Goal: Task Accomplishment & Management: Complete application form

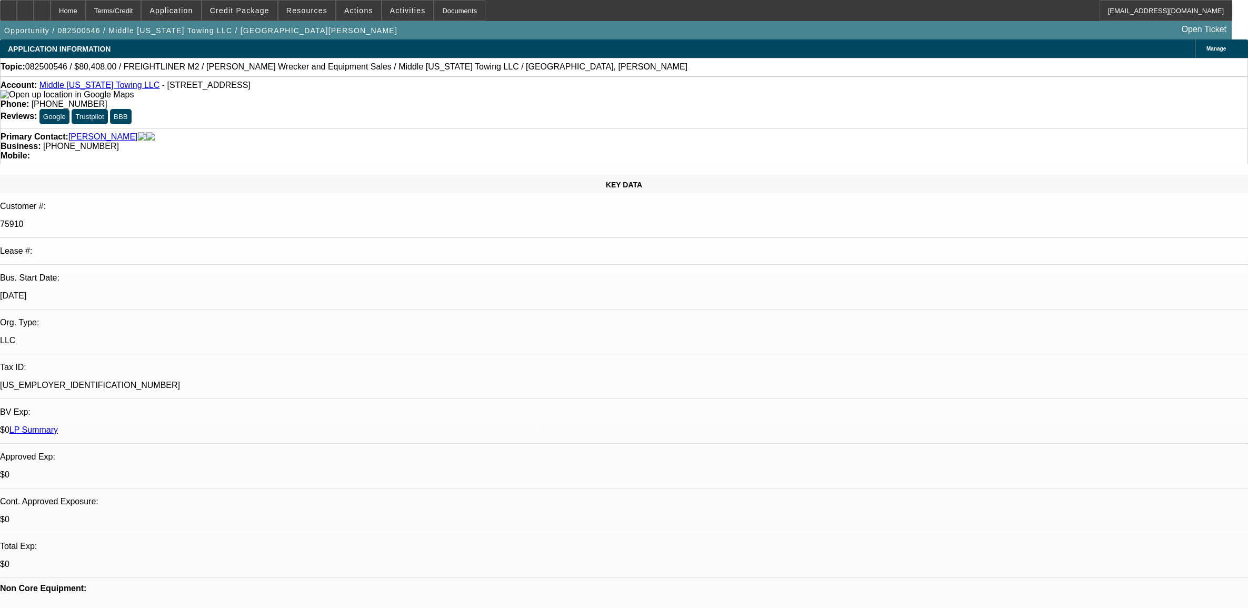
select select "0"
select select "2"
select select "0"
select select "6"
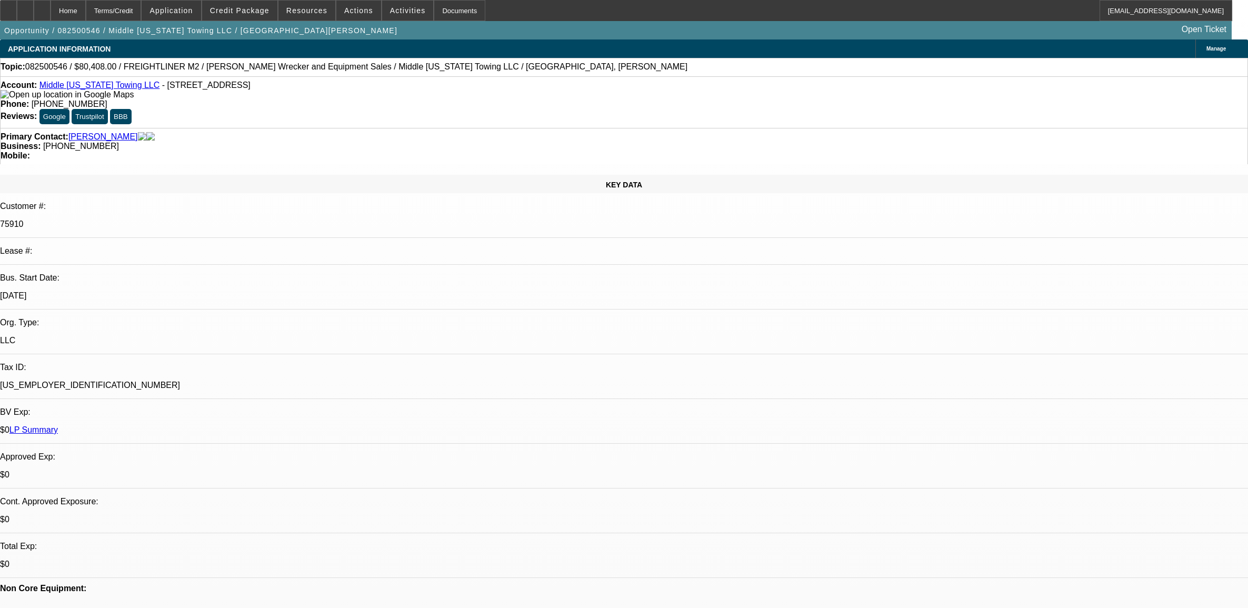
select select "0"
select select "6"
select select "0"
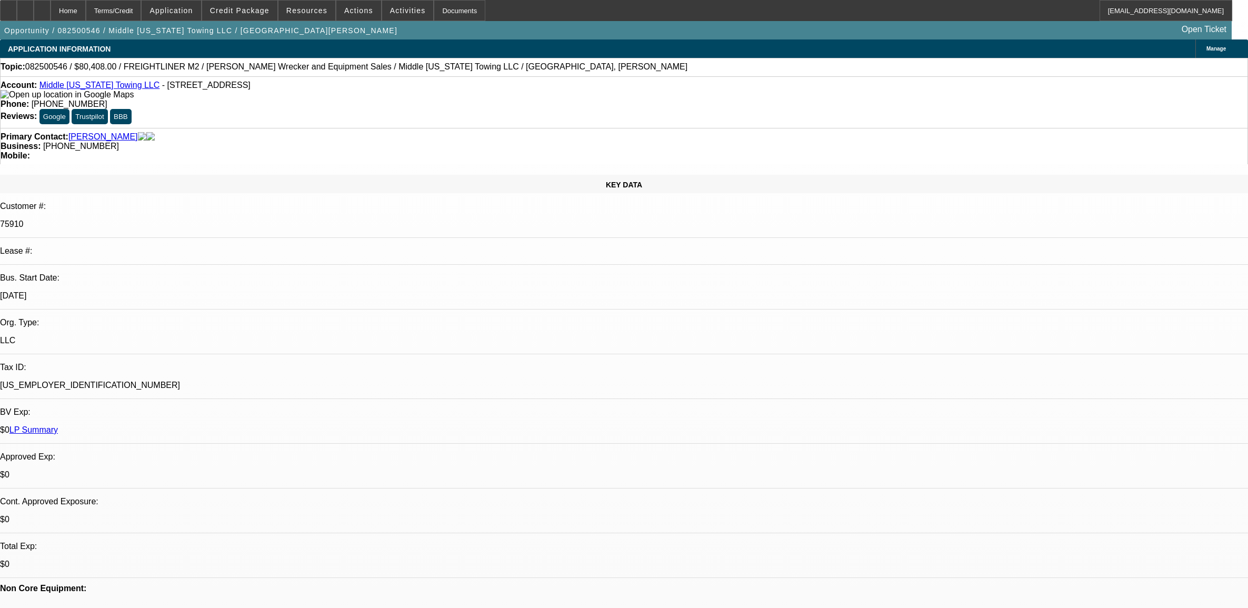
select select "0"
select select "2"
select select "0"
select select "6"
select select "0"
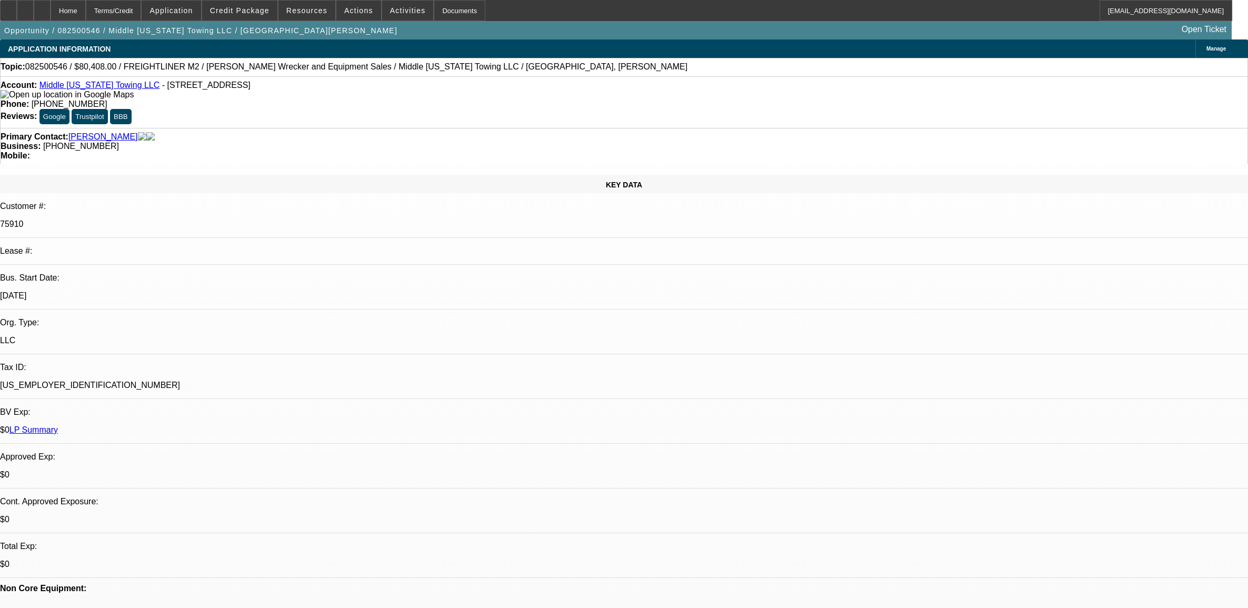
select select "0"
select select "2"
select select "0"
select select "6"
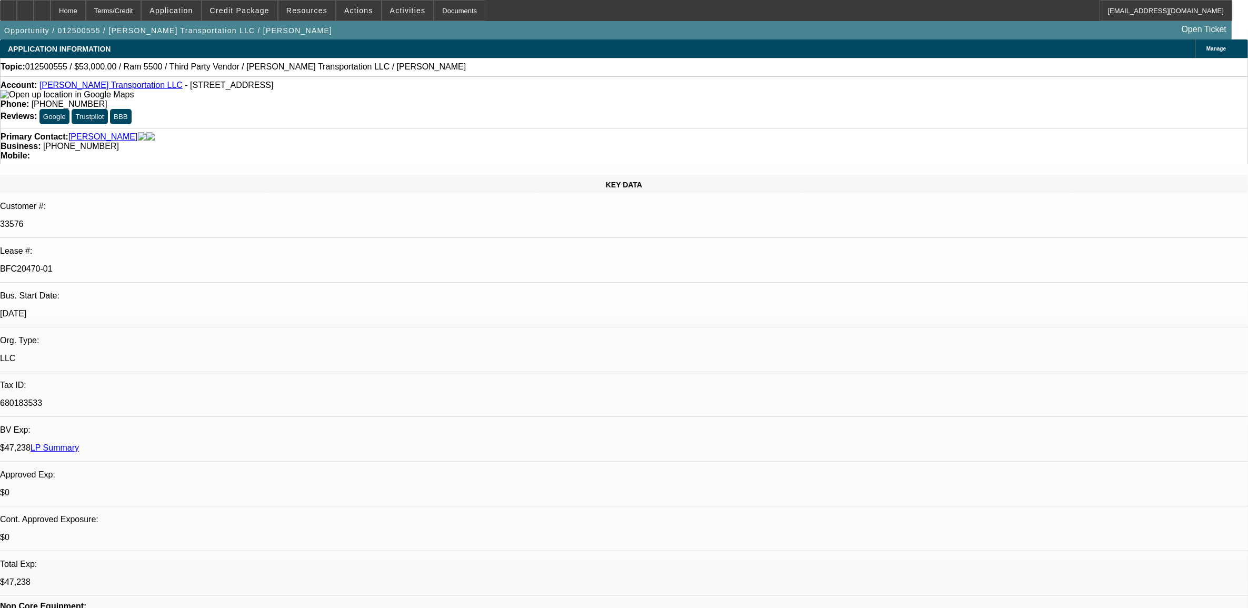
select select "0"
select select "2"
select select "0.1"
select select "4"
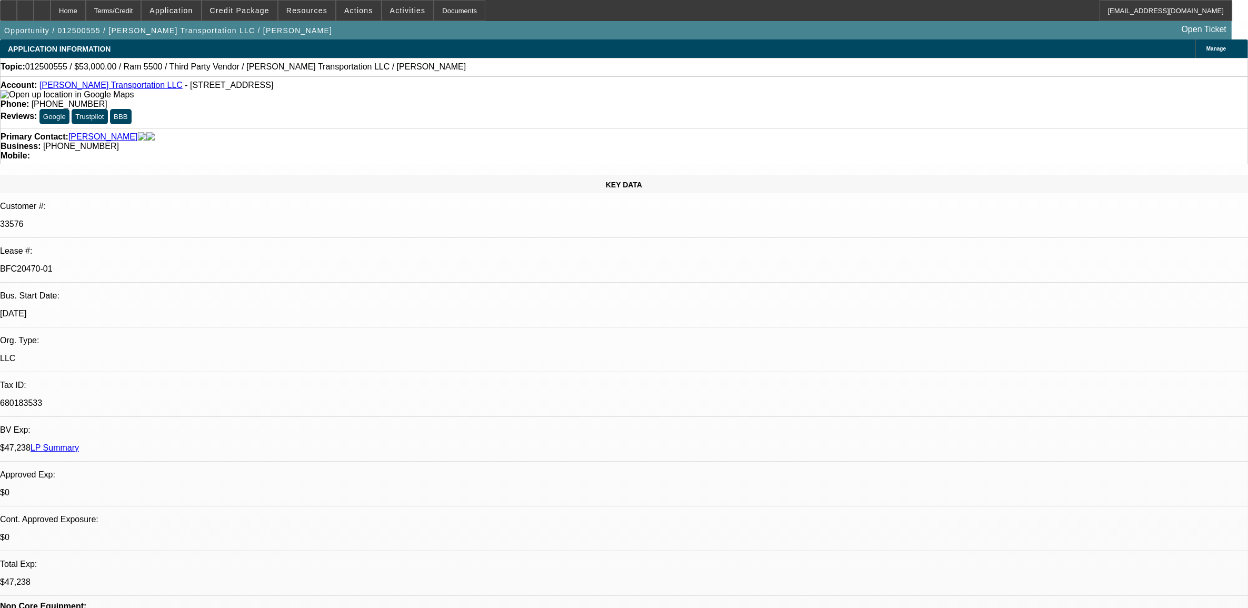
select select "0"
select select "2"
select select "0.1"
select select "4"
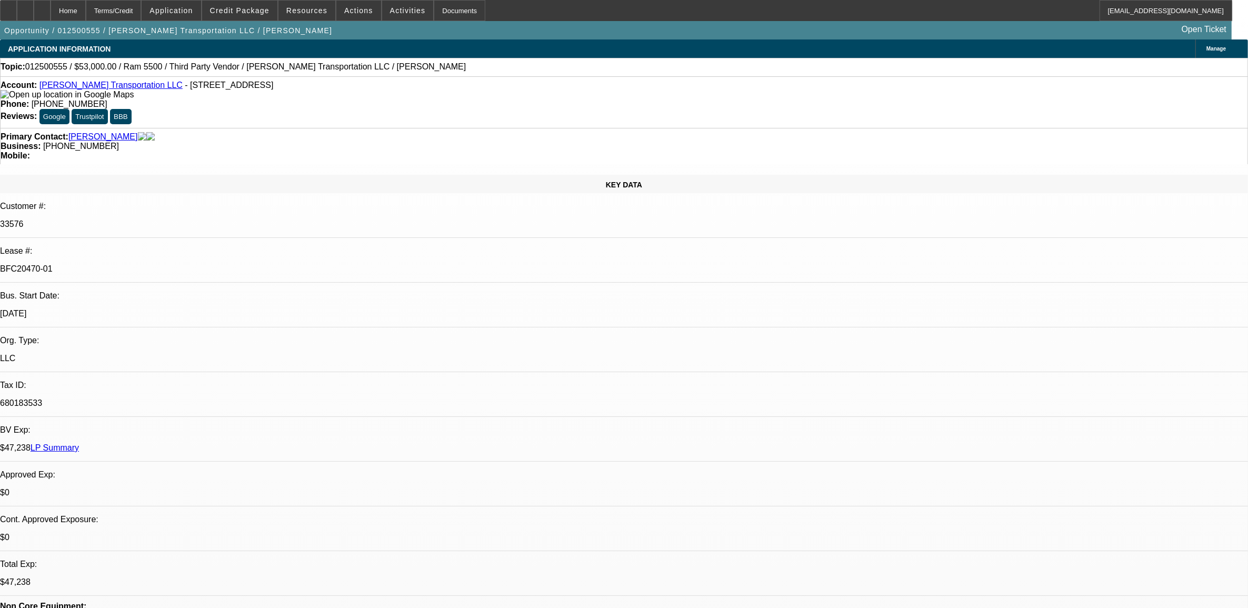
select select "0.15"
select select "2"
select select "0.1"
select select "4"
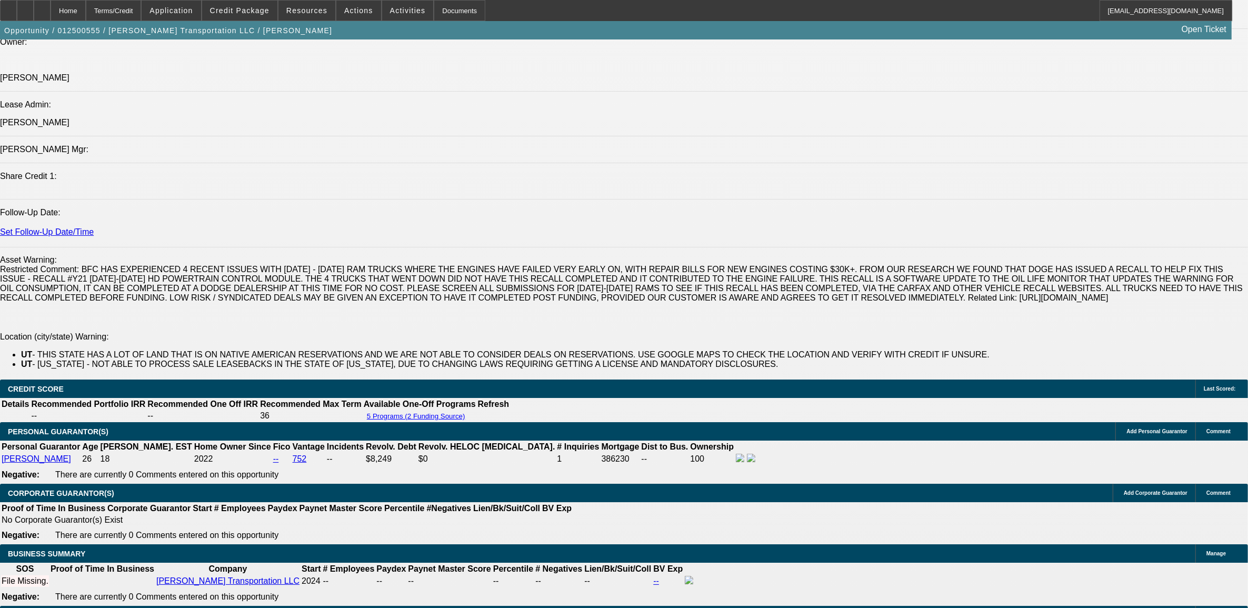
scroll to position [1250, 0]
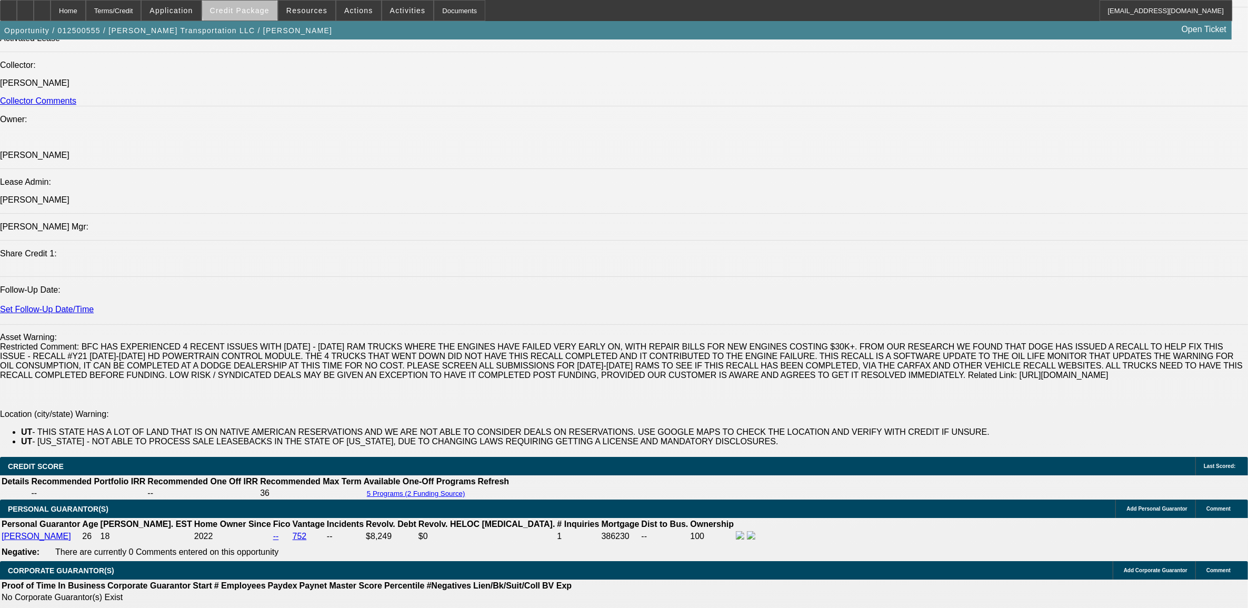
click at [268, 8] on span "Credit Package" at bounding box center [239, 10] width 59 height 8
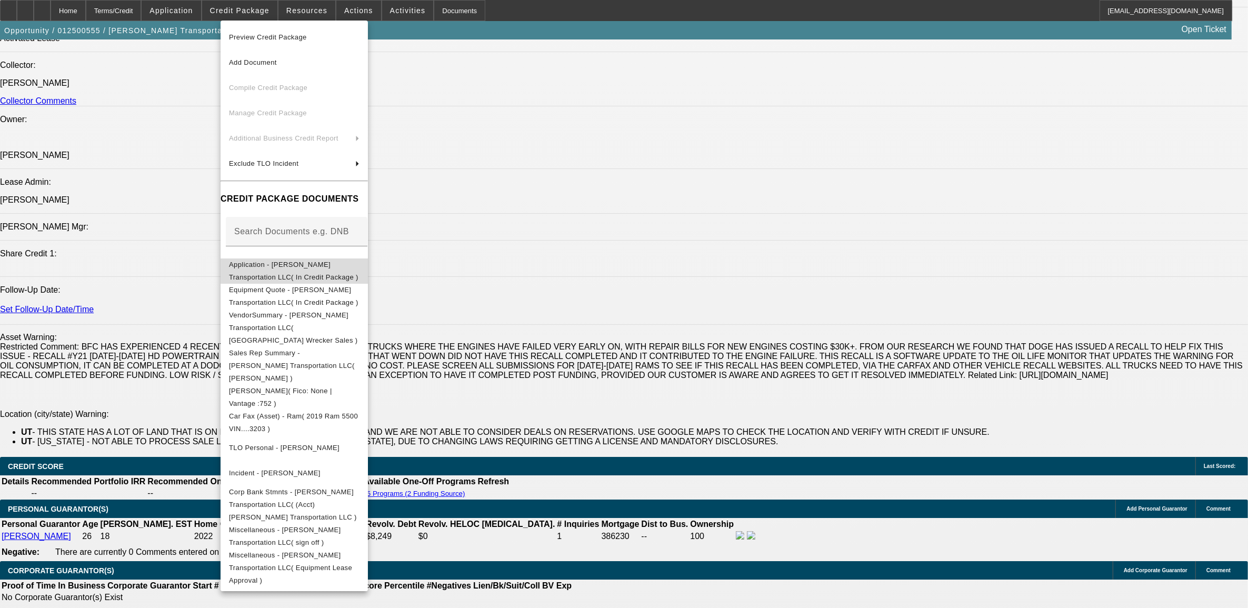
click at [304, 267] on span "Application - Fernandez Transportation LLC( In Credit Package )" at bounding box center [293, 270] width 129 height 21
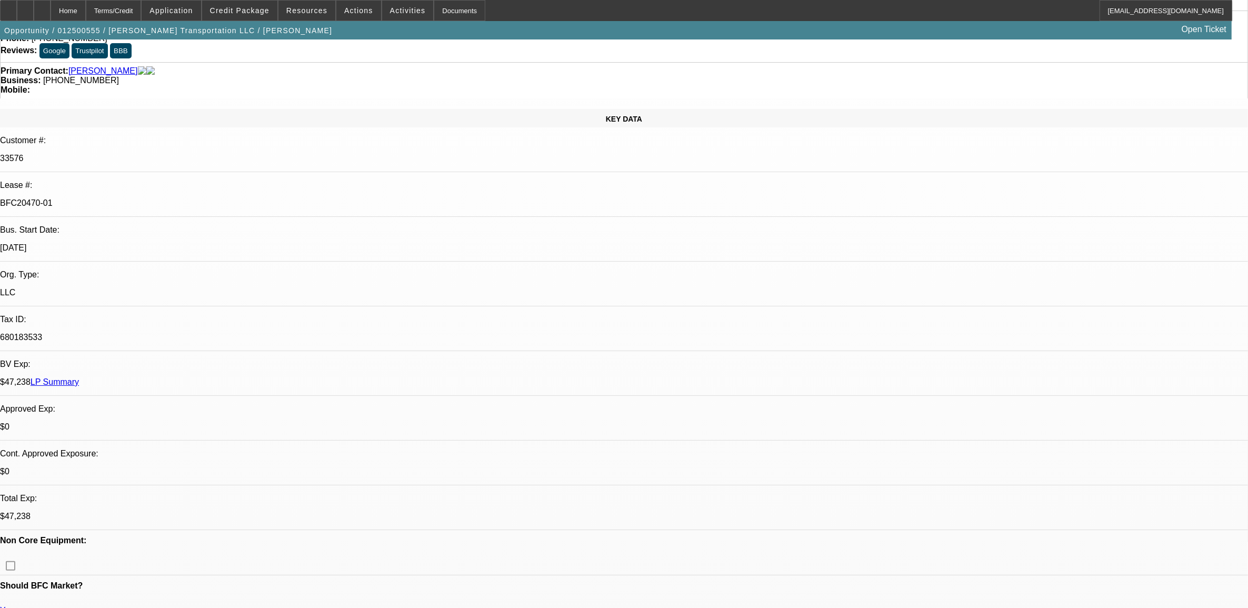
scroll to position [0, 0]
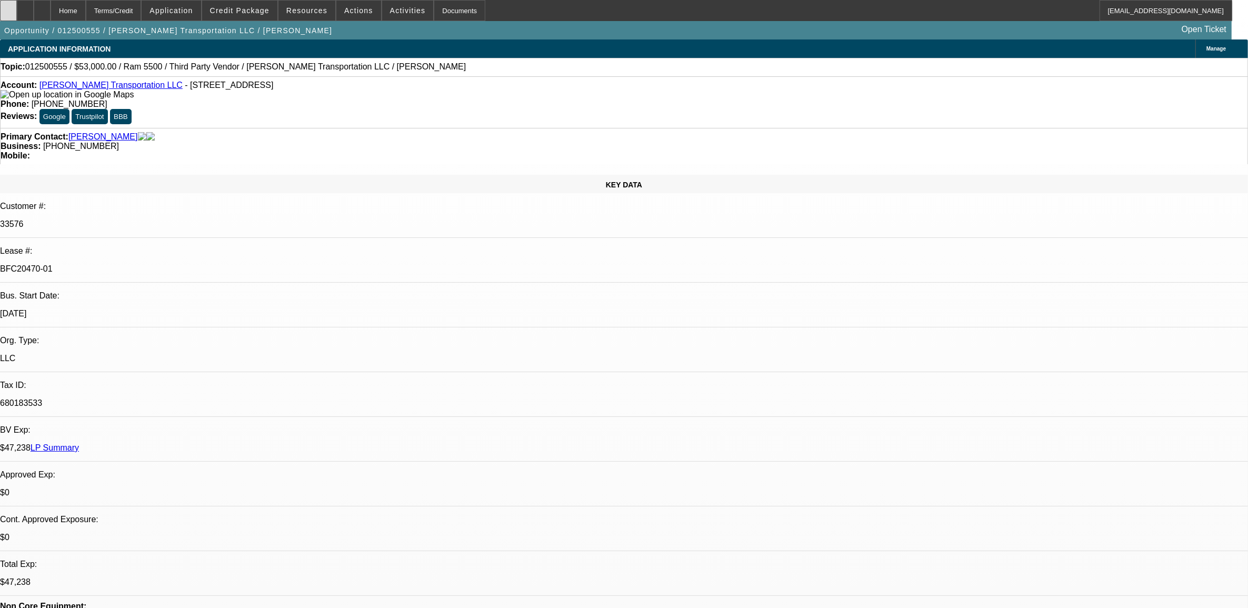
click at [17, 11] on div at bounding box center [8, 10] width 17 height 21
select select "0"
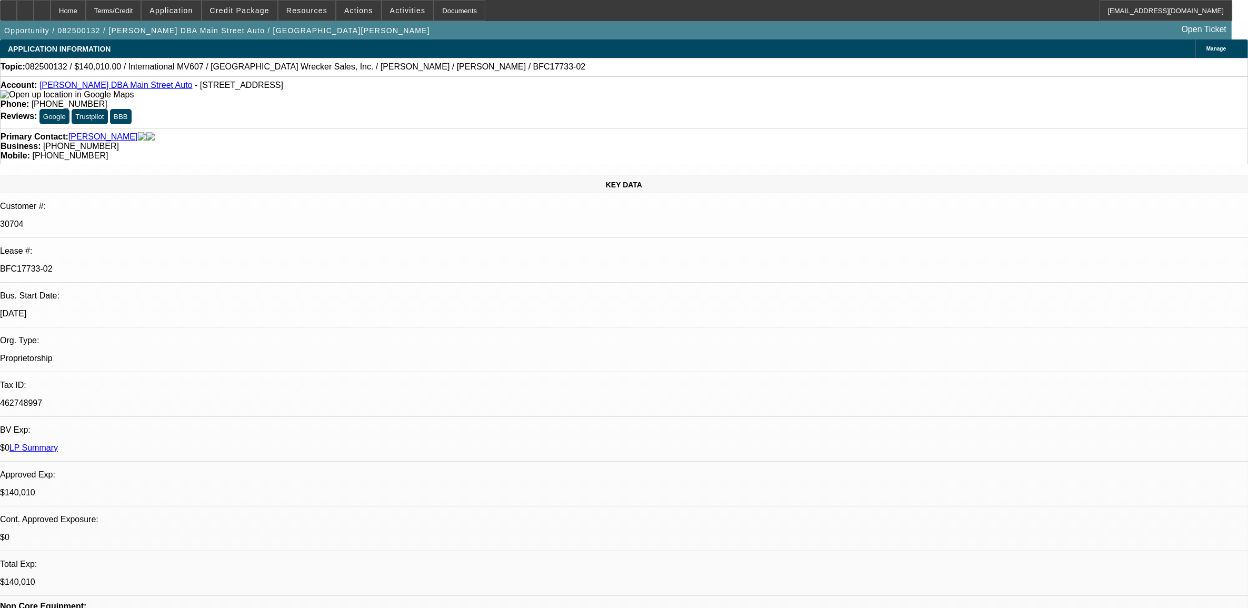
select select "0"
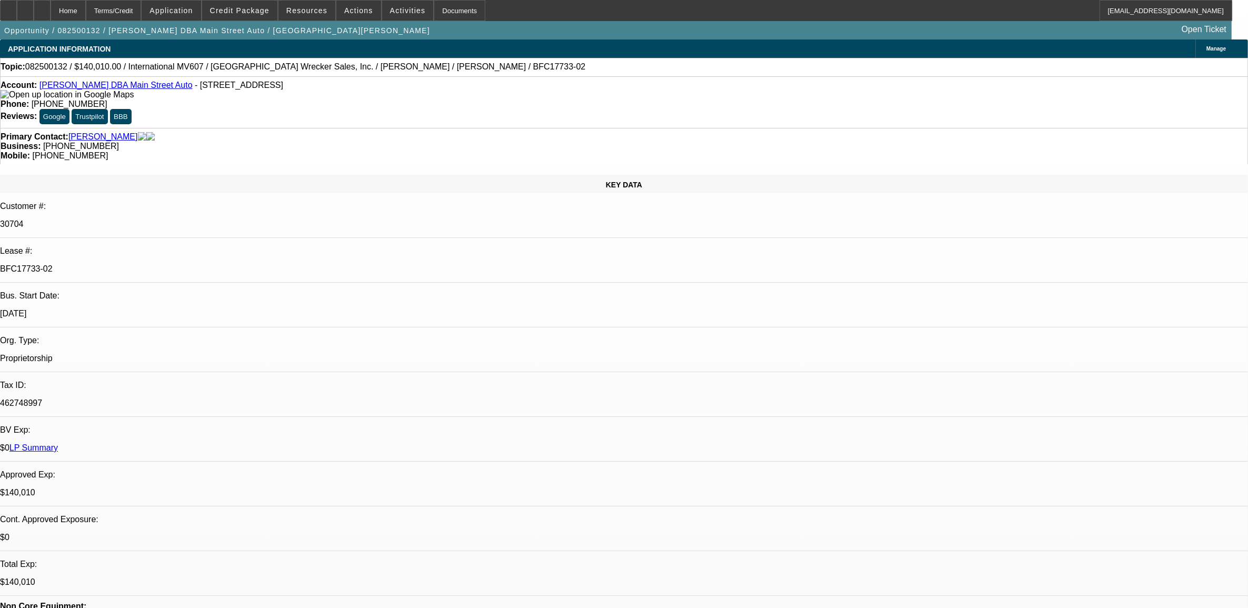
select select "0"
select select "1"
select select "2"
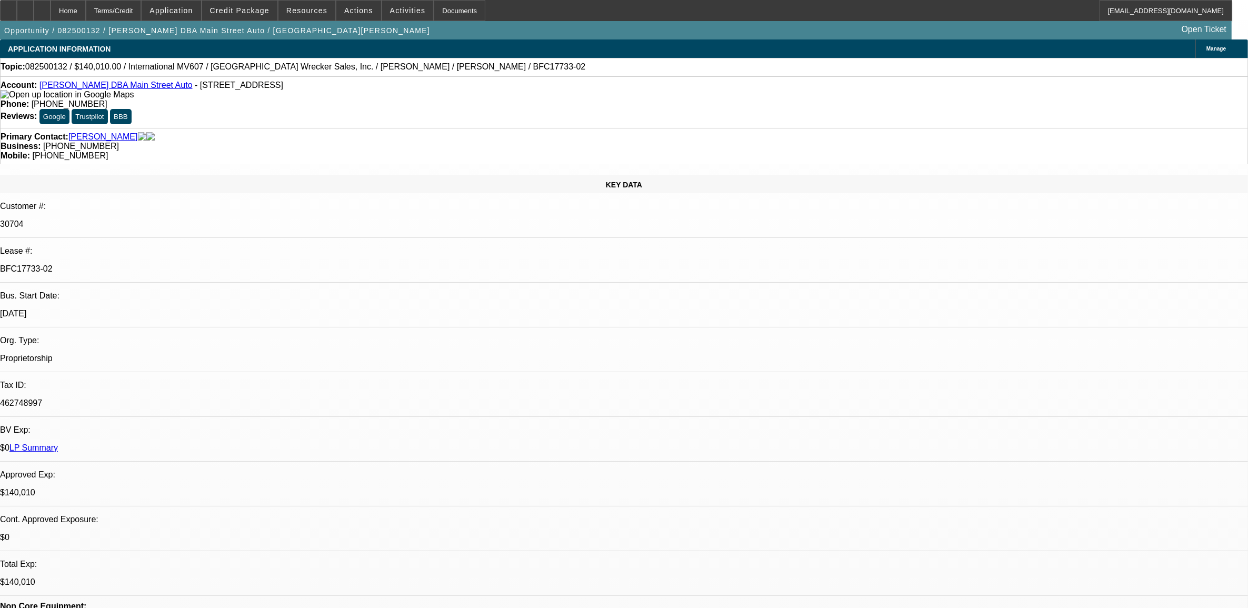
select select "6"
select select "1"
select select "2"
select select "6"
select select "1"
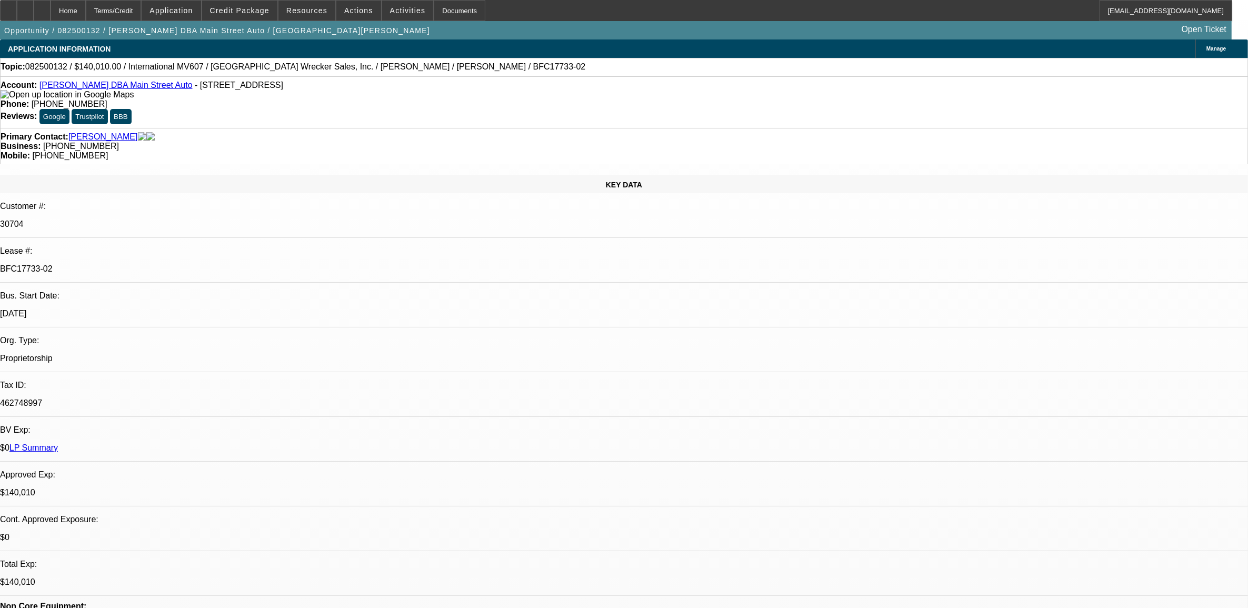
select select "2"
select select "6"
select select "1"
select select "6"
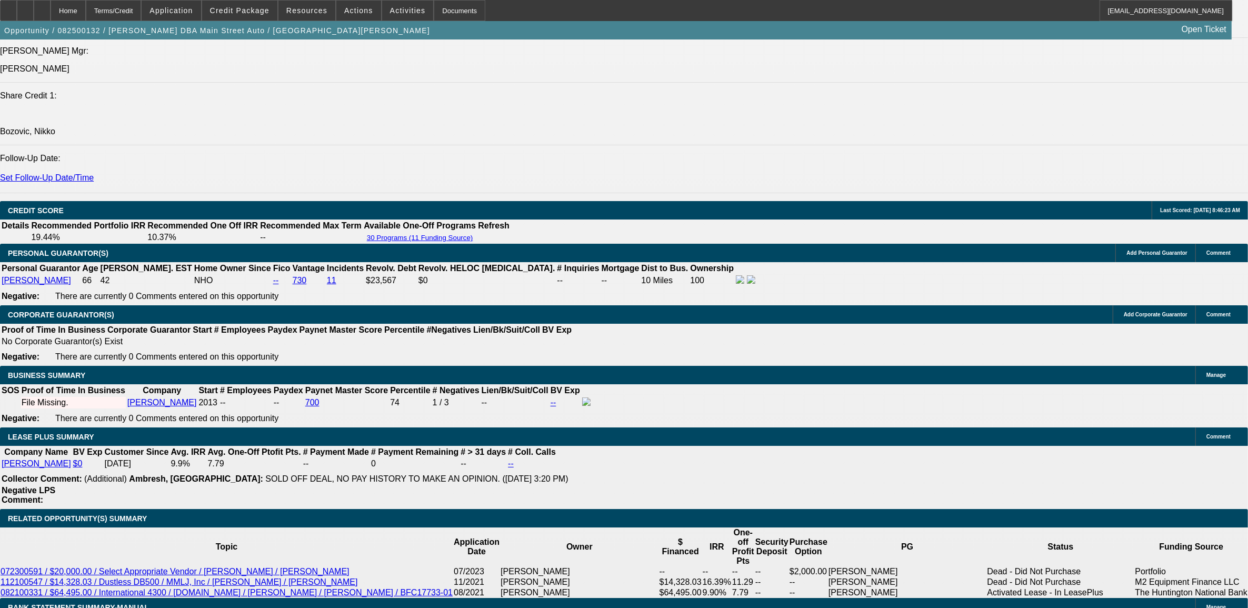
scroll to position [1381, 0]
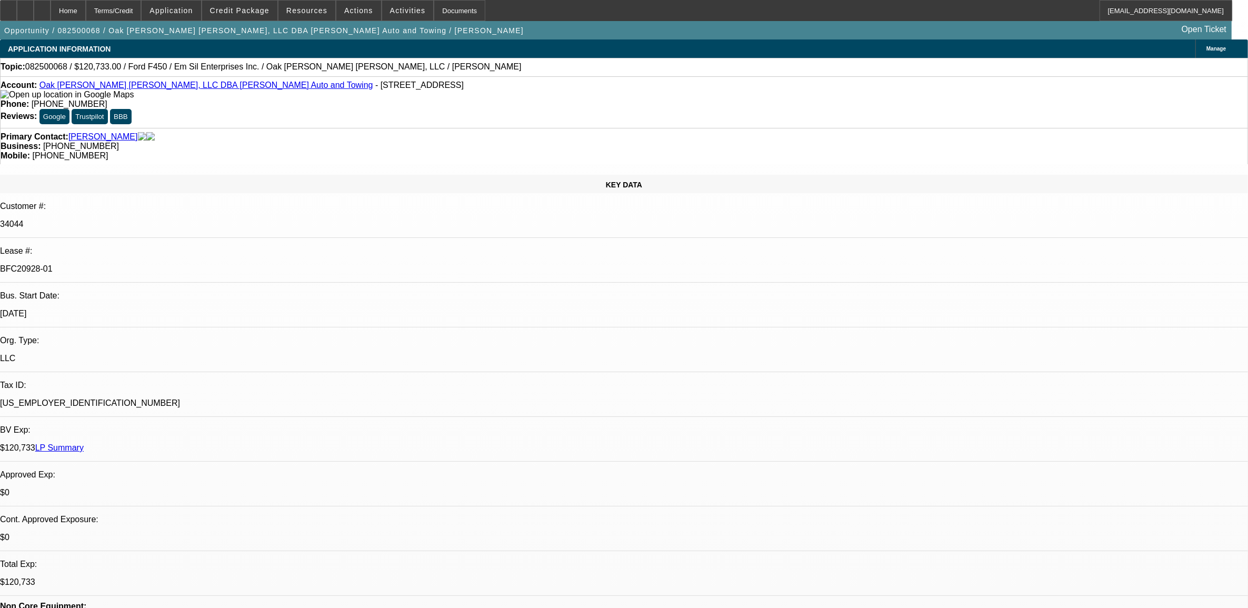
select select "0"
select select "2"
select select "0"
select select "2"
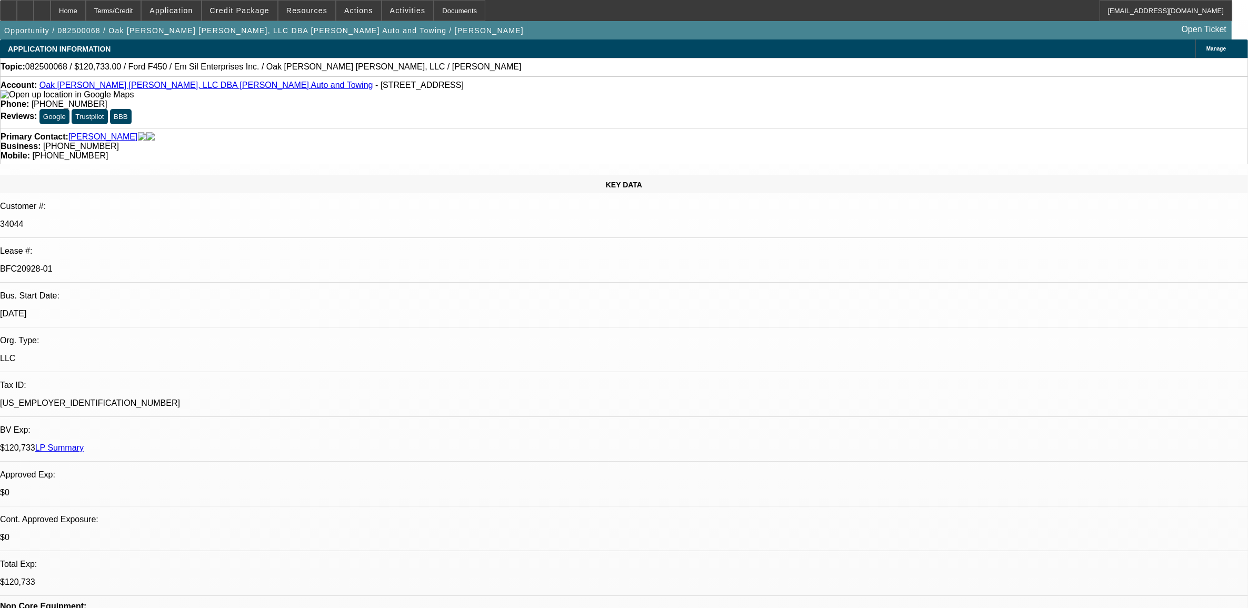
select select "0"
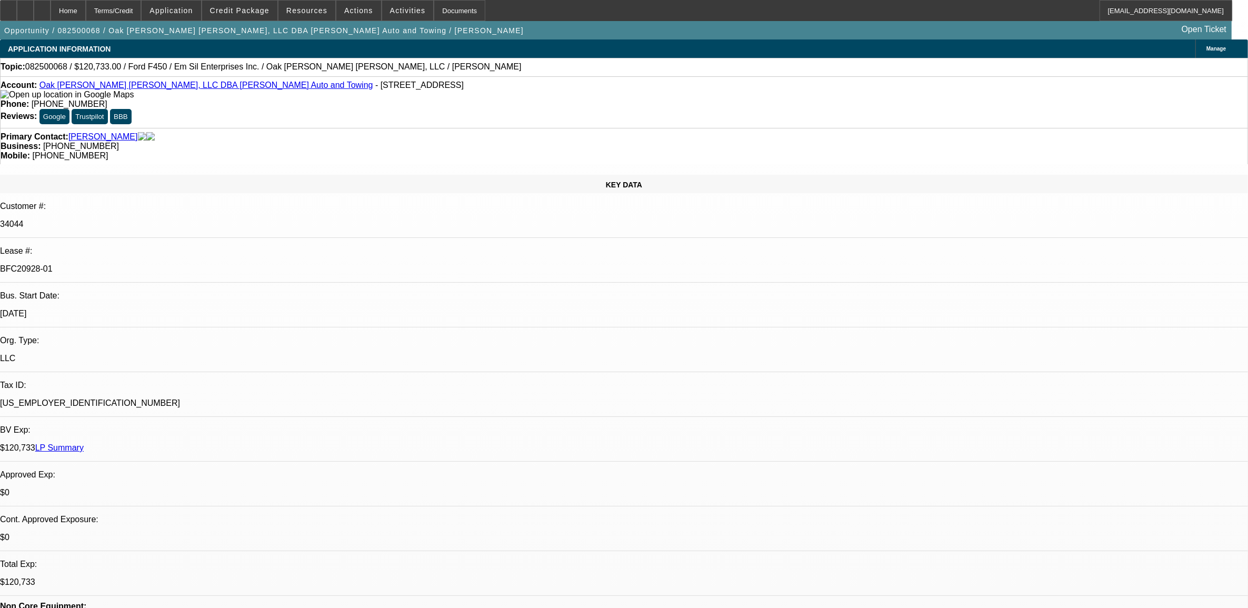
select select "0"
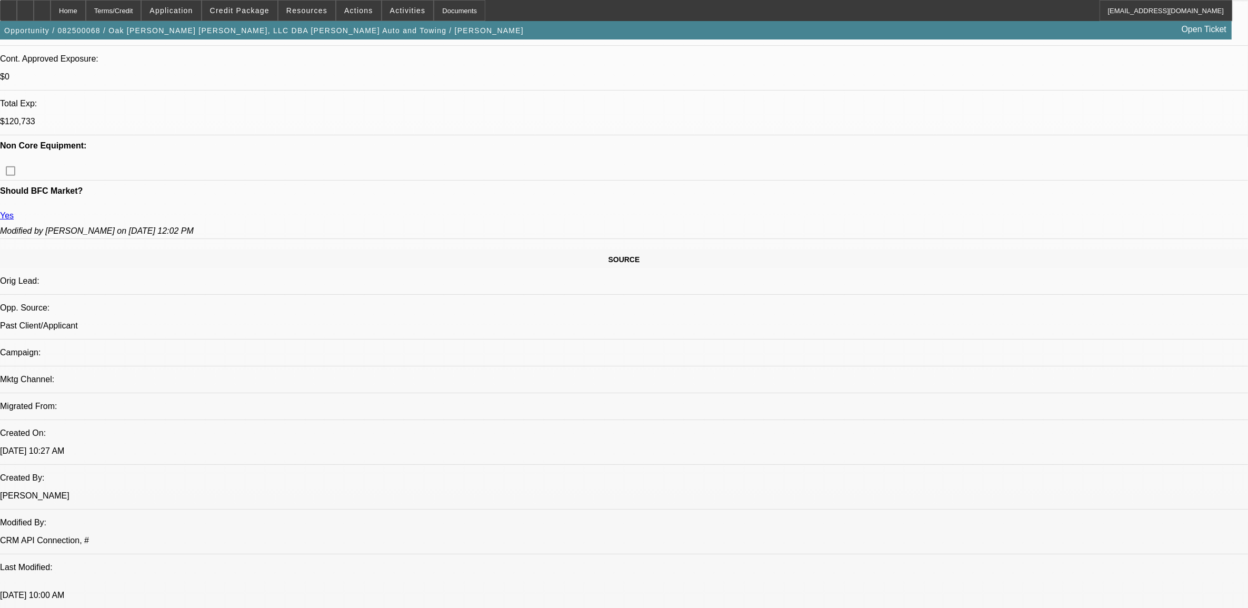
select select "1"
select select "2"
select select "6"
select select "1"
select select "2"
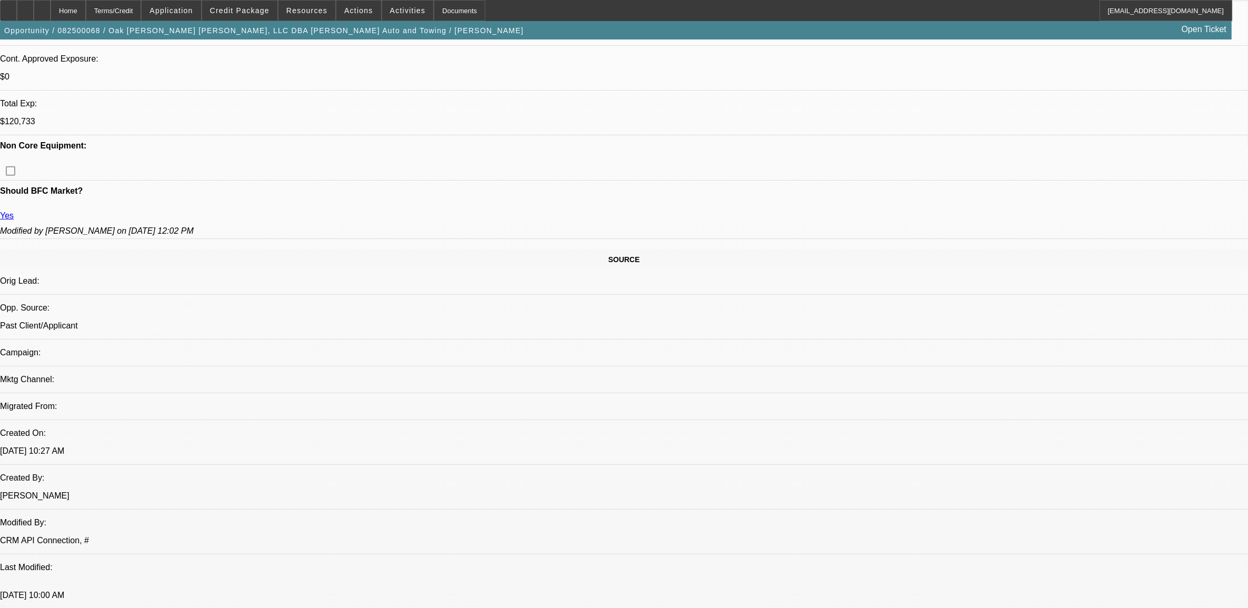
select select "6"
select select "1"
select select "2"
select select "6"
select select "1"
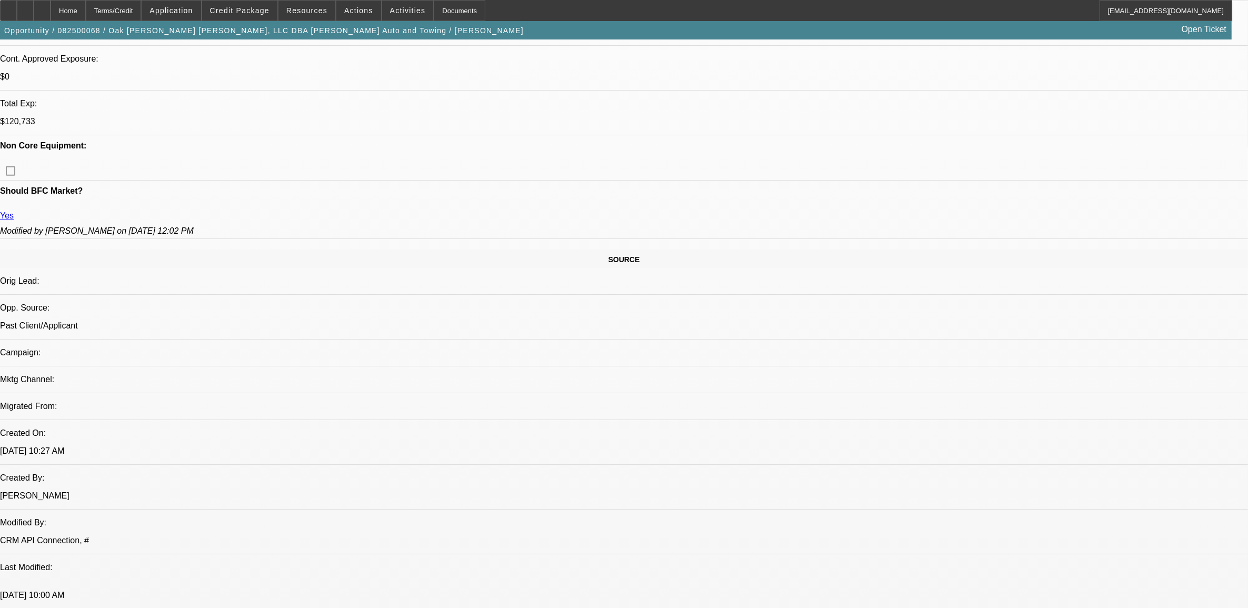
select select "2"
select select "6"
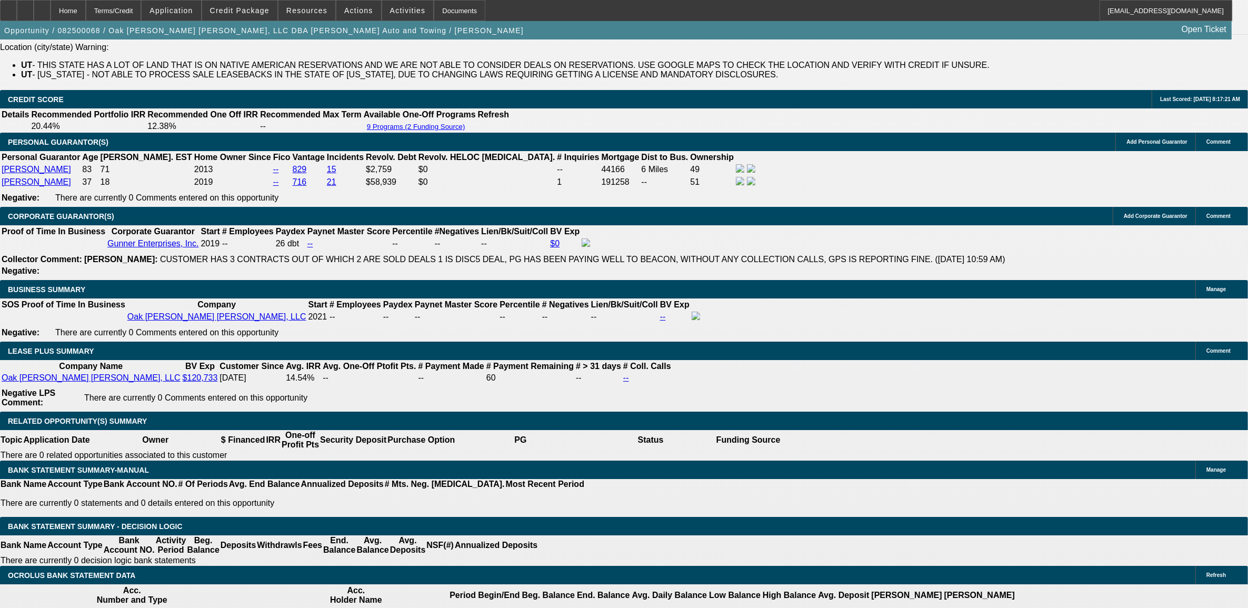
scroll to position [1579, 0]
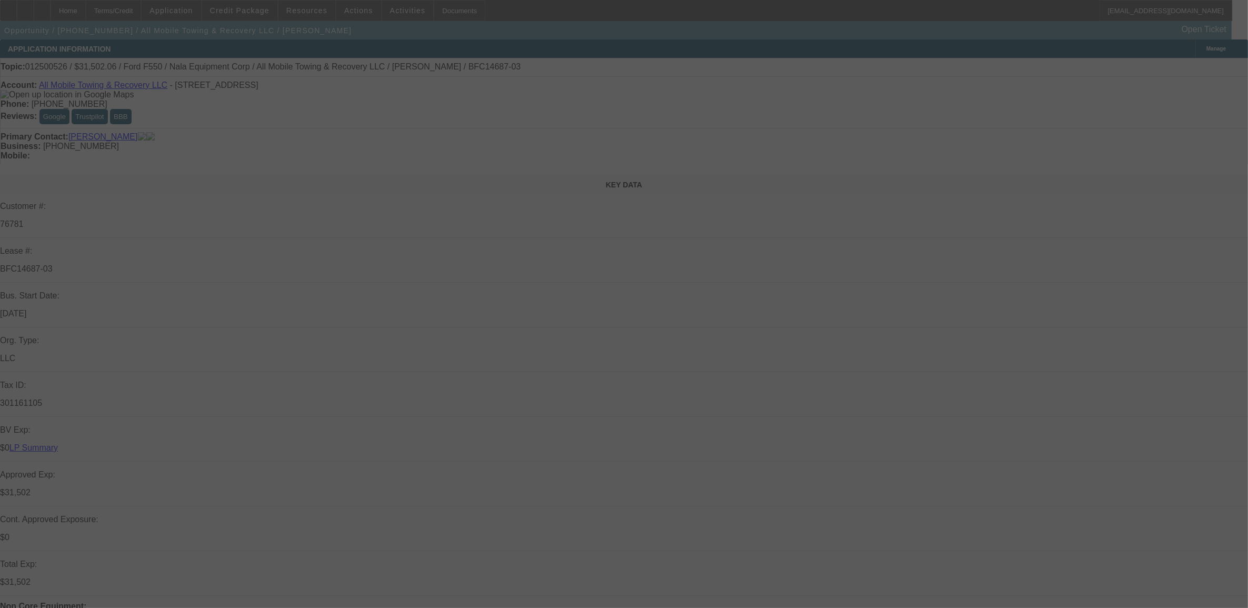
select select "0"
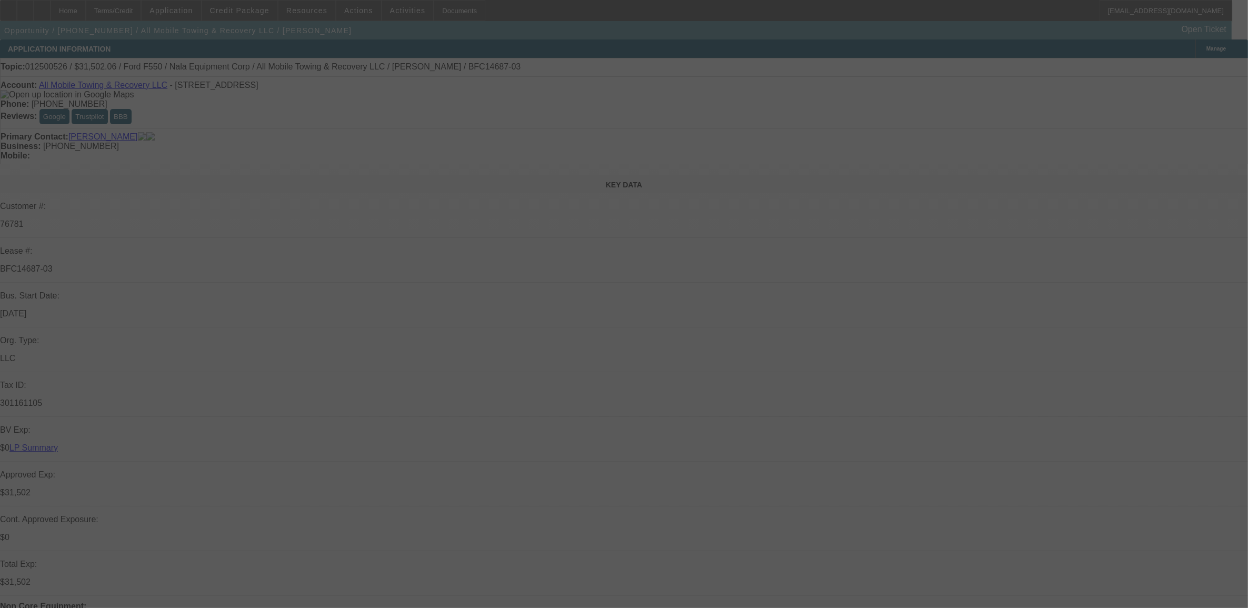
select select "0"
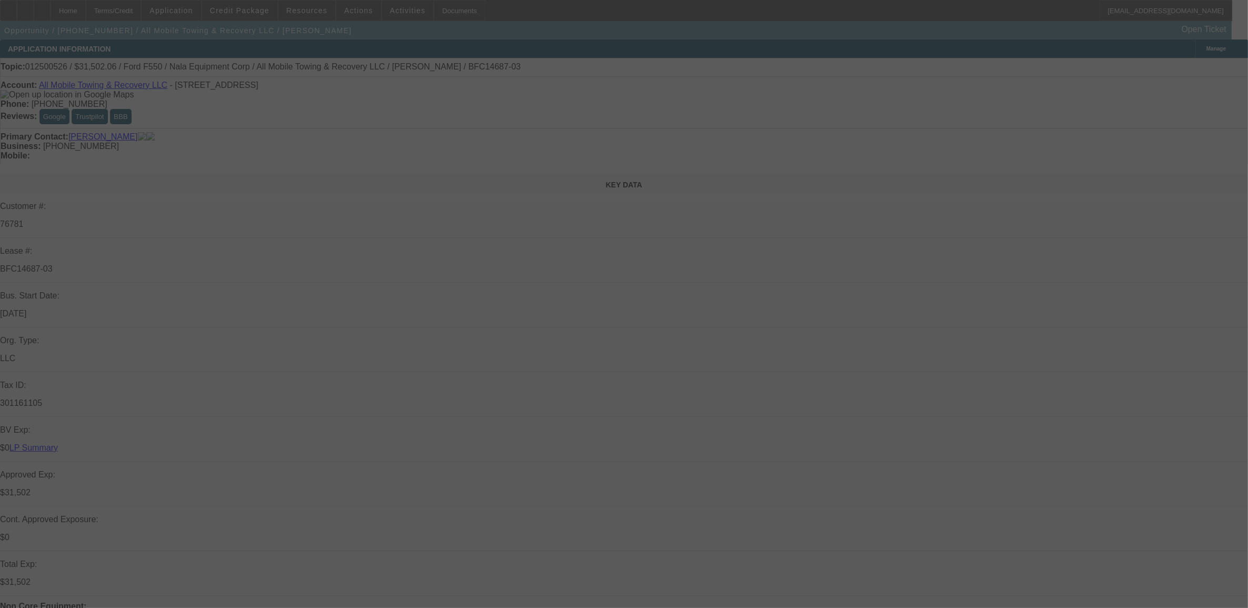
select select "0"
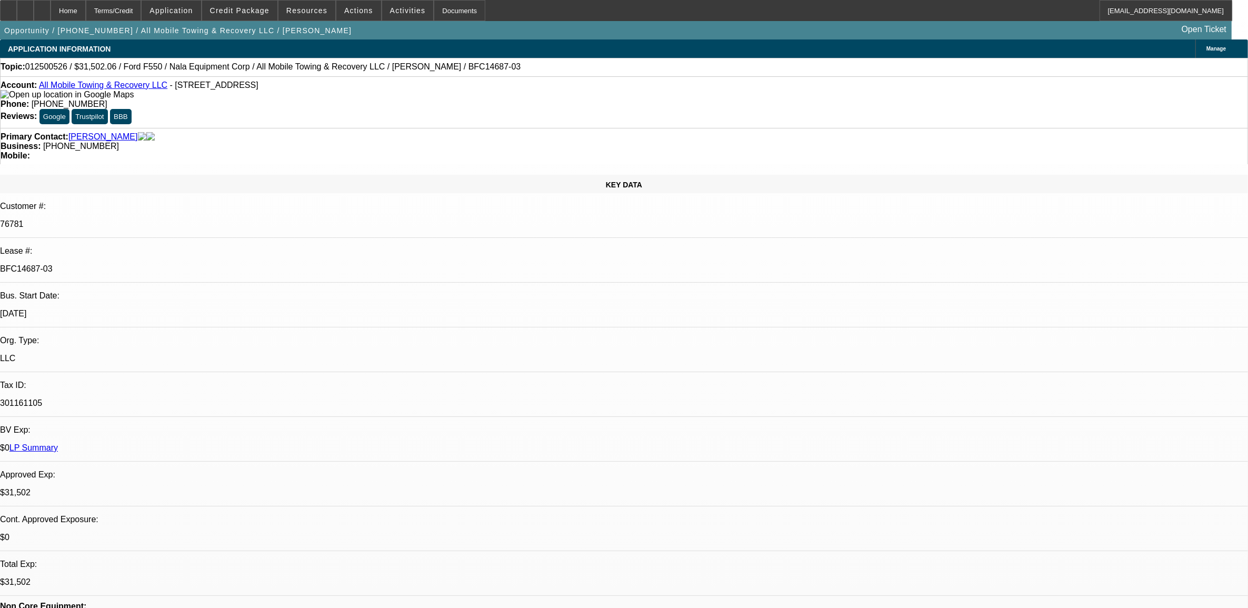
select select "1"
select select "2"
select select "6"
select select "1"
select select "2"
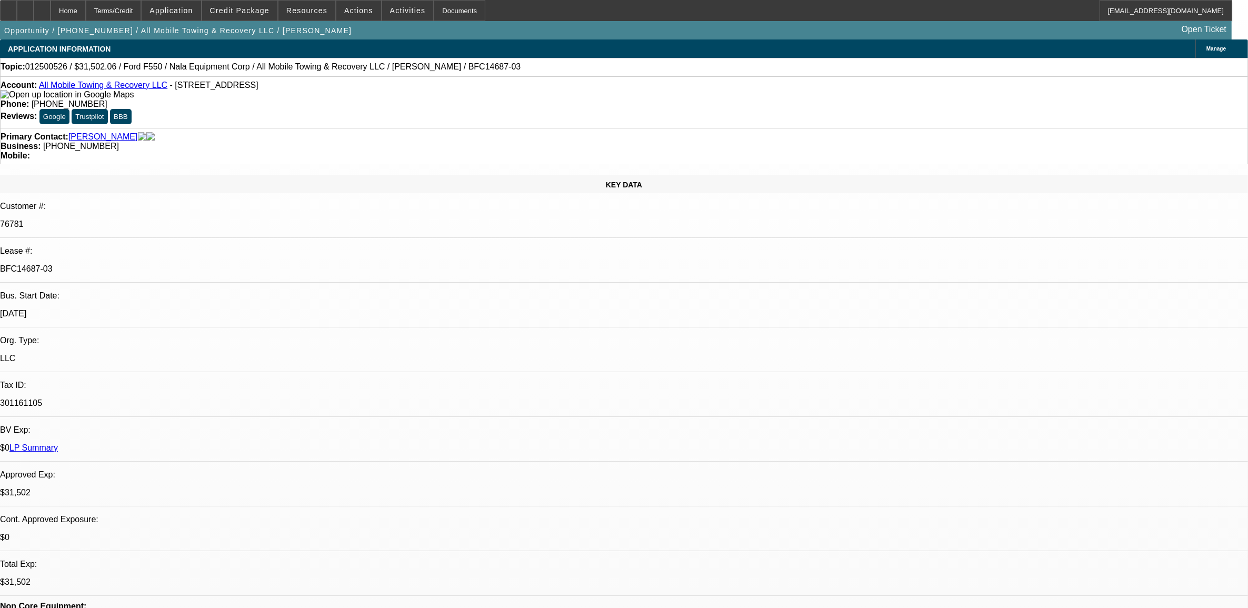
select select "6"
select select "1"
select select "2"
select select "6"
select select "1"
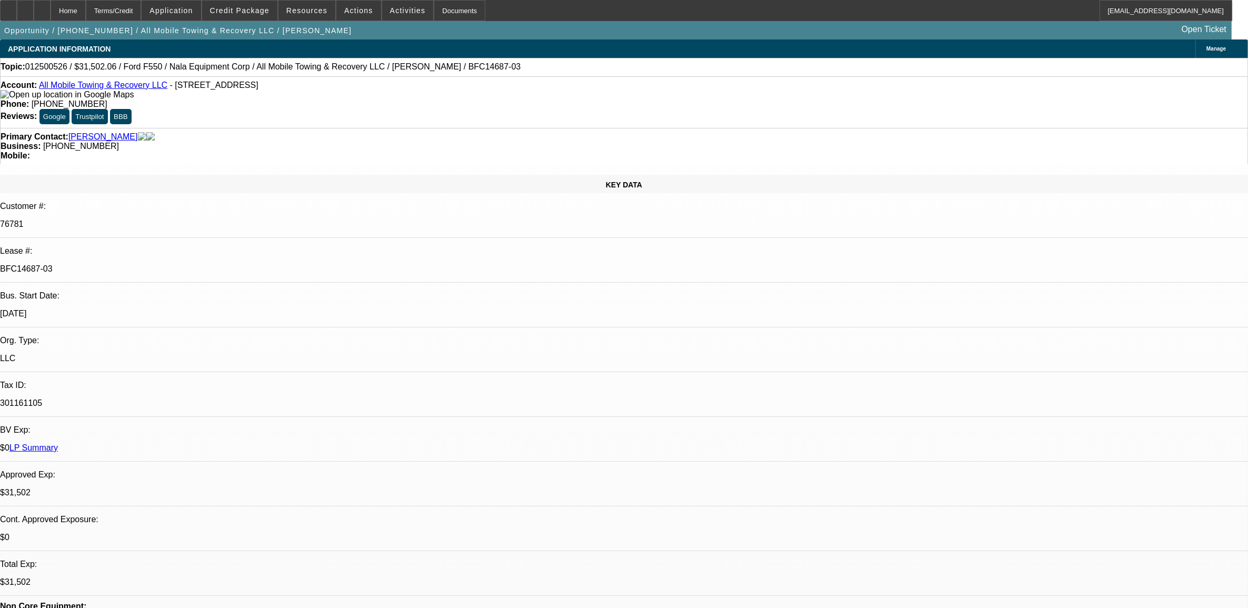
select select "1"
select select "6"
select select "0"
select select "0.1"
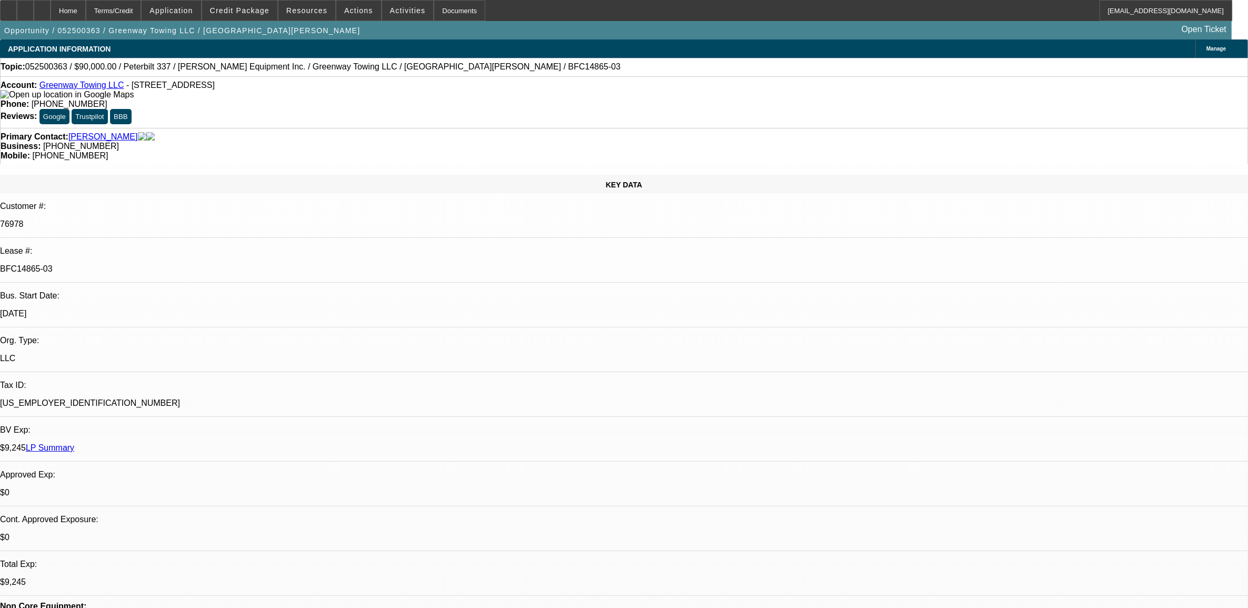
select select "0"
select select "0.1"
select select "0"
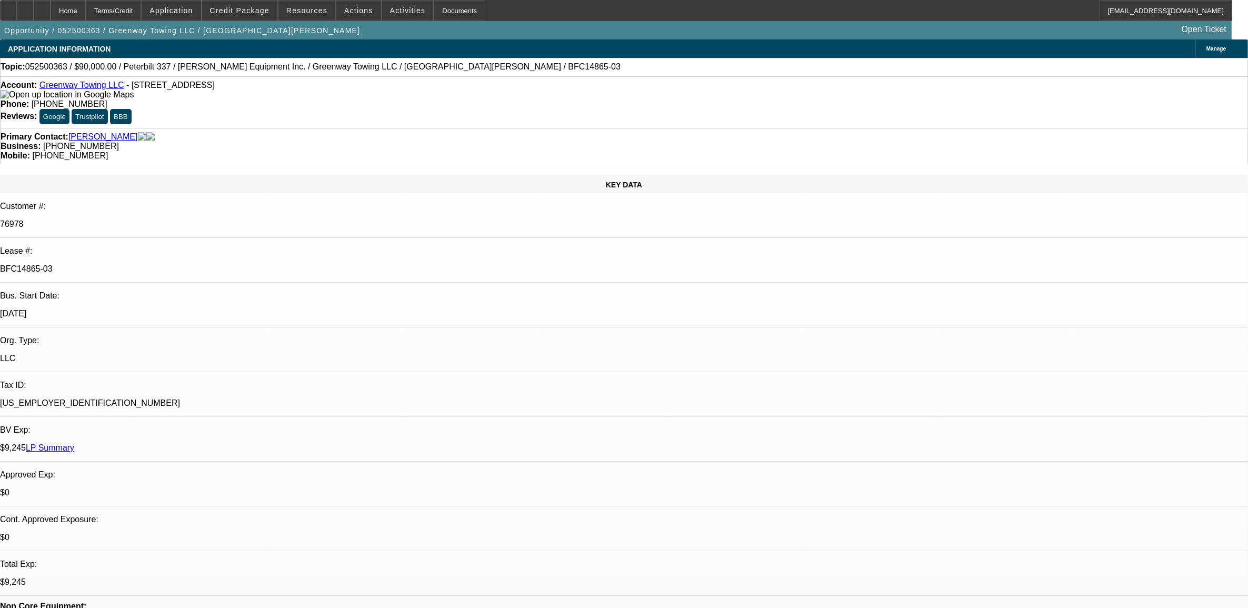
select select "0.1"
select select "0"
select select "0.1"
select select "1"
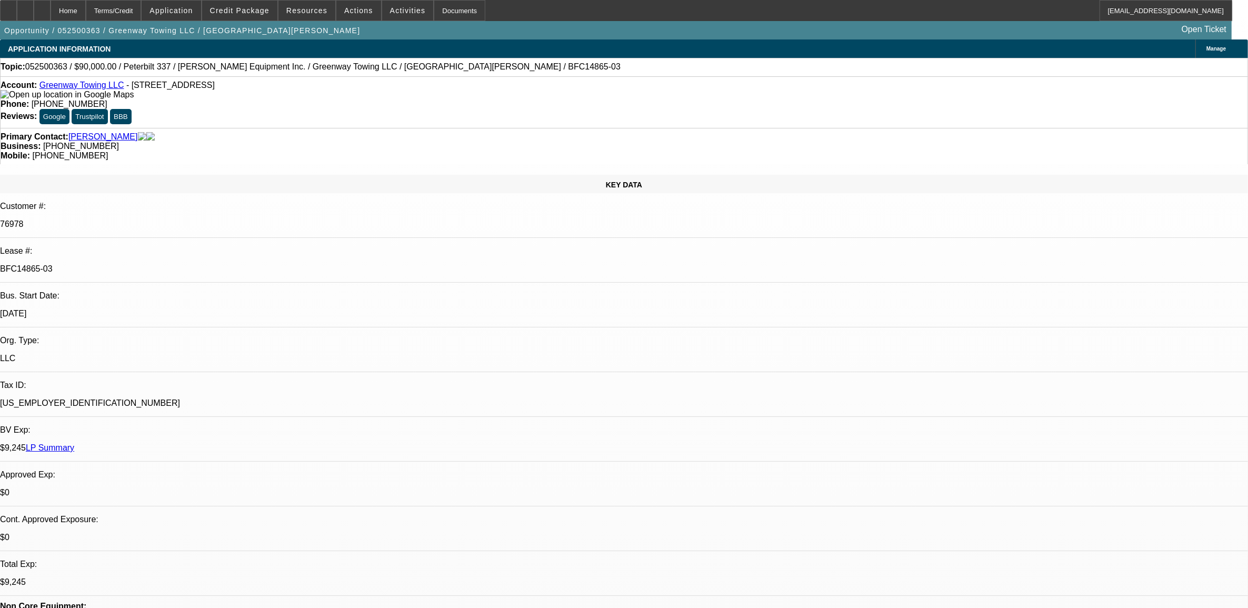
select select "1"
select select "4"
select select "1"
select select "3"
select select "4"
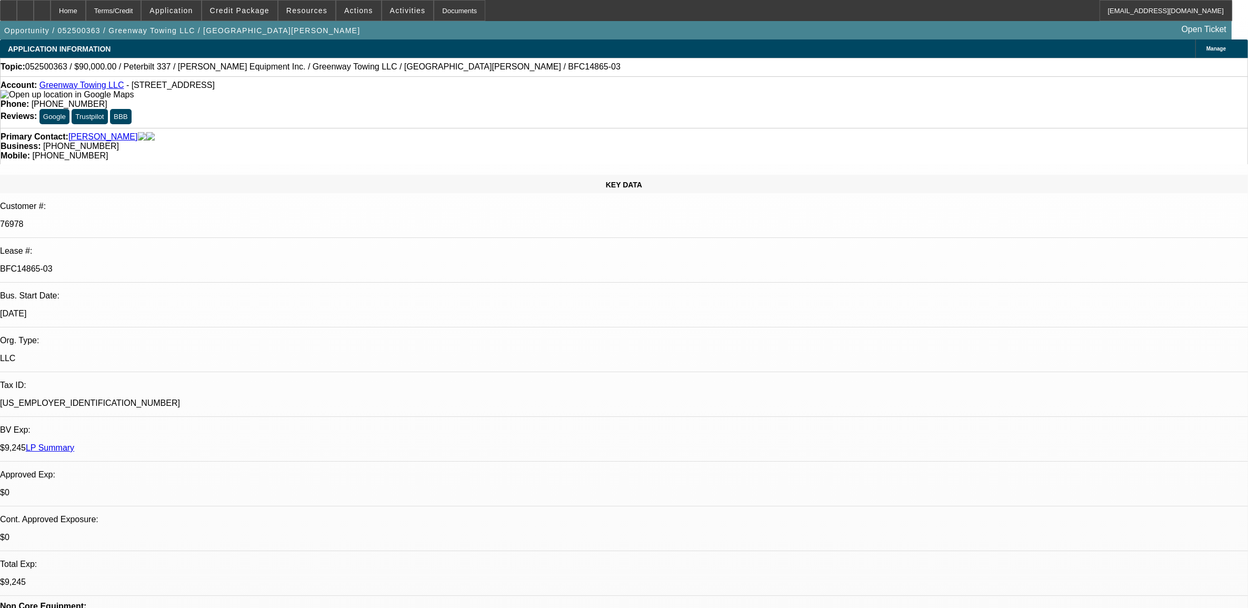
select select "1"
select select "3"
select select "4"
select select "1"
select select "3"
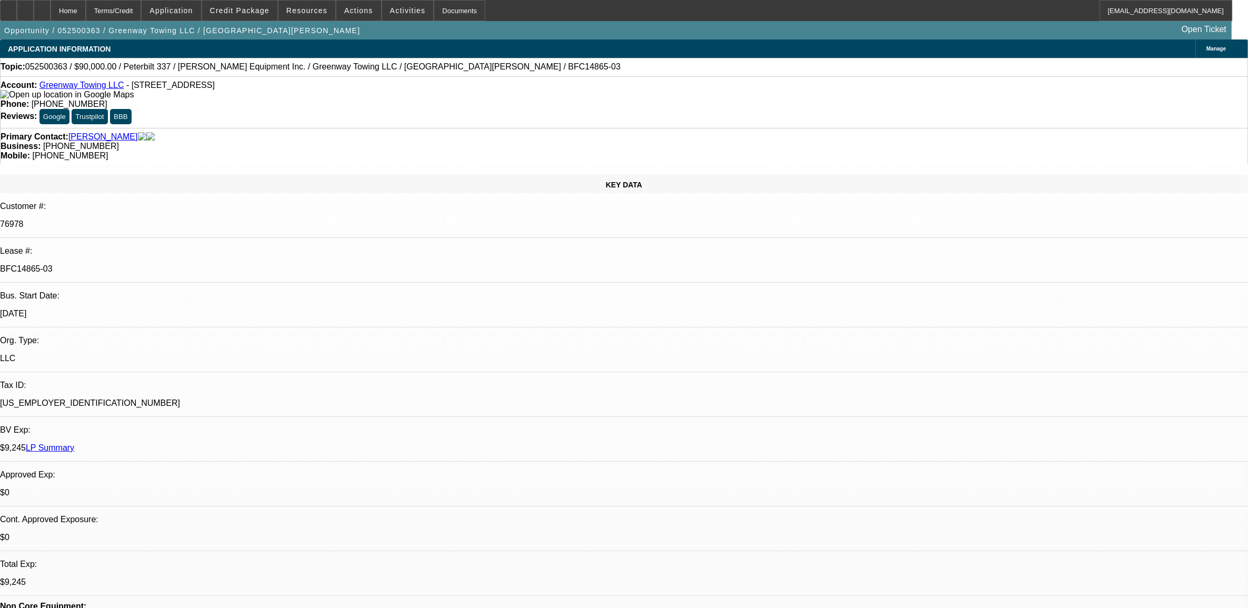
select select "4"
select select "0"
select select "2"
select select "0"
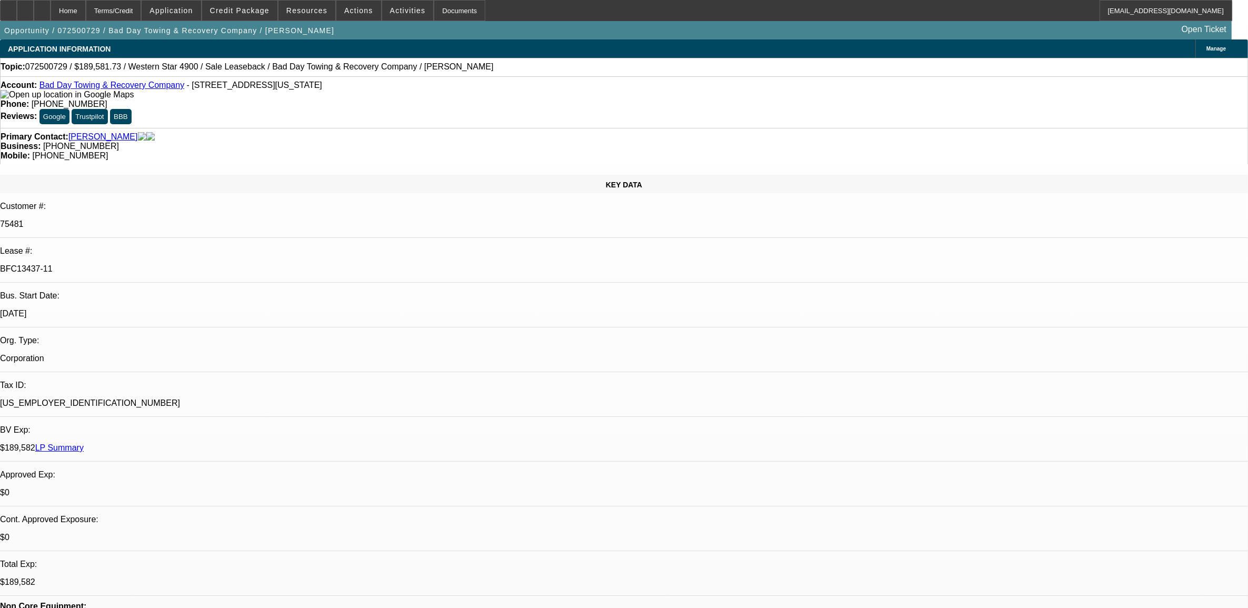
select select "2"
select select "0"
select select "2"
select select "0"
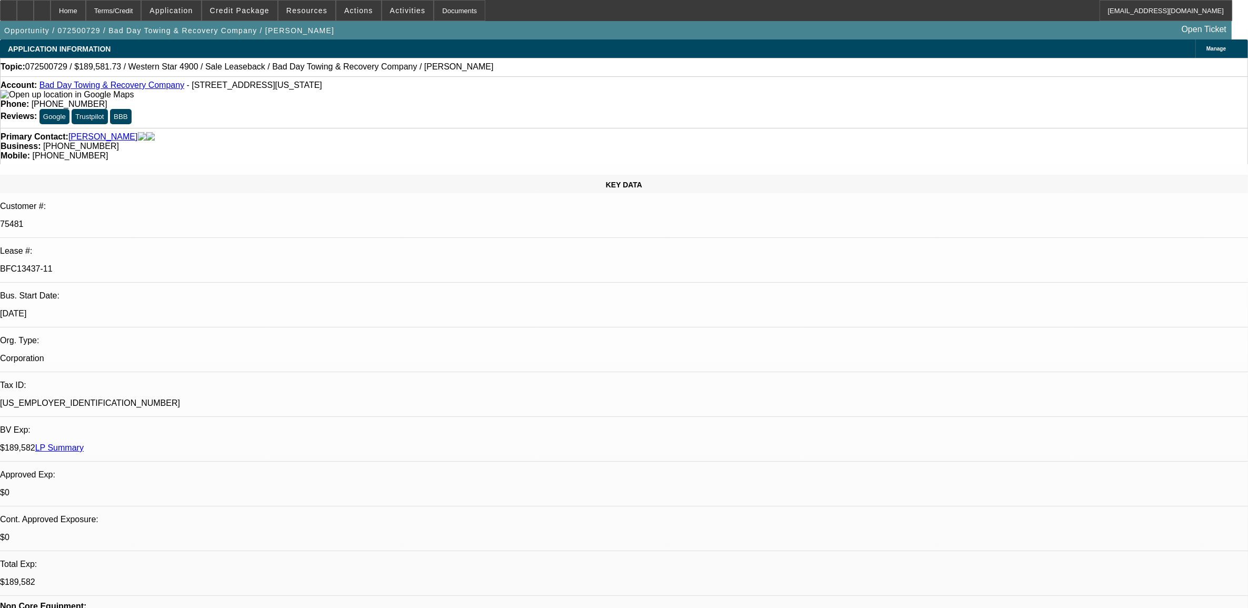
select select "0"
select select "2"
select select "0"
select select "2"
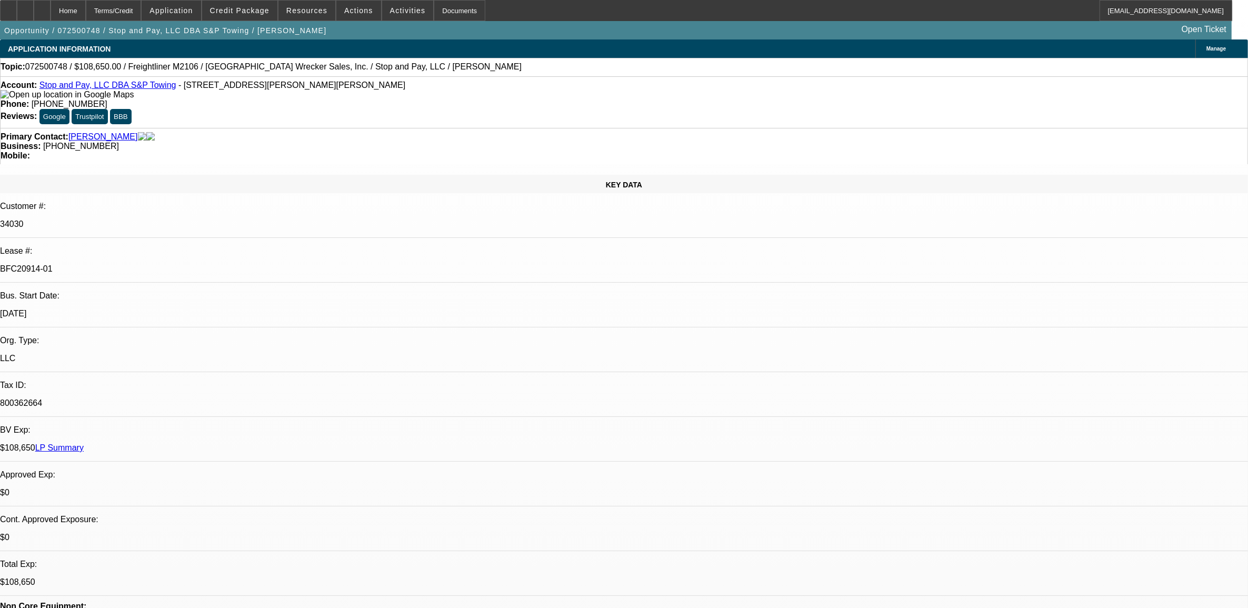
select select "0"
select select "2"
select select "0"
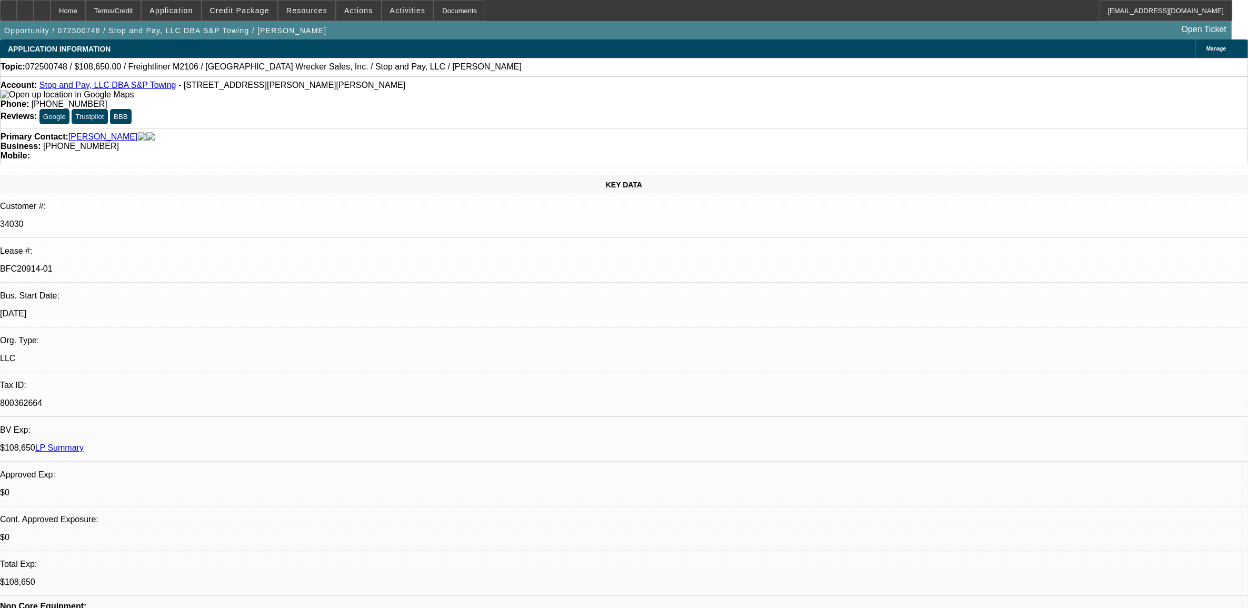
select select "2"
select select "0"
select select "2"
select select "0"
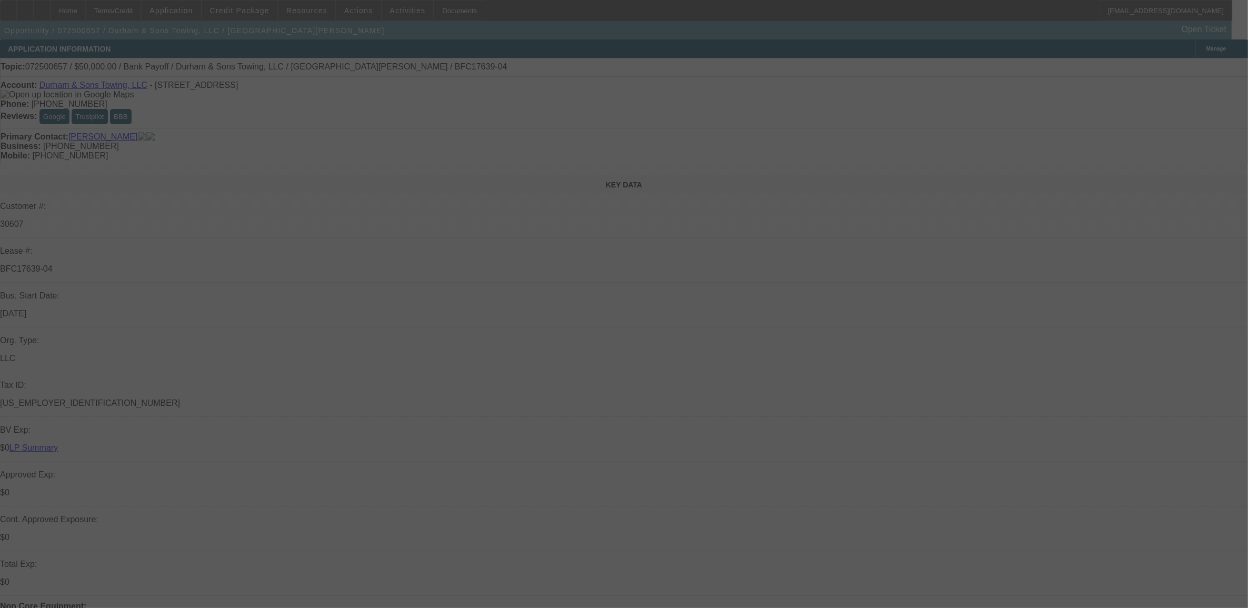
select select "0"
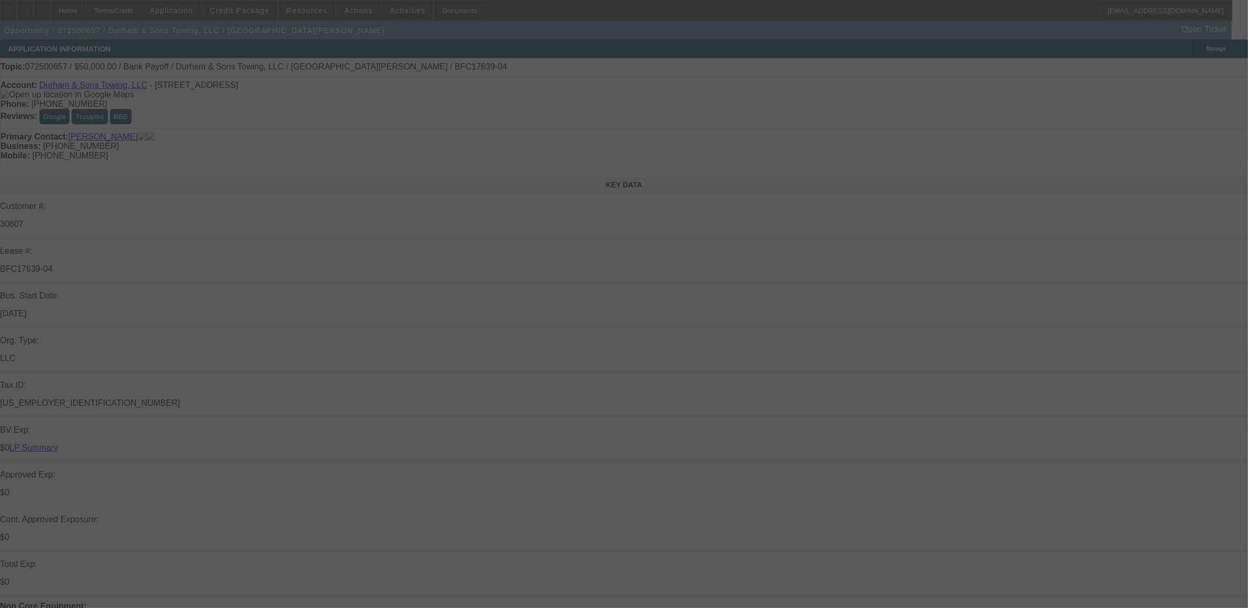
select select "0"
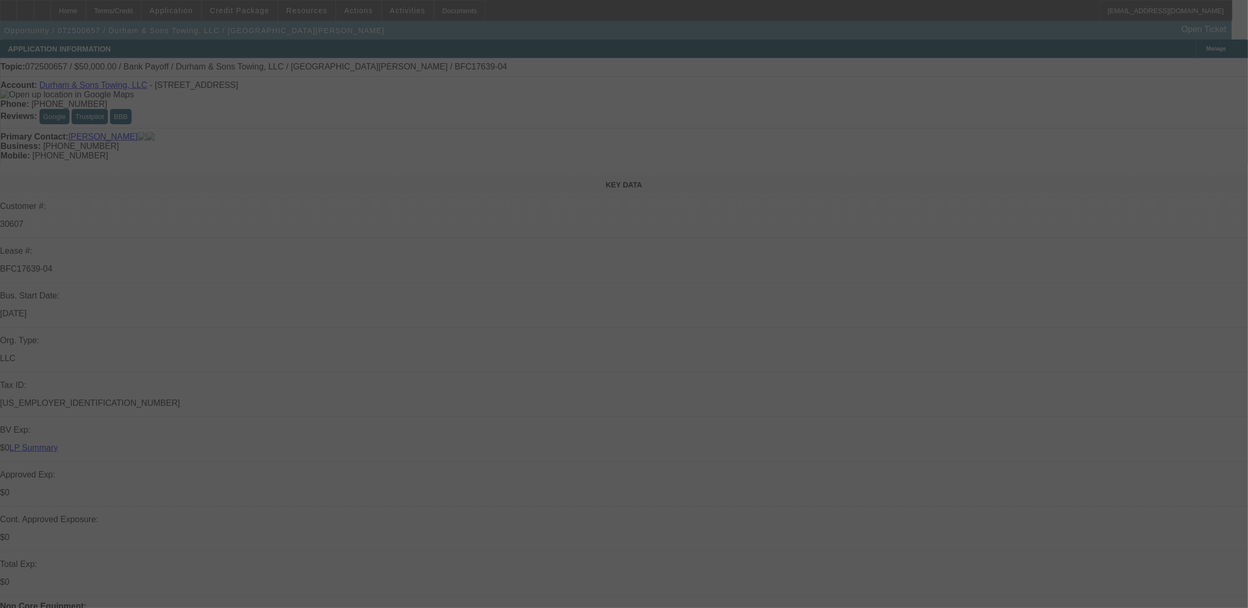
select select "0"
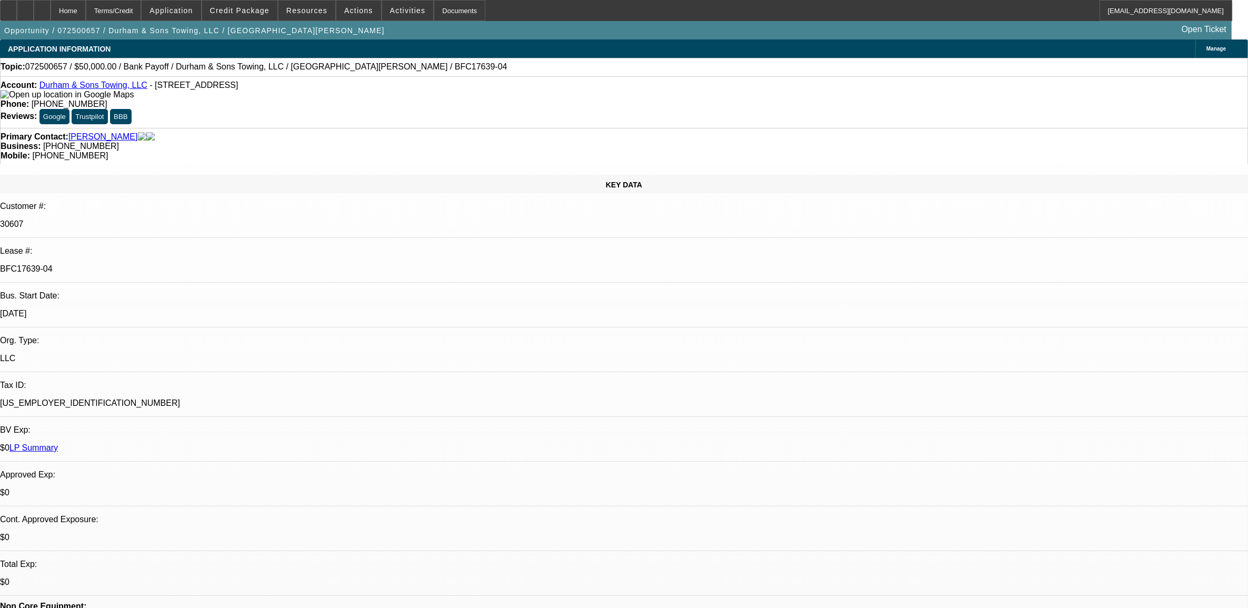
select select "1"
select select "2"
select select "6"
select select "1"
select select "2"
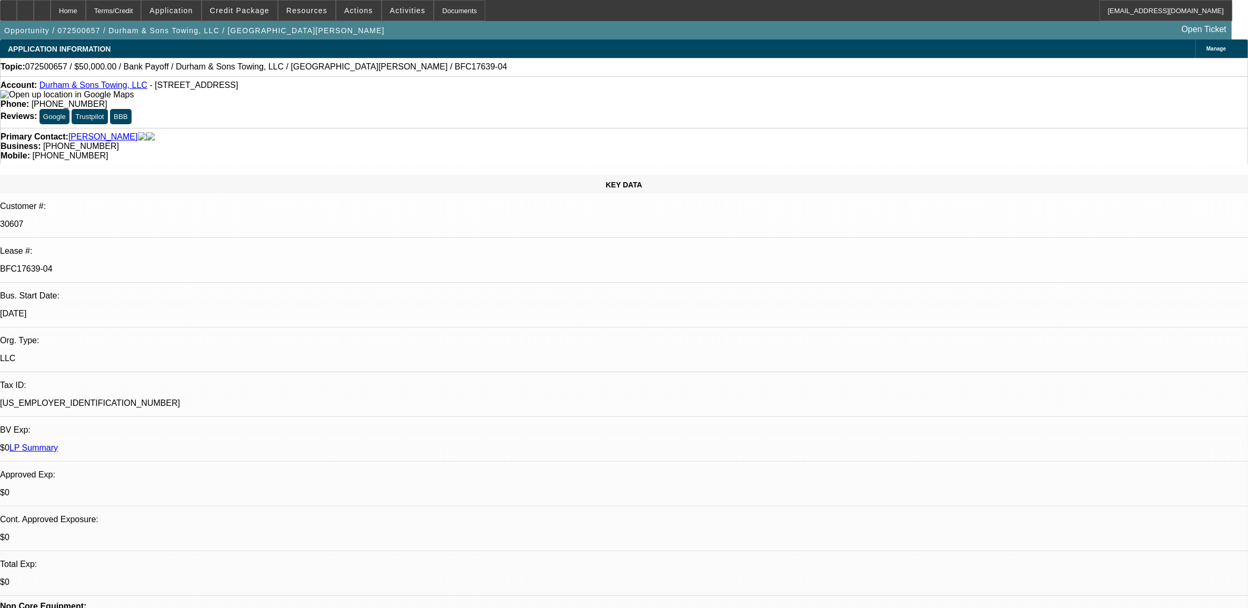
select select "6"
select select "1"
select select "6"
select select "1"
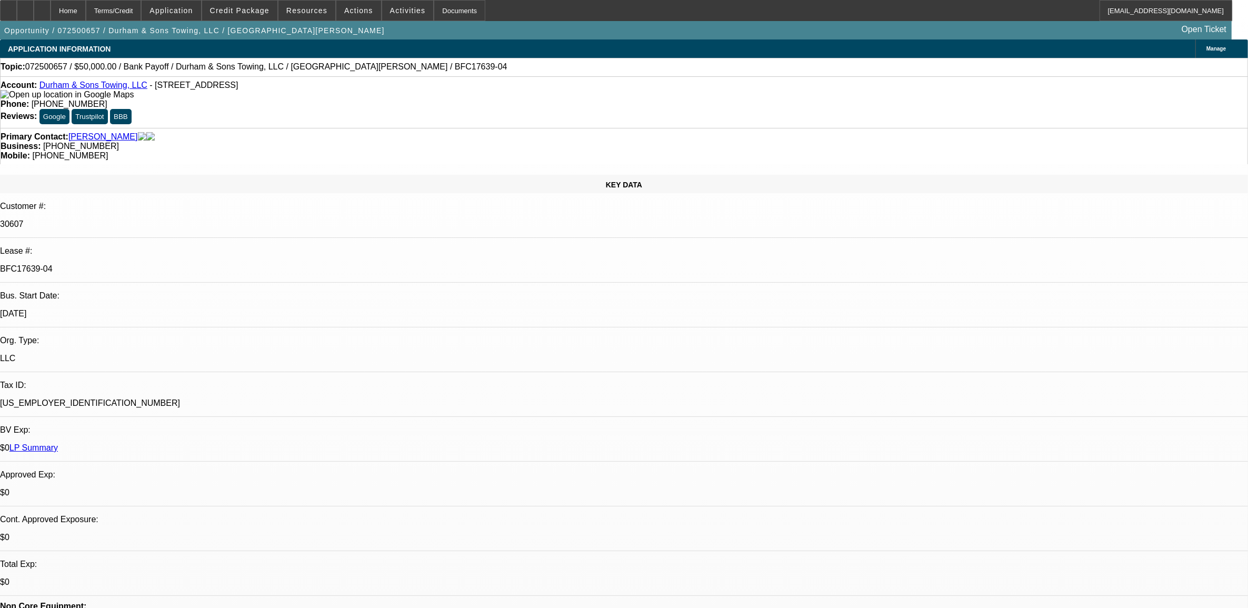
select select "2"
select select "6"
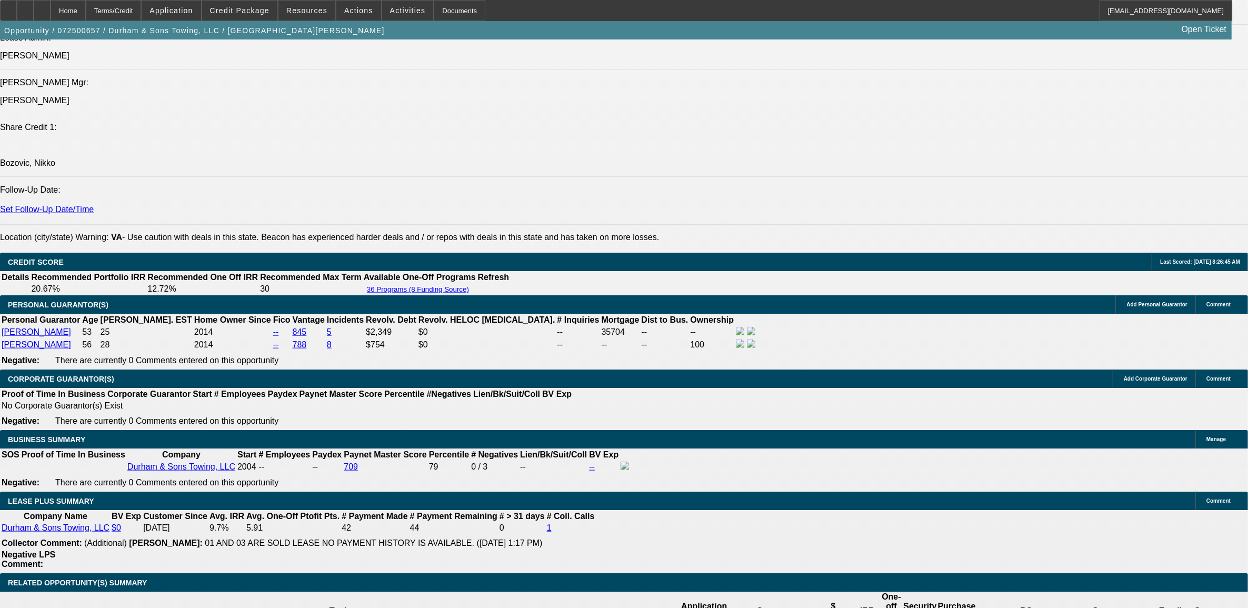
scroll to position [1513, 0]
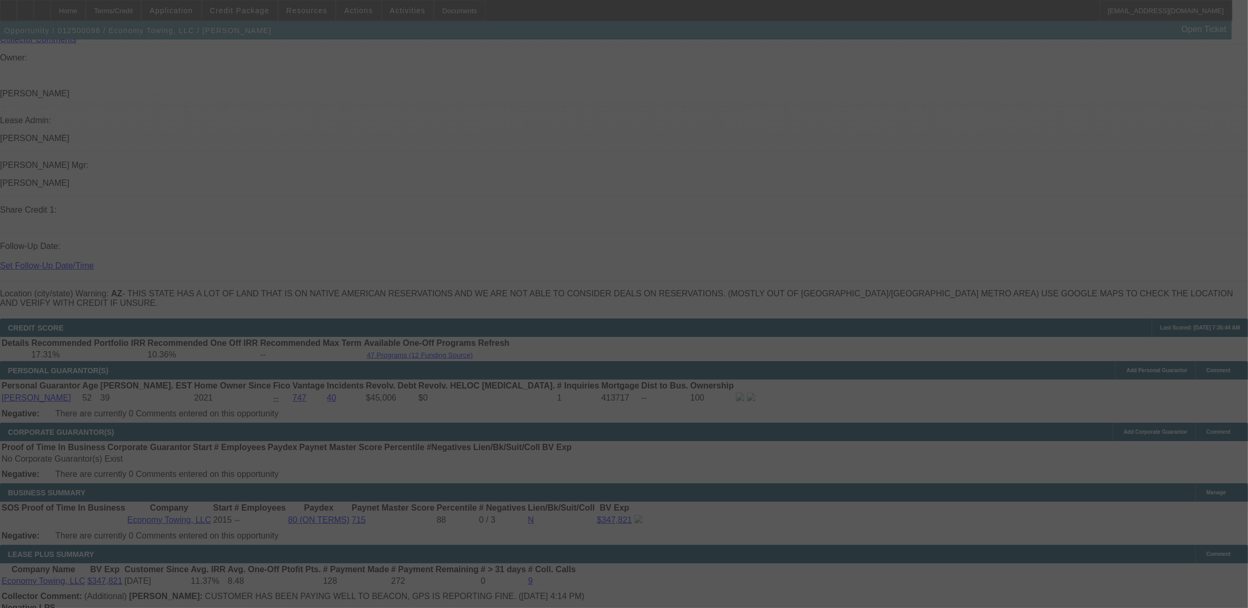
scroll to position [1509, 0]
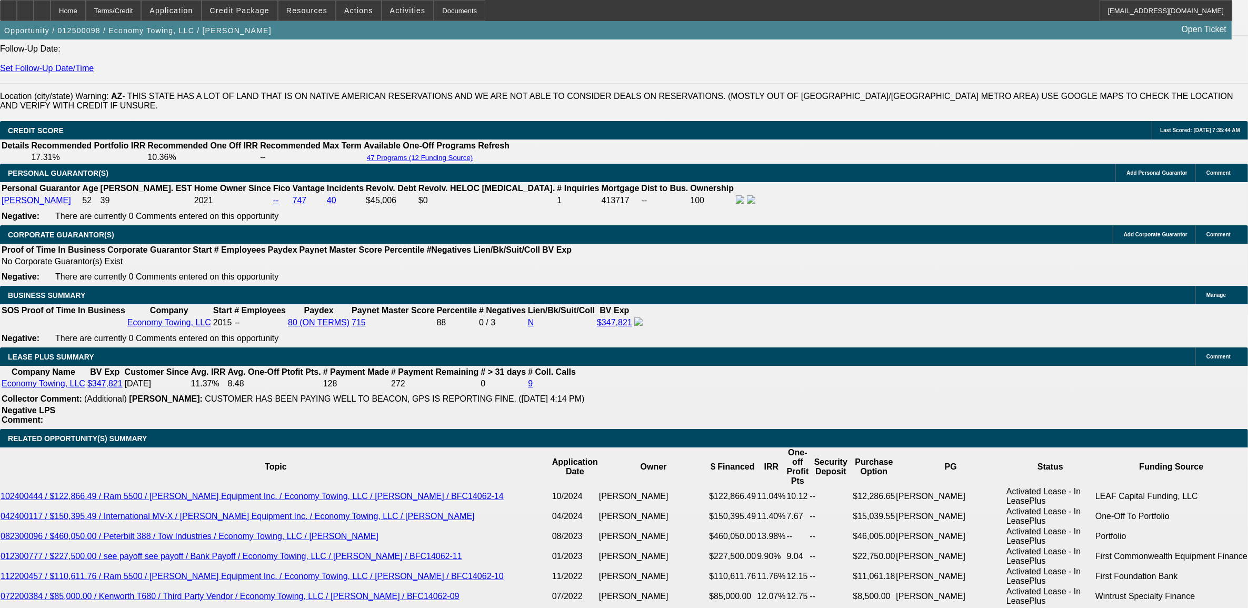
select select "0"
select select "0.1"
select select "0"
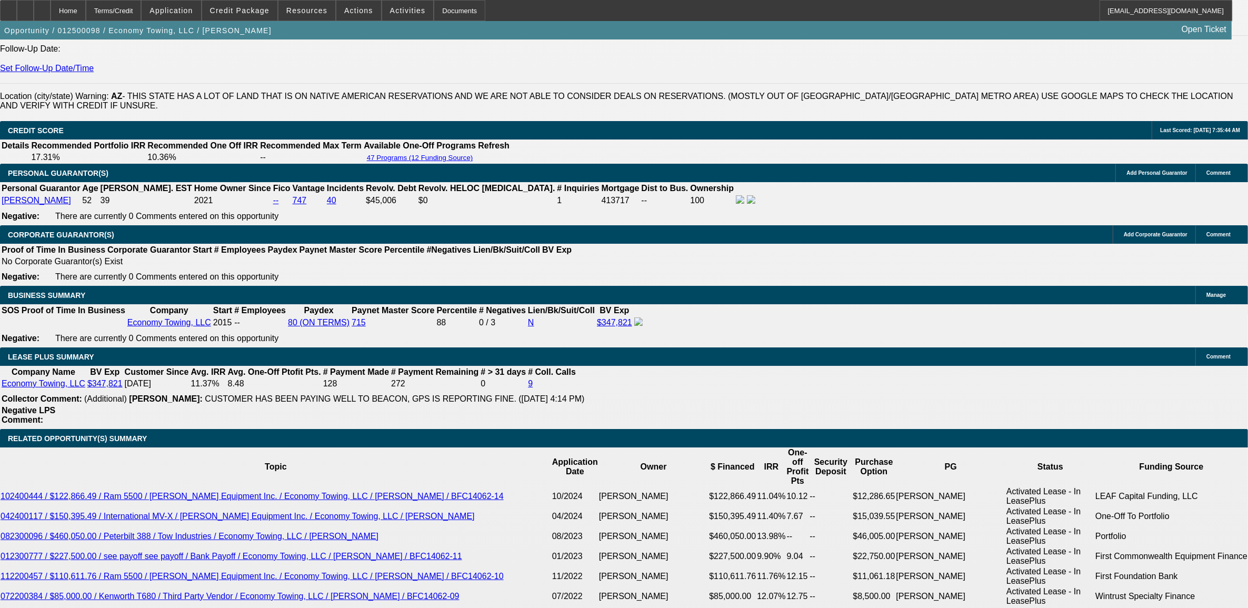
select select "0.1"
select select "0"
select select "0.1"
select select "0"
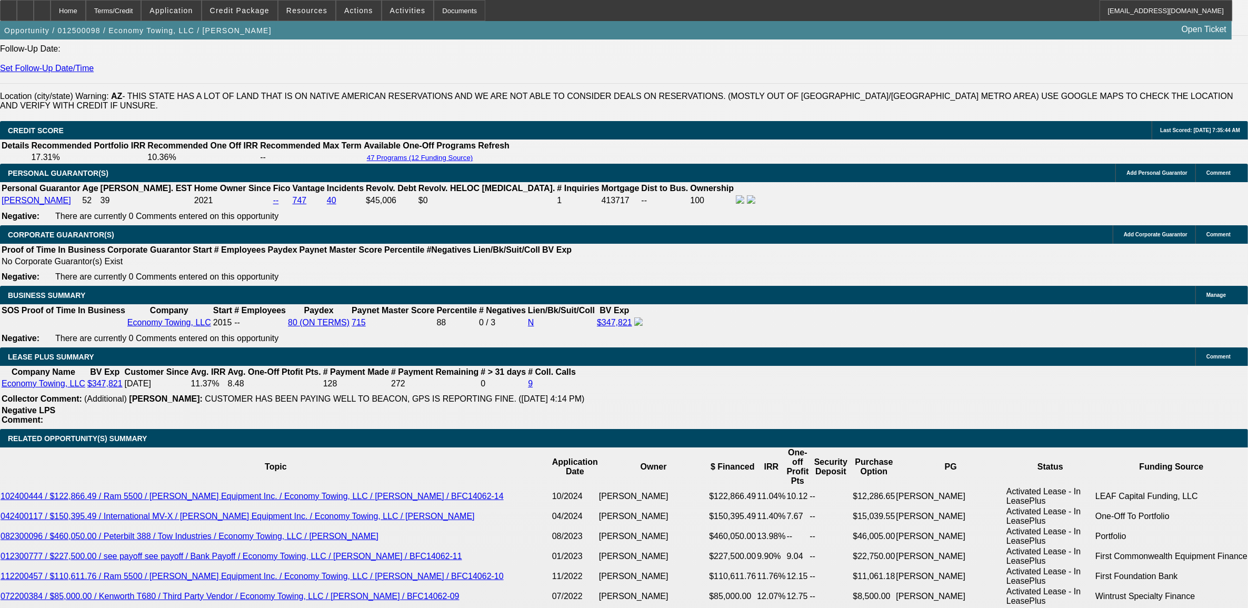
select select "0"
select select "0.1"
select select "1"
select select "2"
select select "4"
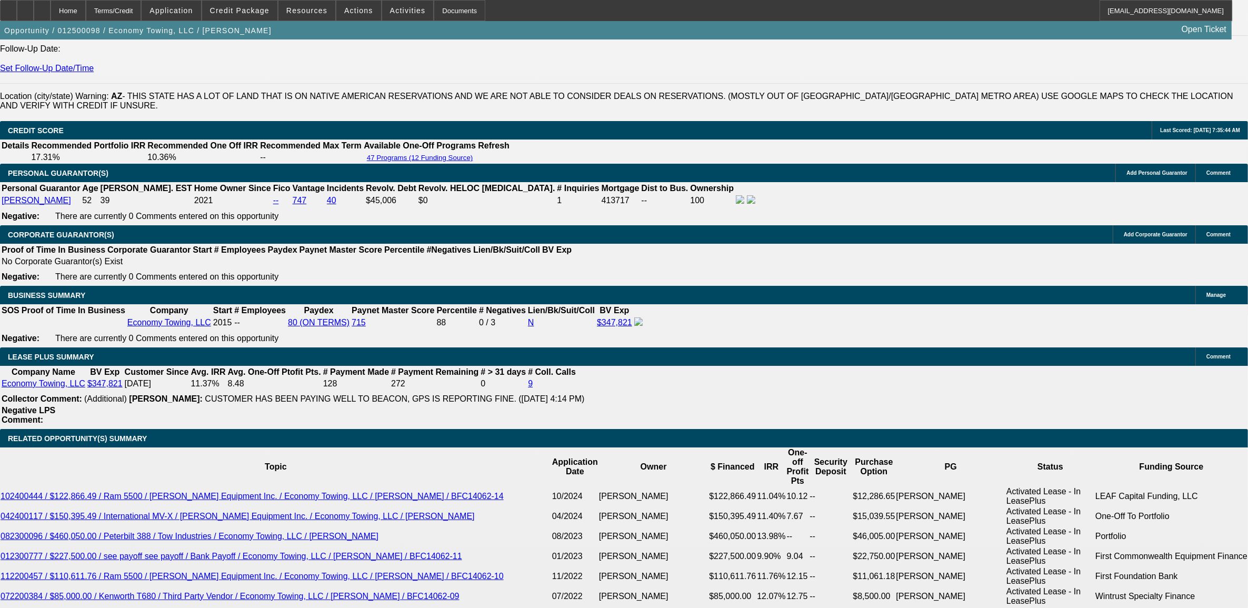
select select "1"
select select "2"
select select "4"
select select "1"
select select "2"
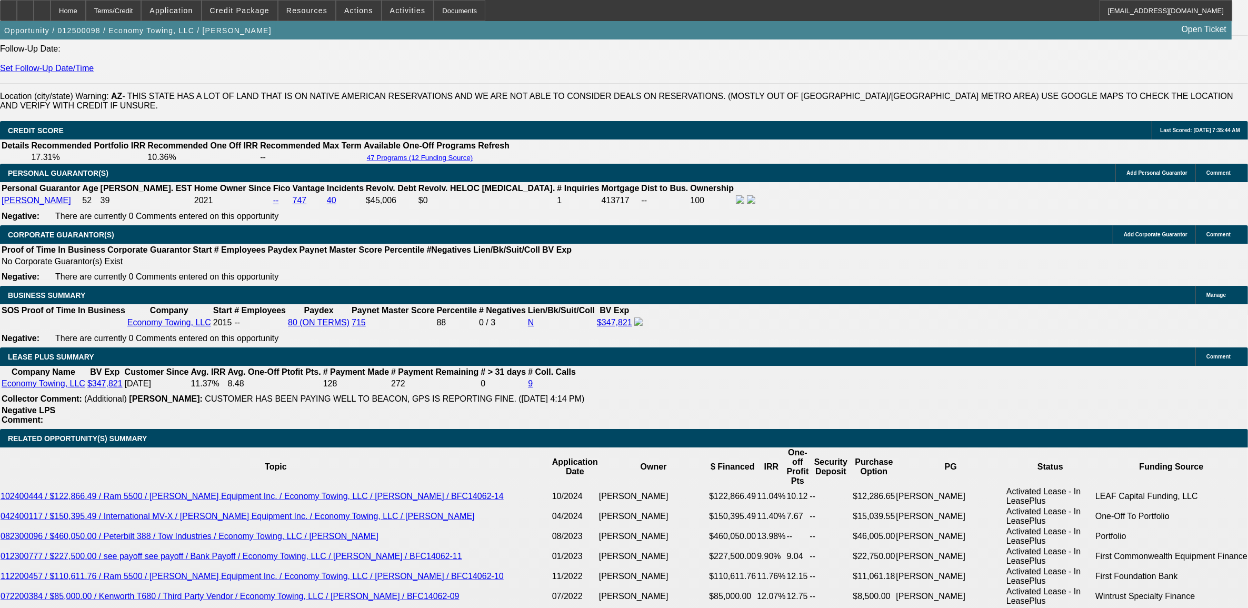
select select "4"
select select "1"
select select "2"
select select "4"
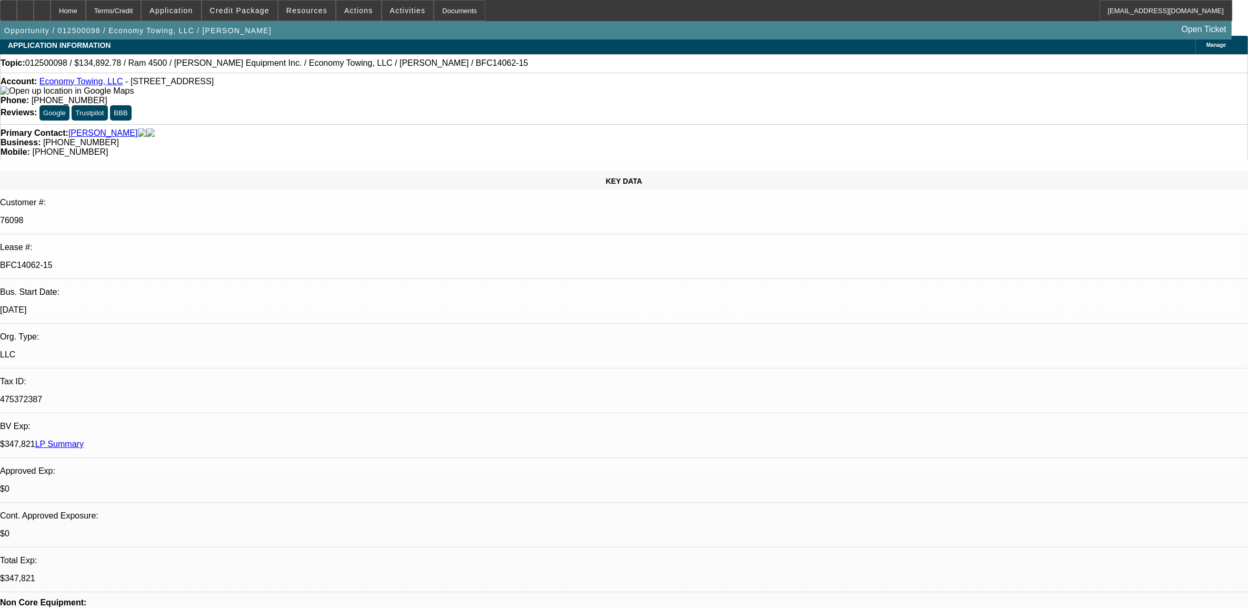
scroll to position [0, 0]
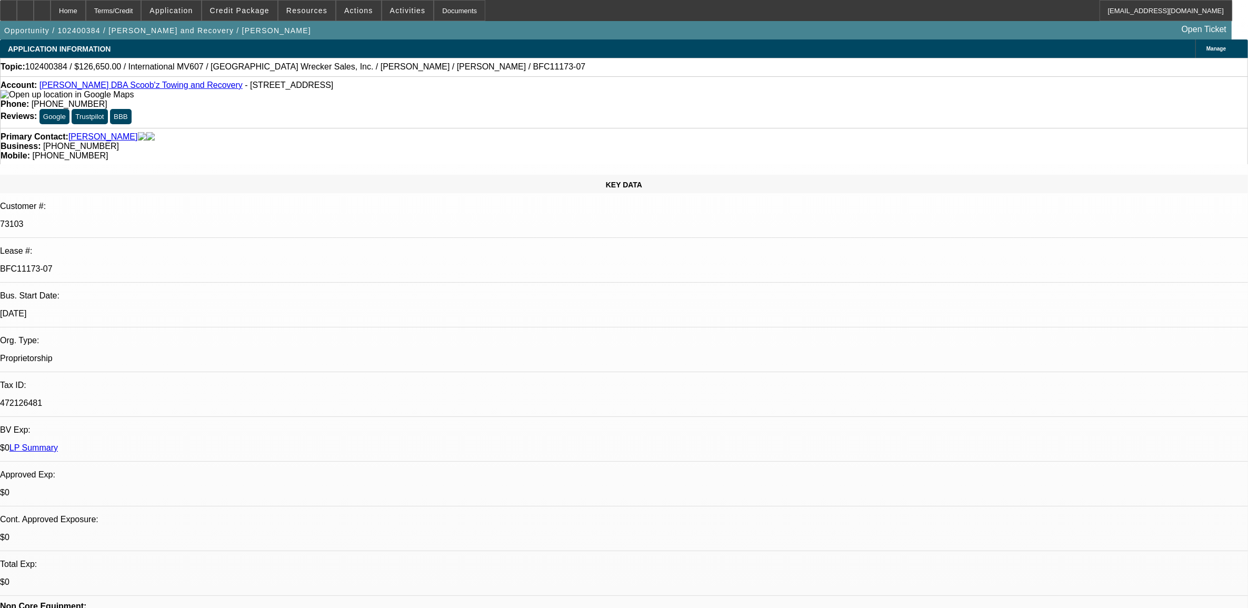
select select "0"
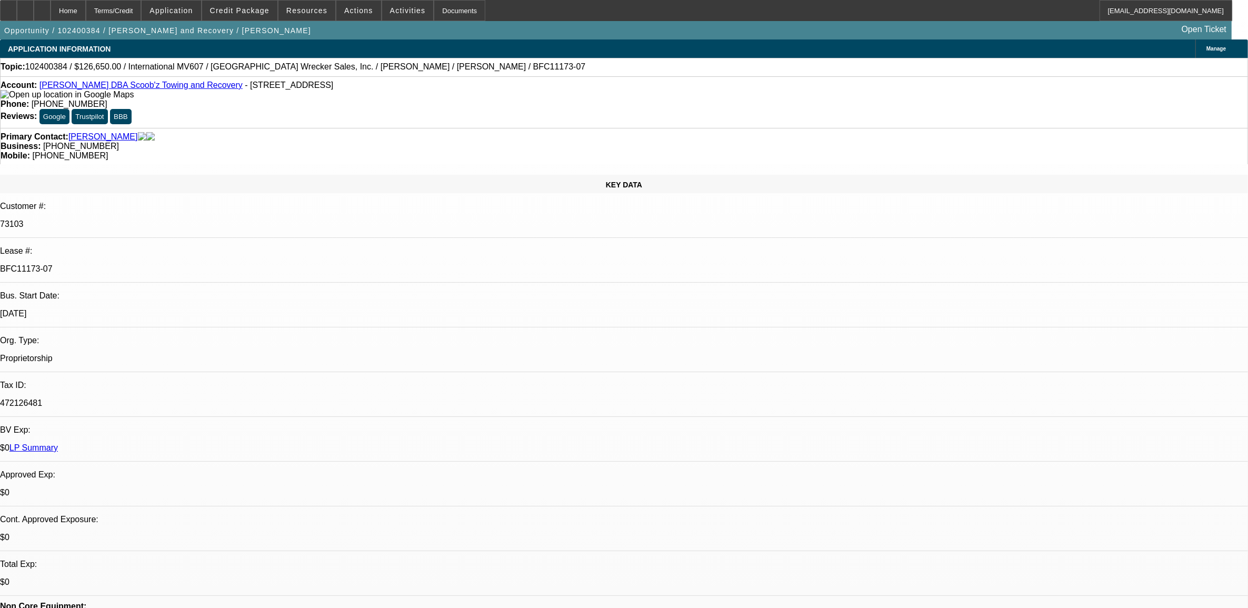
select select "0"
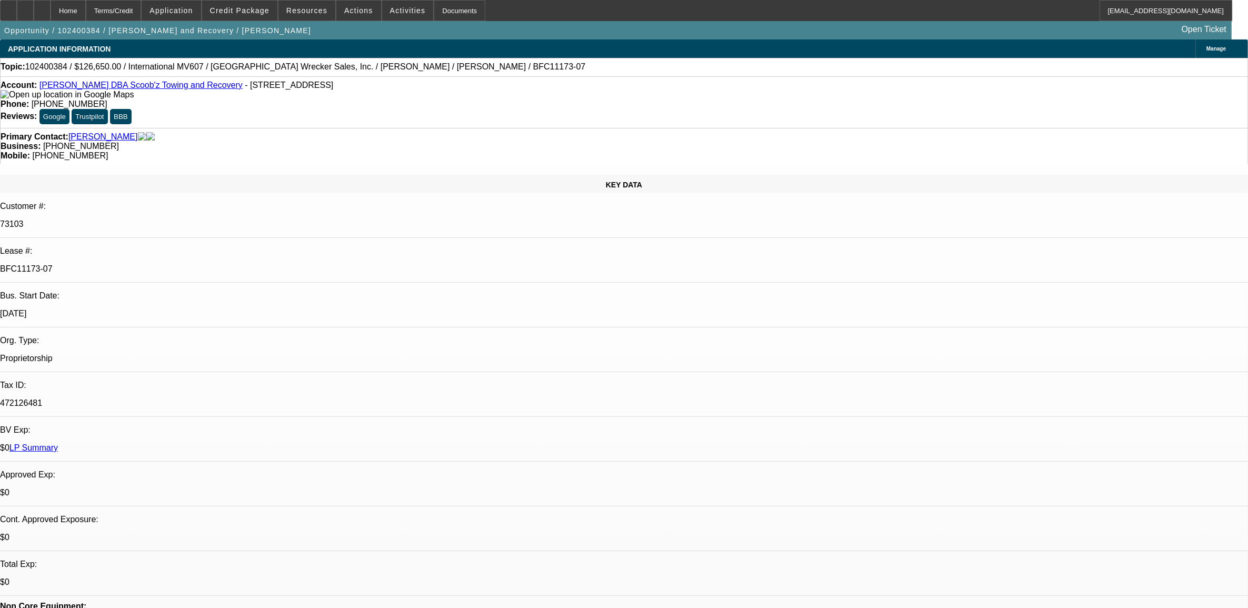
select select "0"
select select "1"
select select "6"
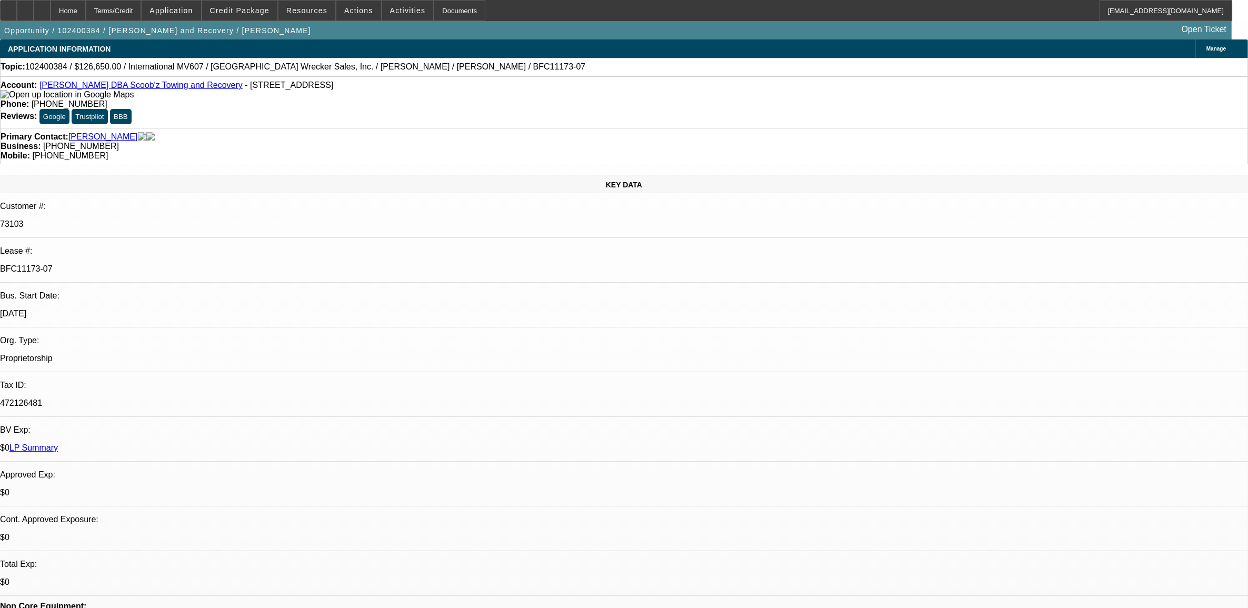
select select "1"
select select "2"
select select "6"
select select "1"
select select "2"
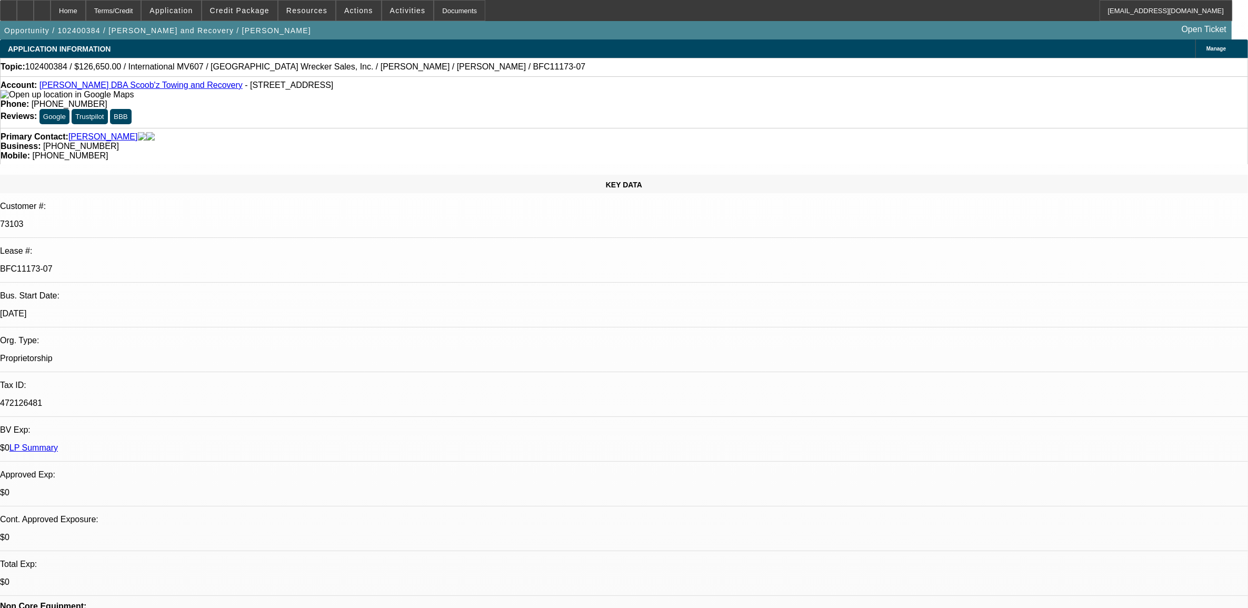
select select "6"
select select "1"
select select "2"
select select "6"
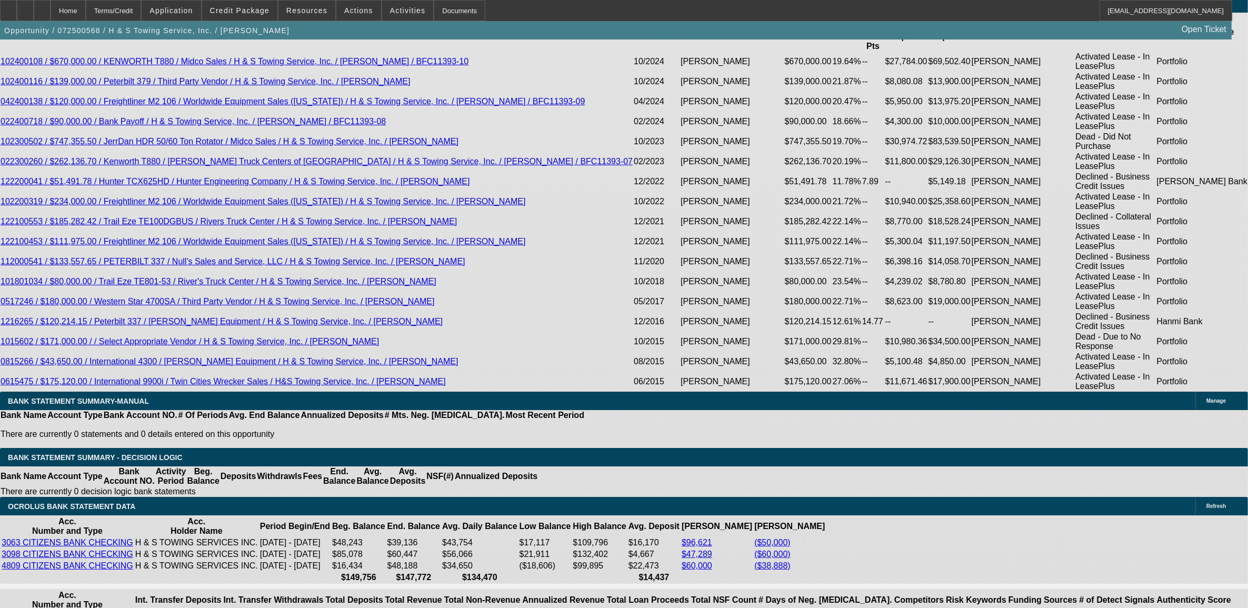
select select "0"
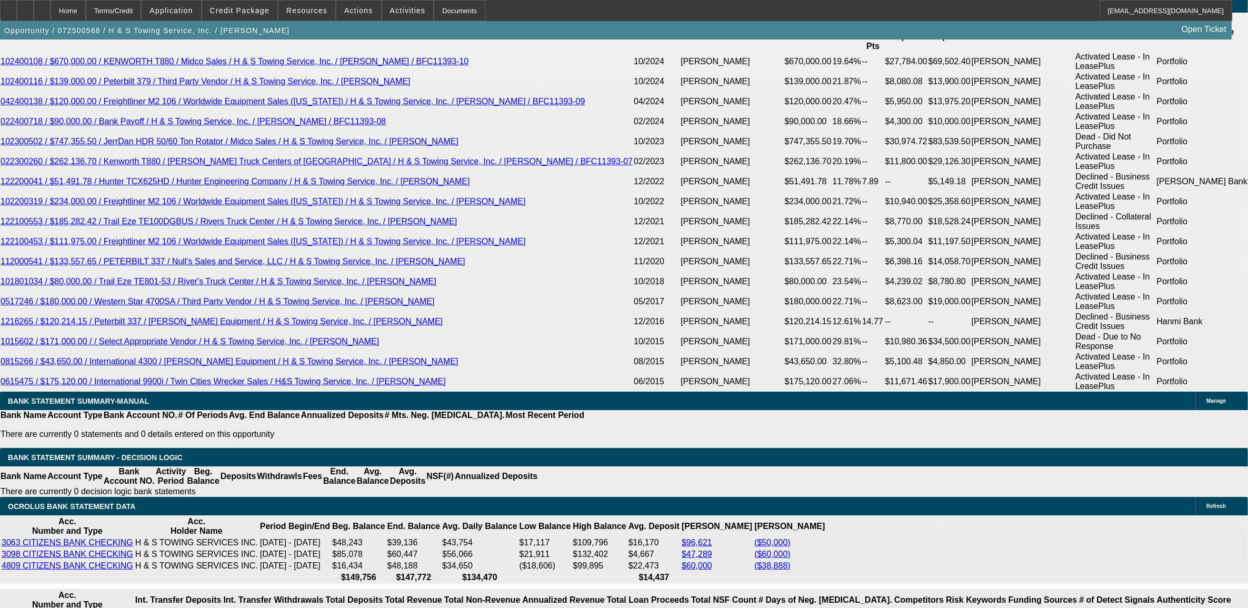
select select "2"
select select "0.1"
select select "0"
select select "2"
select select "0.1"
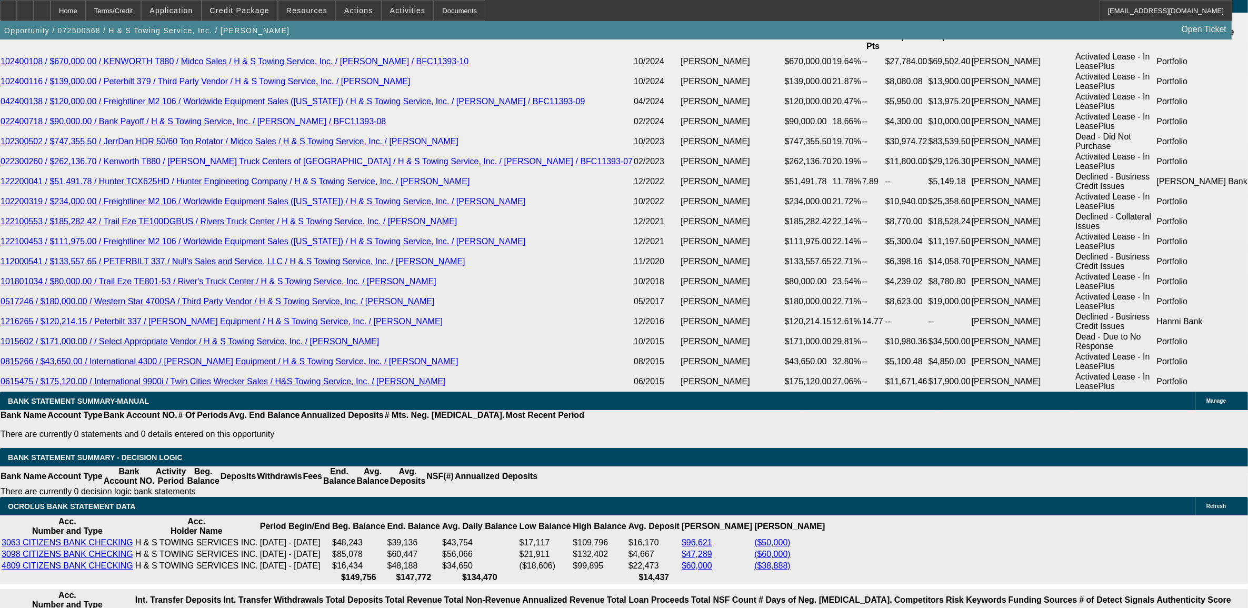
select select "0"
select select "2"
select select "0.1"
select select "0"
select select "2"
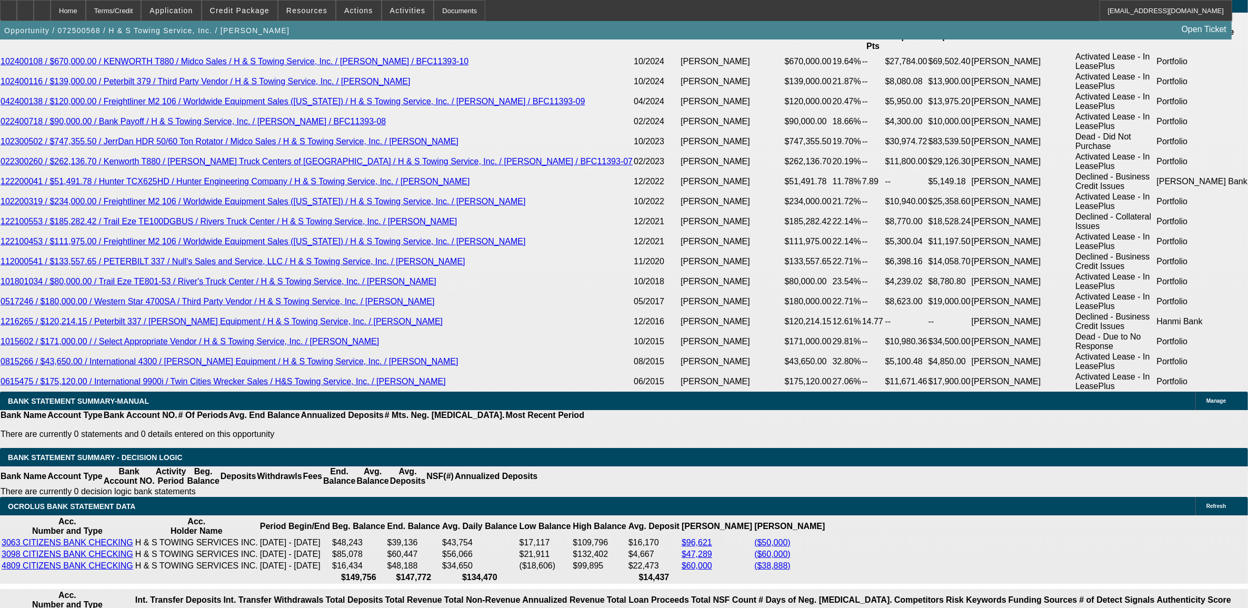
select select "0.1"
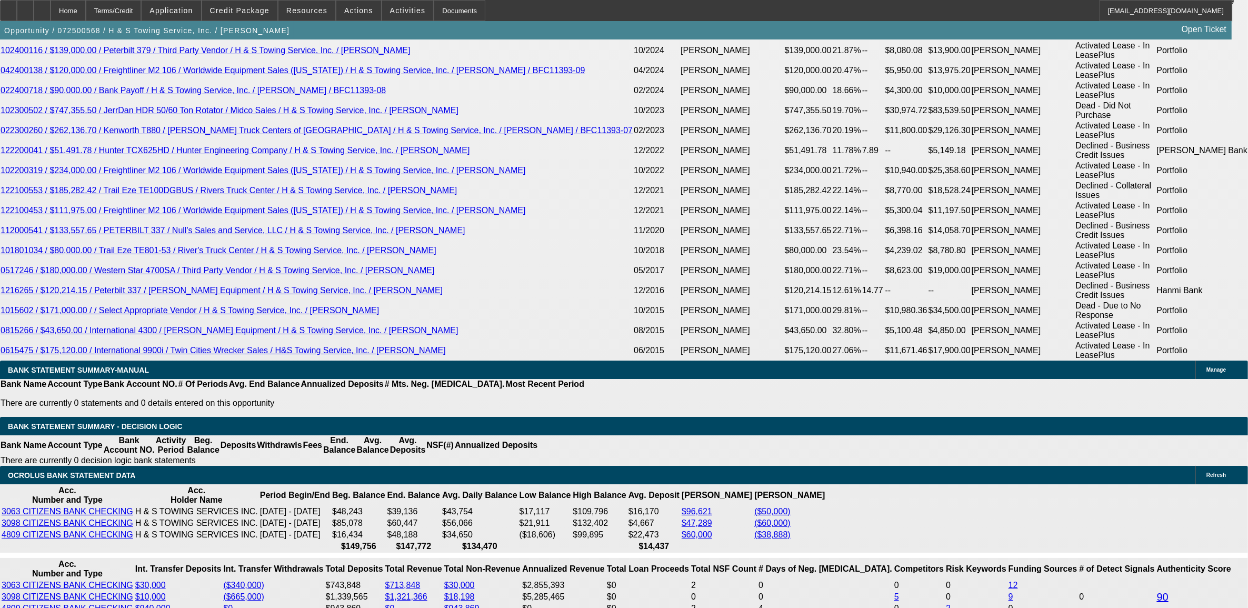
select select "1"
select select "2"
select select "4"
select select "1"
select select "2"
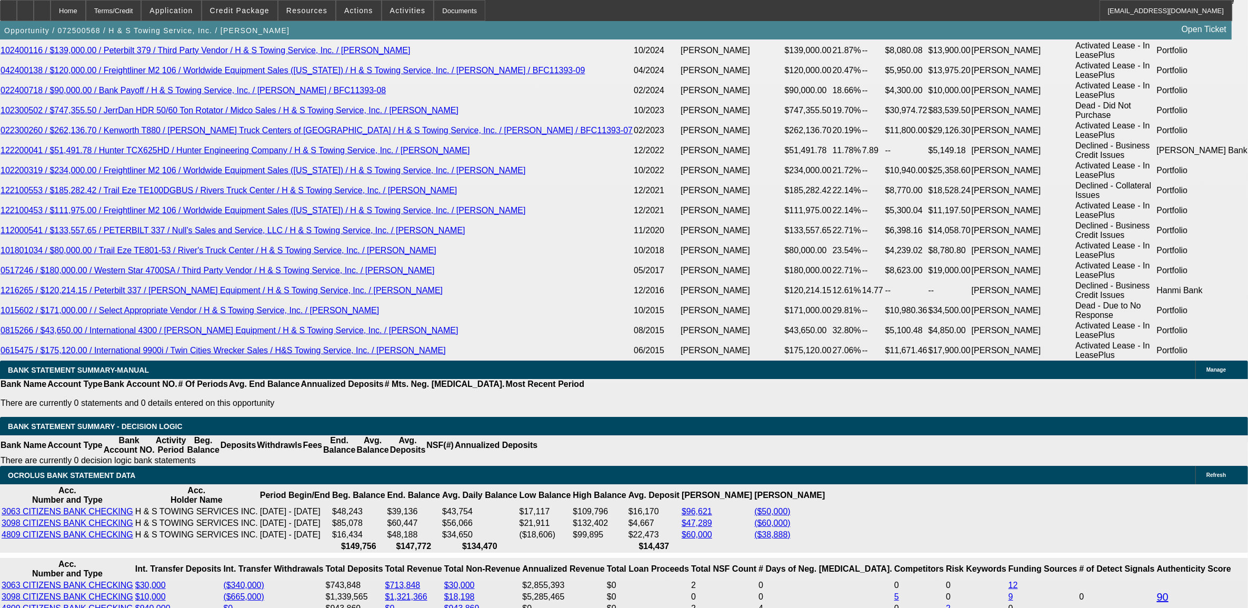
select select "4"
select select "1"
select select "2"
select select "4"
select select "1"
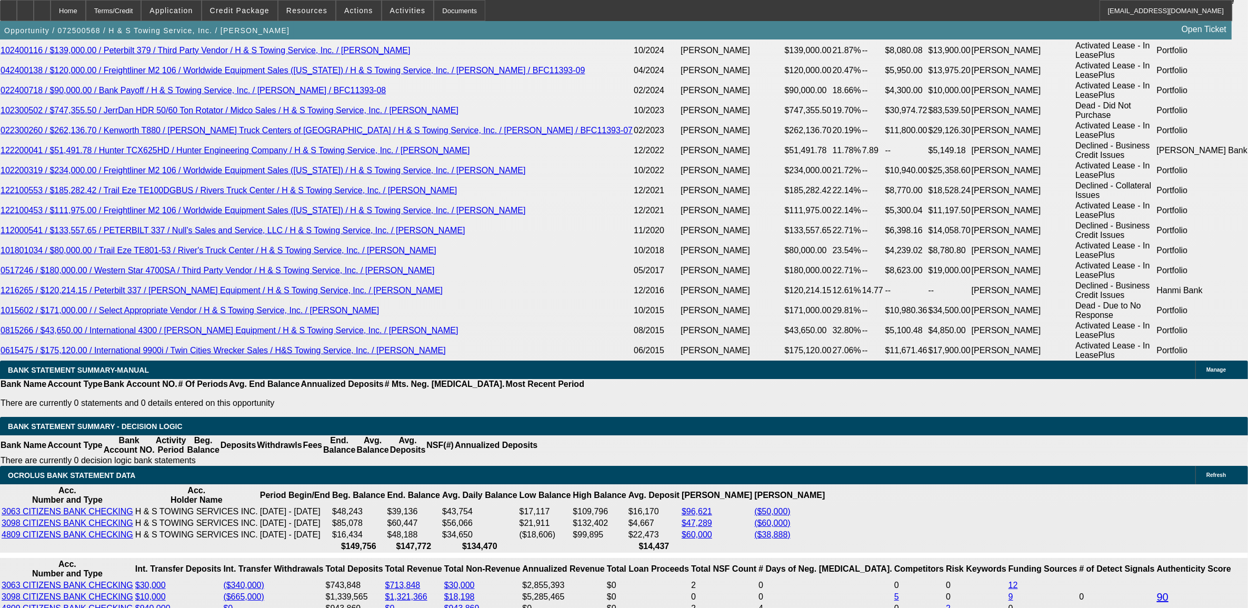
select select "2"
select select "4"
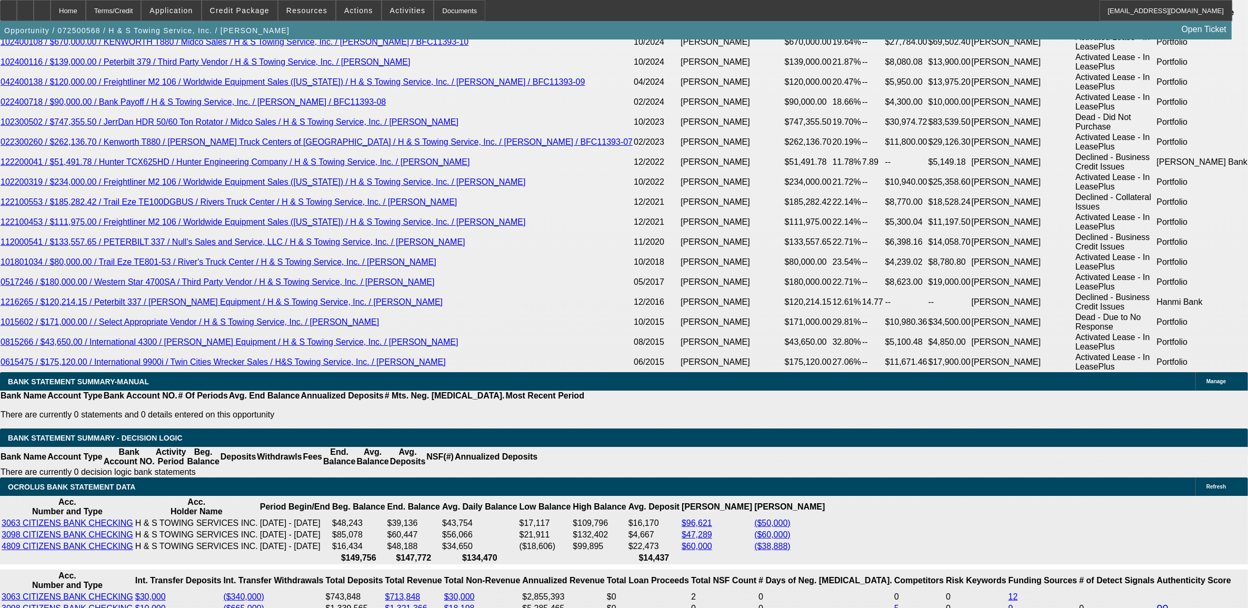
scroll to position [1989, 0]
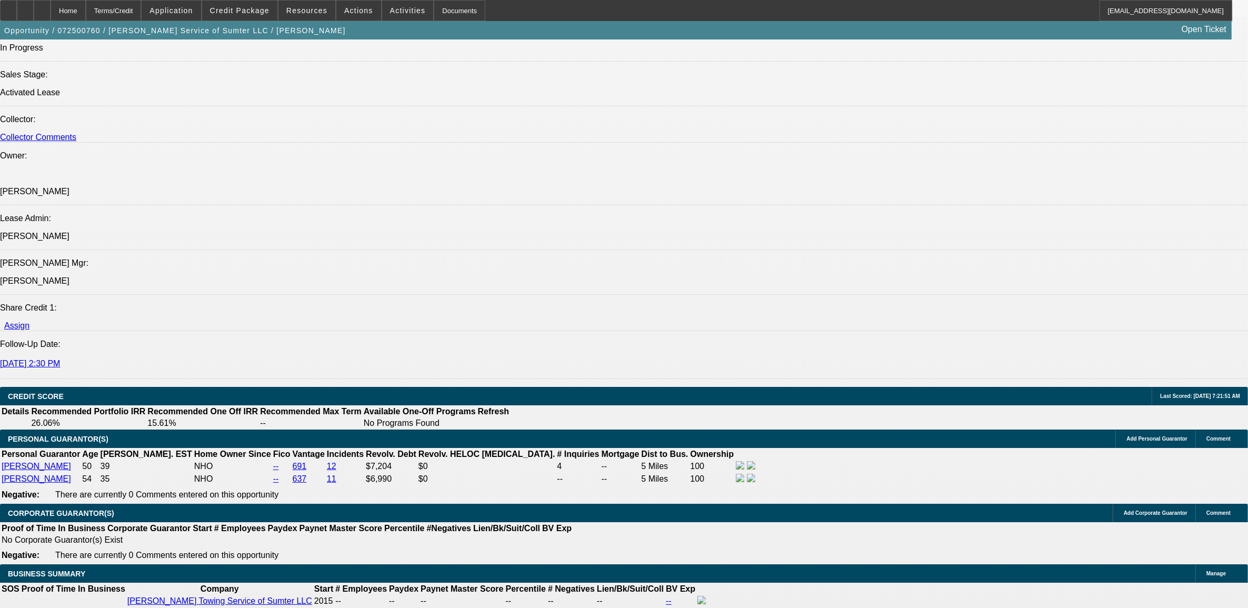
select select "0"
select select "2"
select select "0"
select select "2"
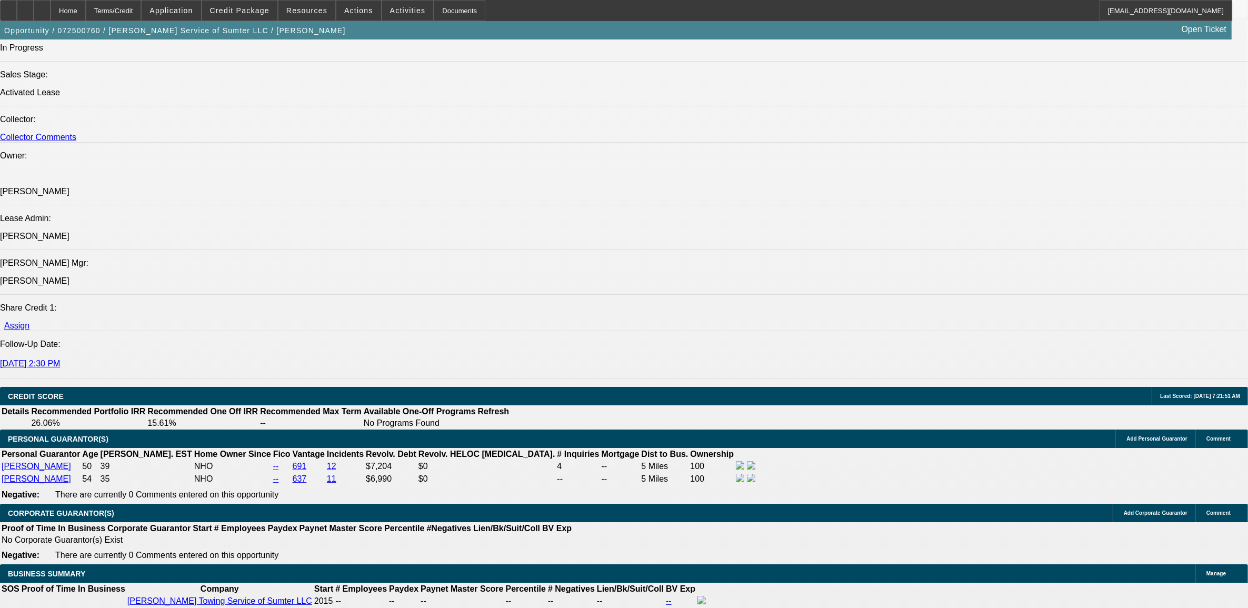
select select "0"
select select "2"
select select "0"
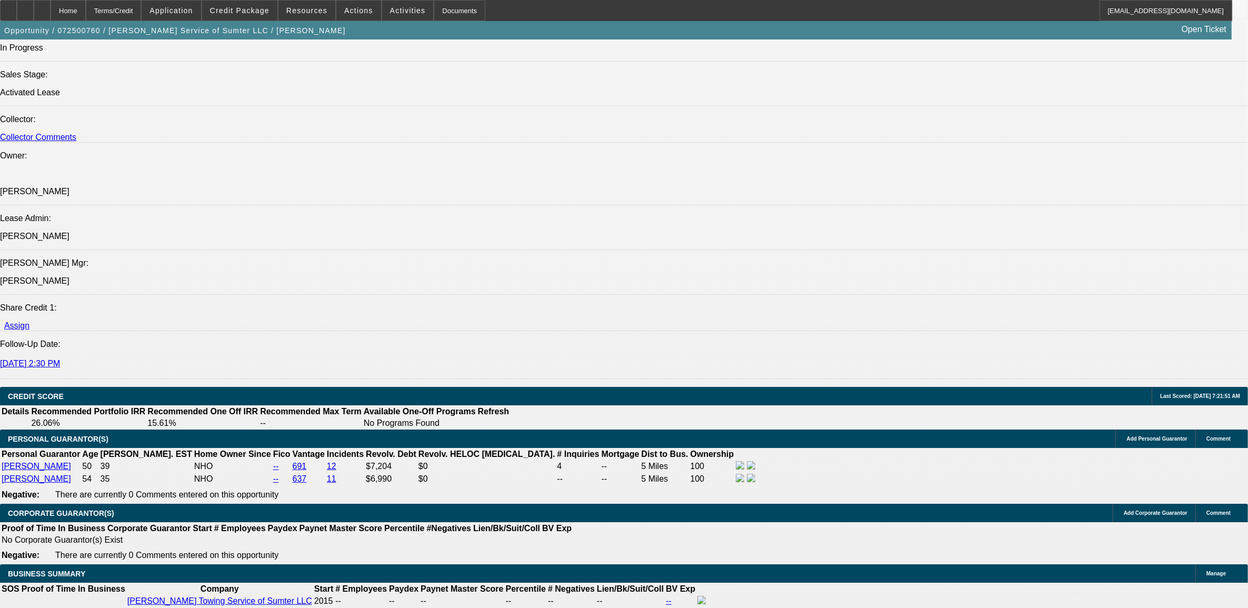
select select "2"
select select "0"
select select "1"
select select "2"
select select "6"
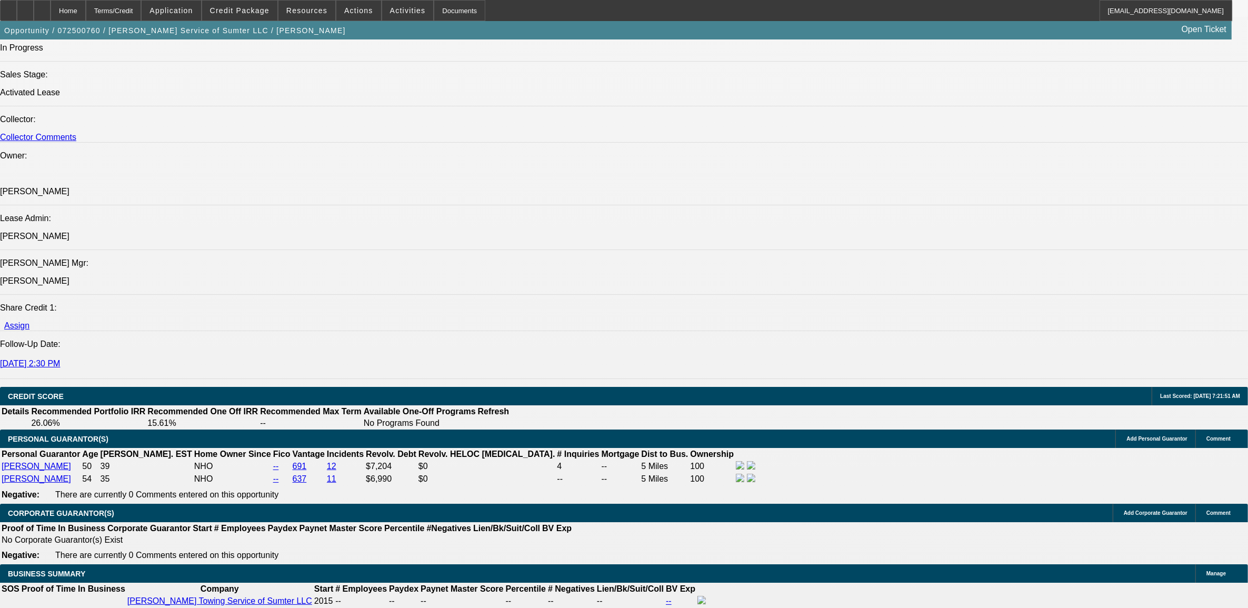
select select "1"
select select "2"
select select "6"
select select "1"
select select "2"
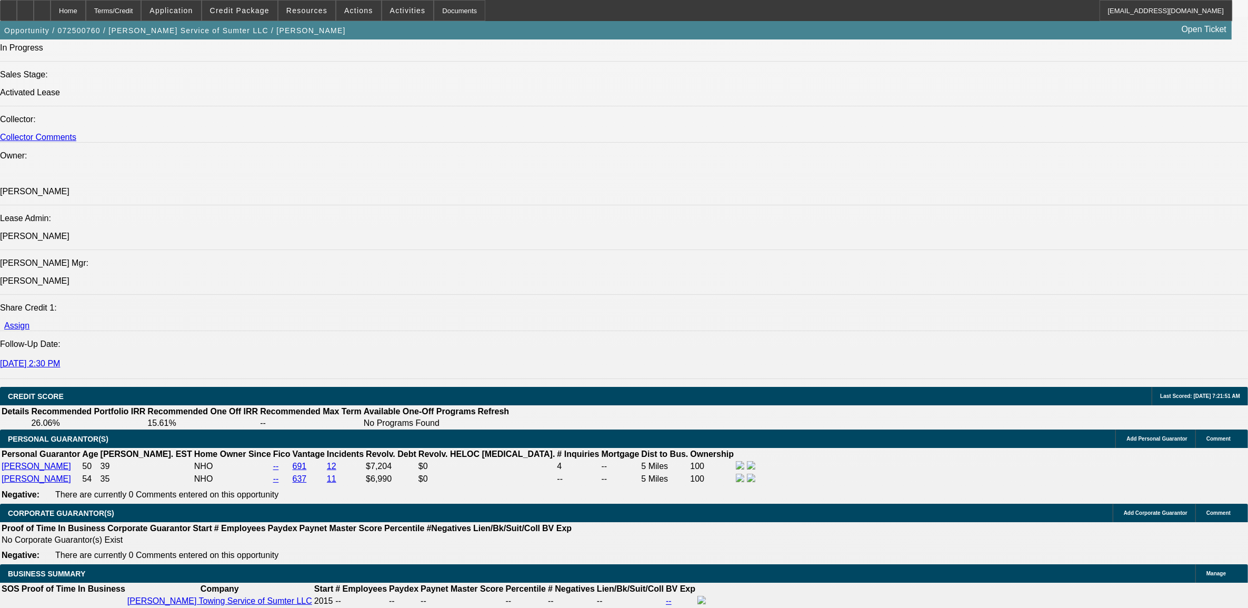
select select "6"
select select "1"
select select "2"
select select "6"
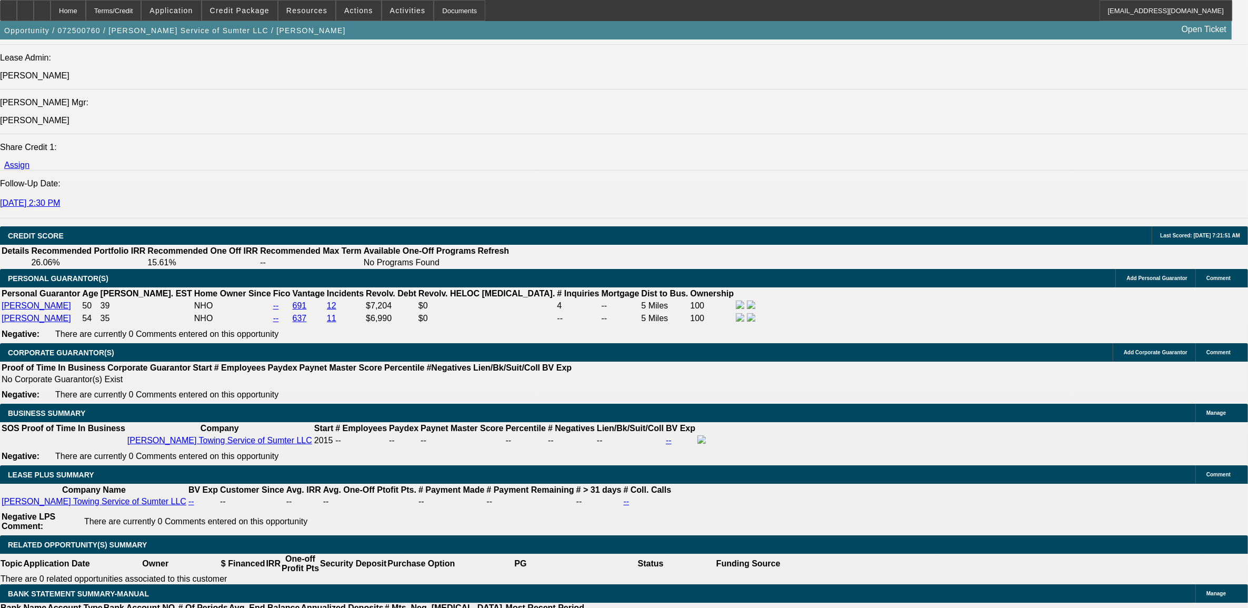
scroll to position [1393, 0]
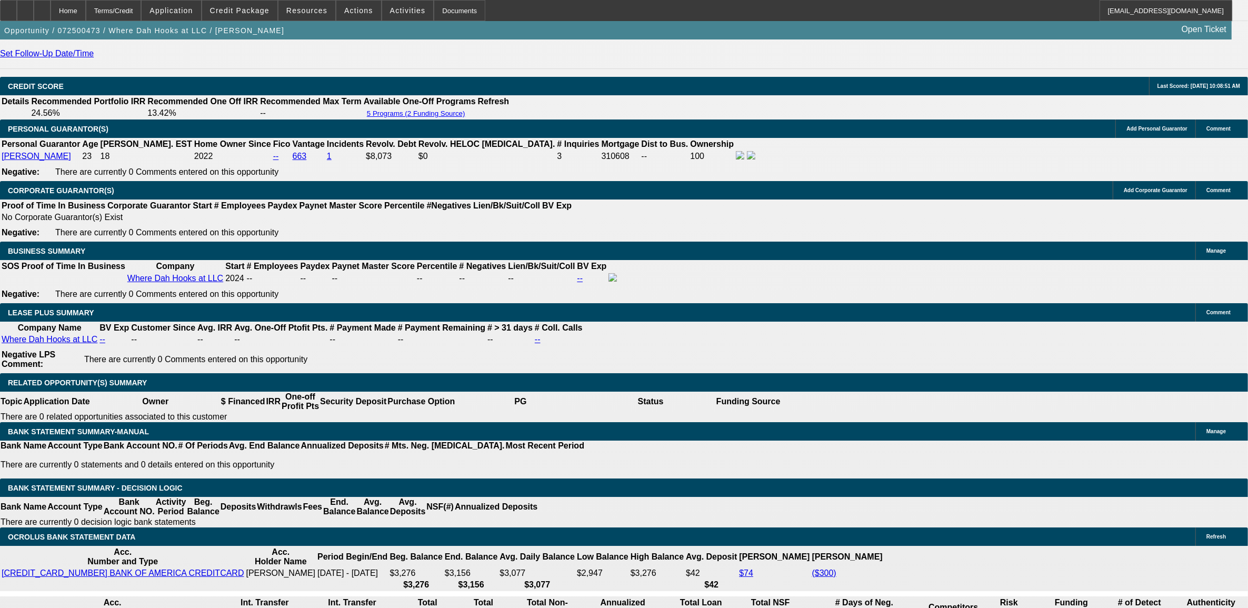
select select "0"
select select "0.1"
select select "0"
select select "0.1"
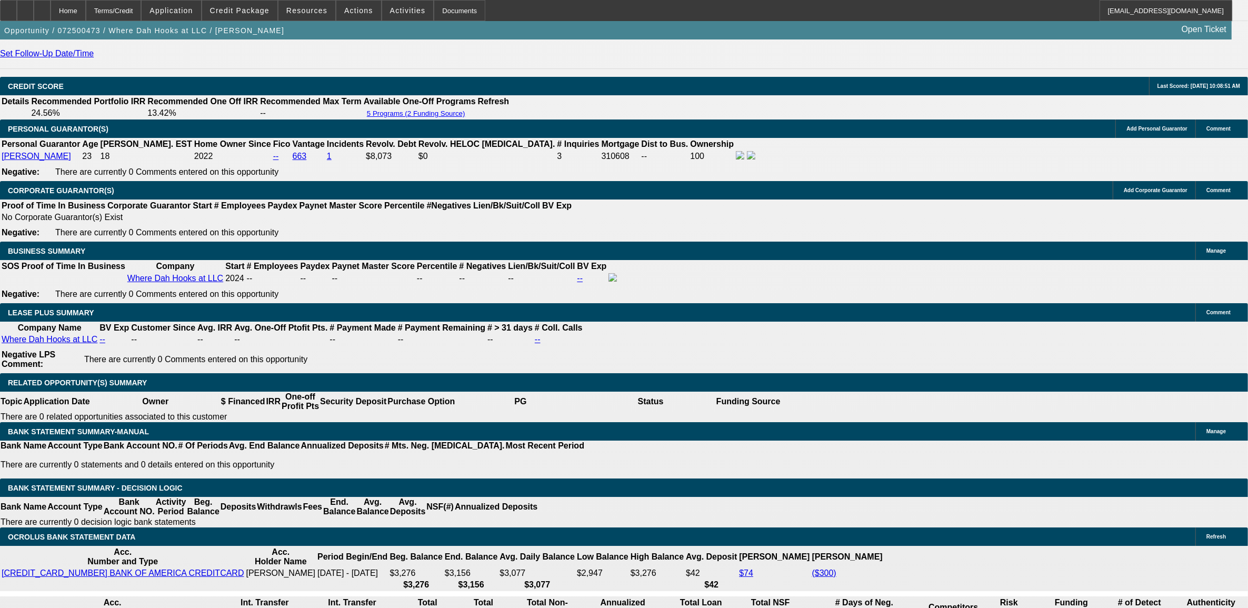
select select "0"
select select "0.1"
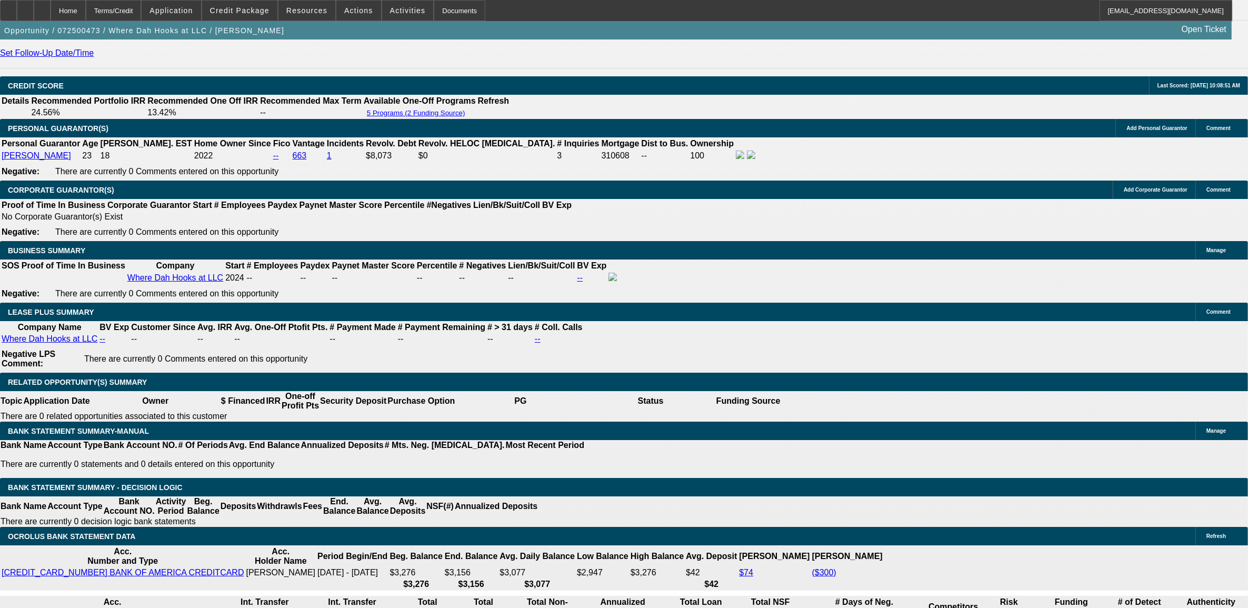
select select "1"
select select "2"
select select "4"
select select "1"
select select "2"
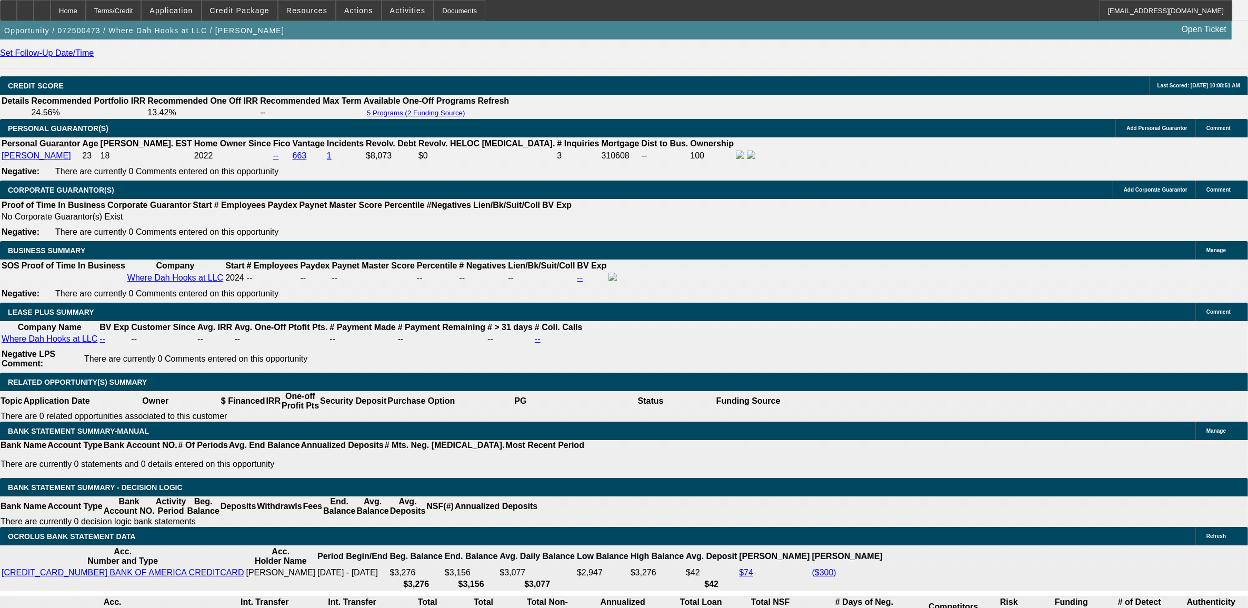
select select "4"
select select "1"
select select "2"
select select "6"
select select "1"
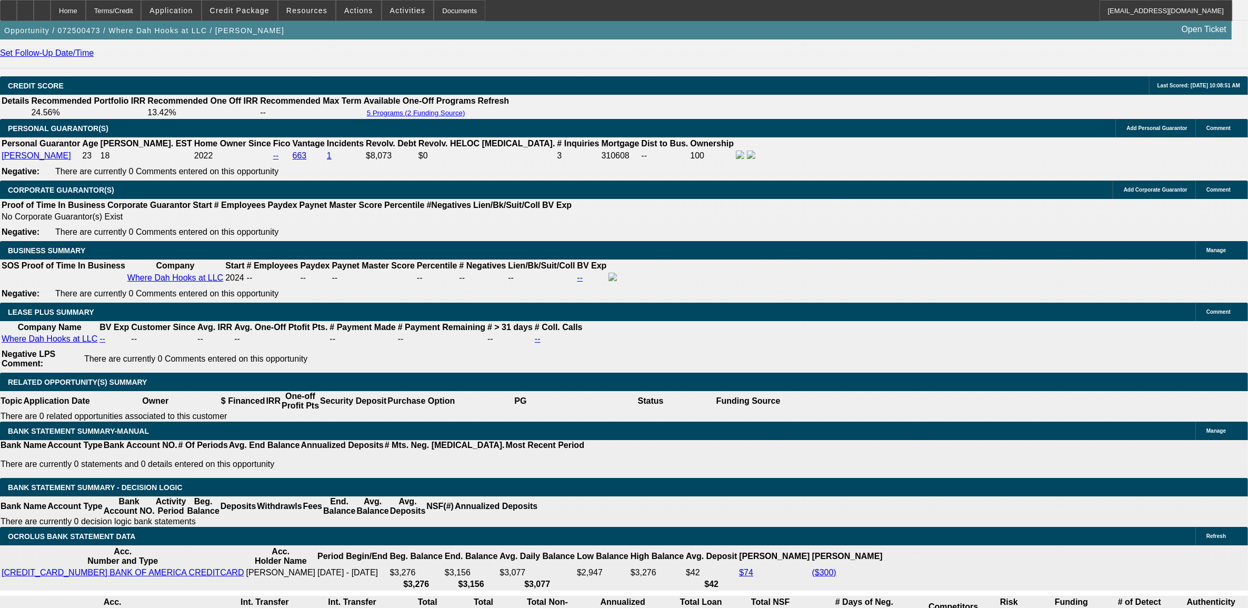
select select "2"
select select "4"
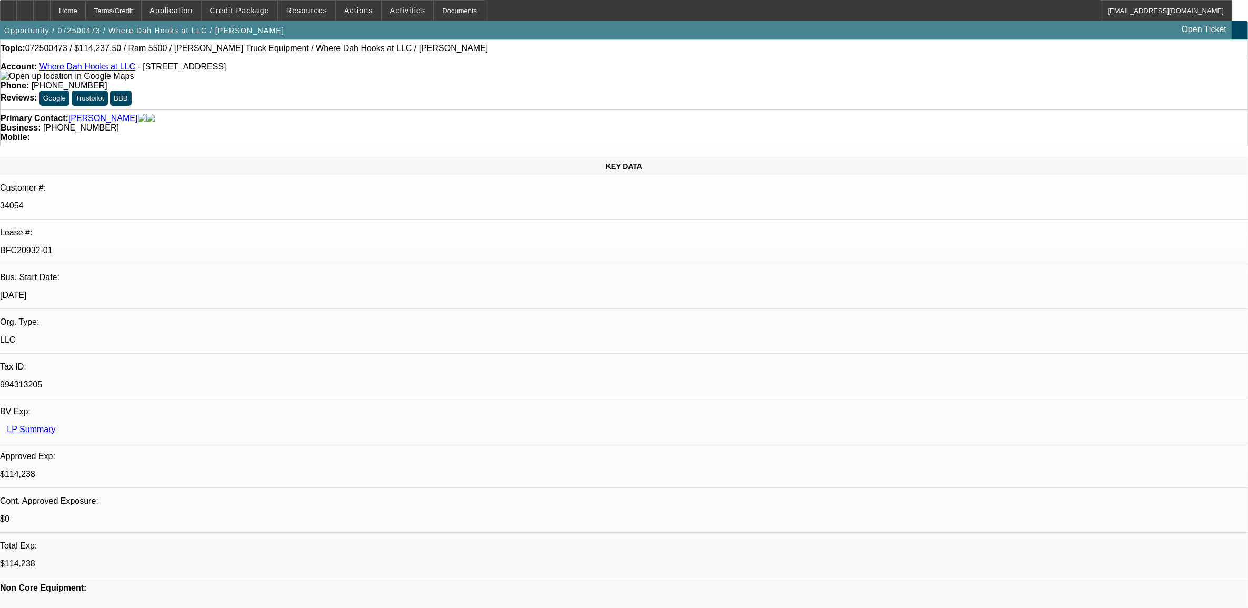
scroll to position [0, 0]
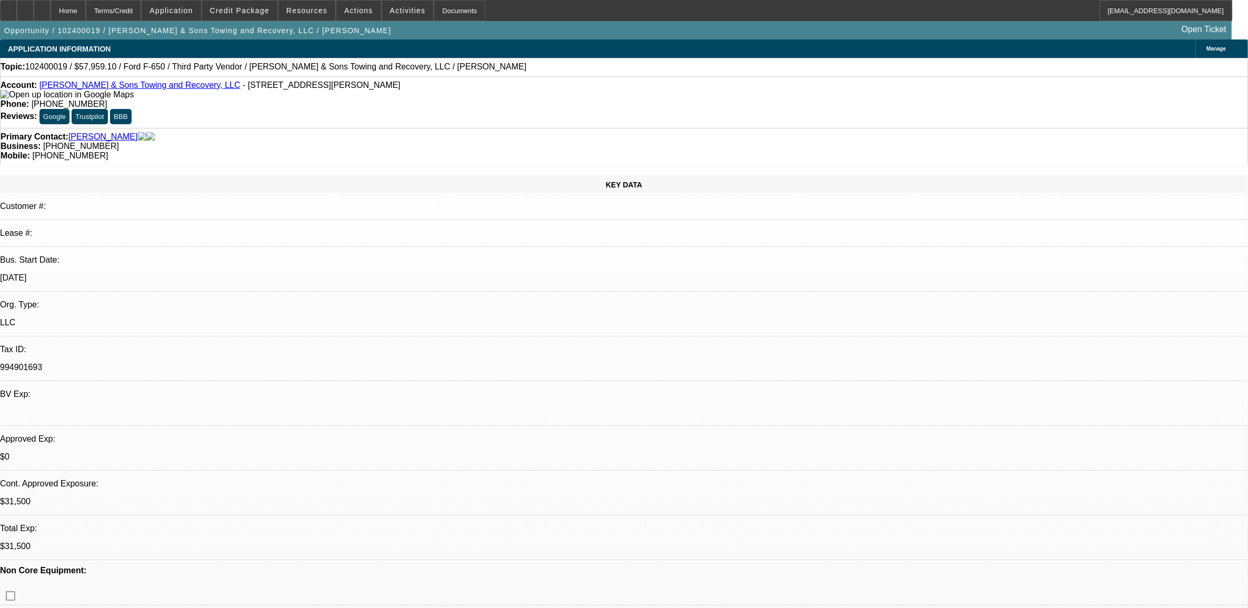
select select "0.1"
select select "2"
select select "0.1"
select select "2"
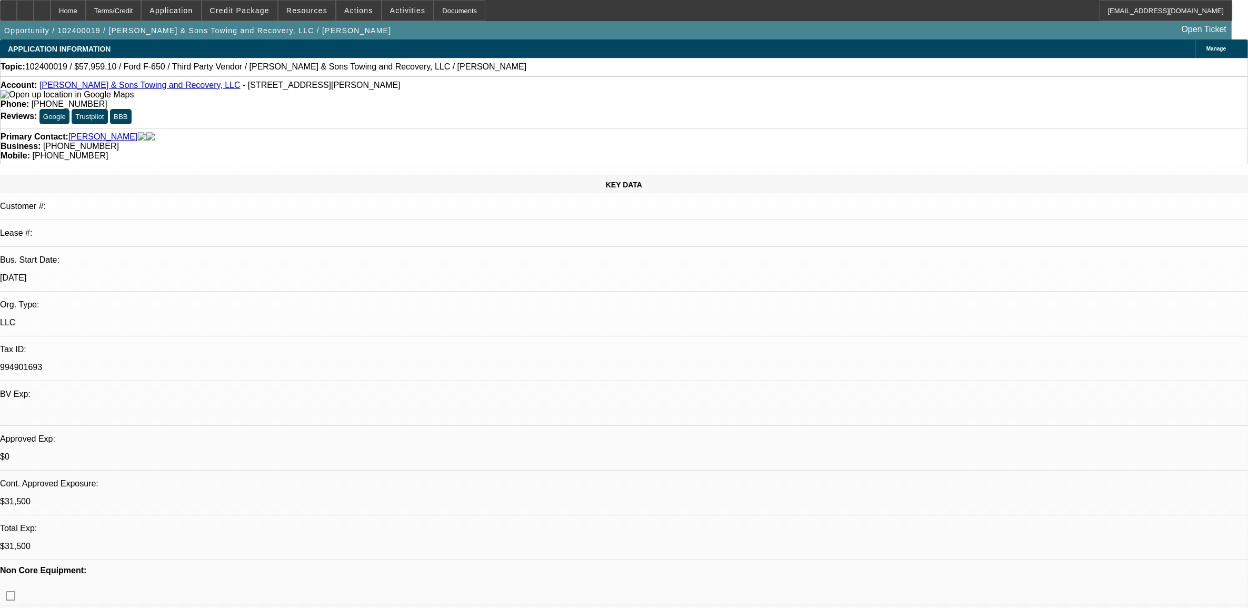
select select "0.1"
select select "2"
select select "0"
select select "0.1"
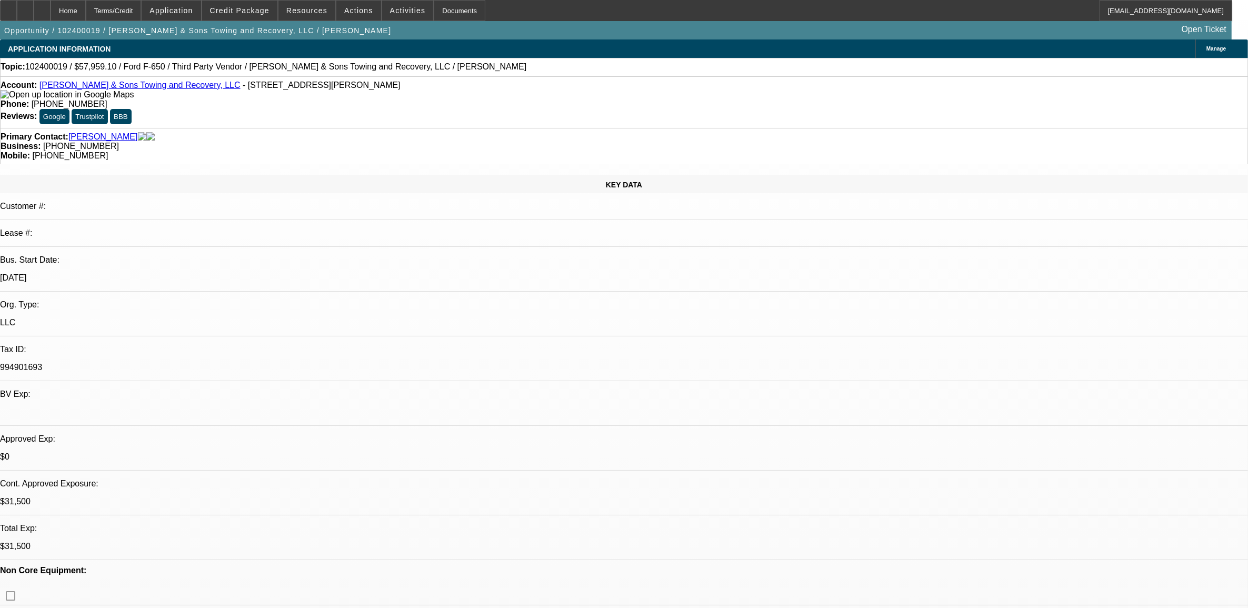
select select "2"
select select "0.1"
select select "1"
select select "2"
select select "4"
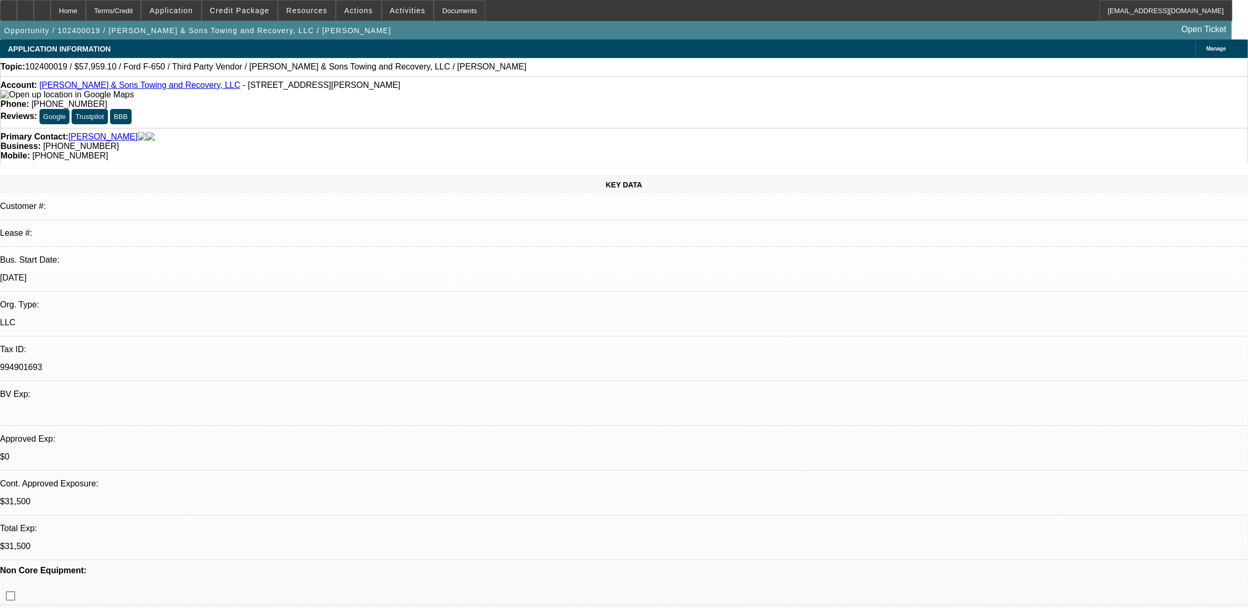
select select "1"
select select "2"
select select "4"
select select "1"
select select "2"
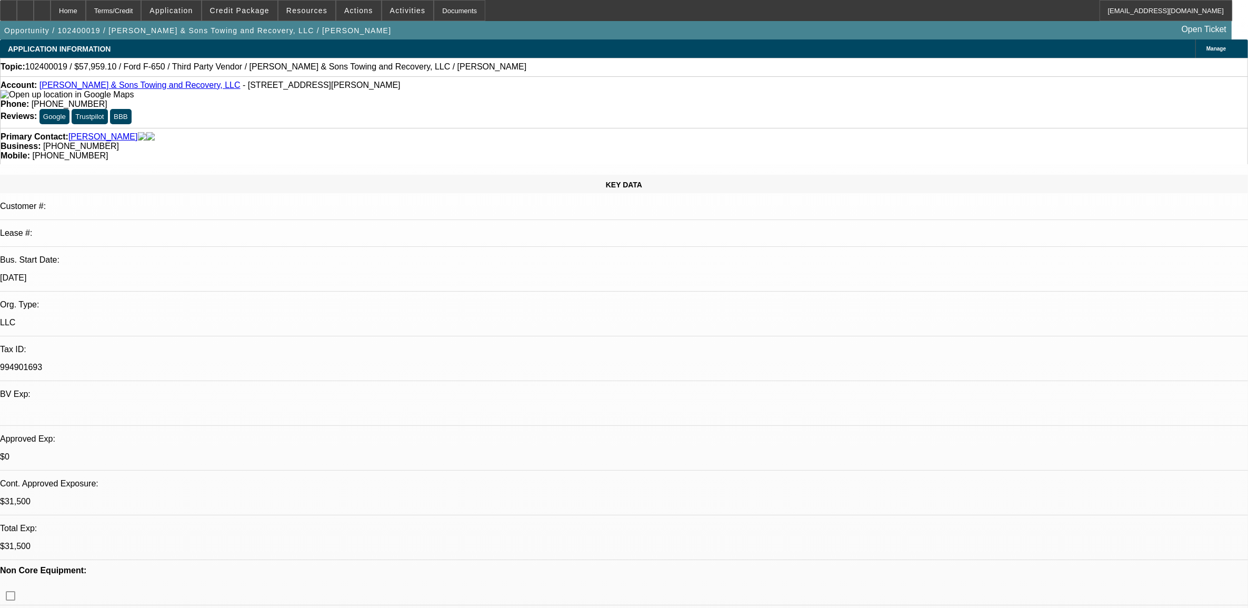
select select "6"
select select "1"
select select "2"
select select "4"
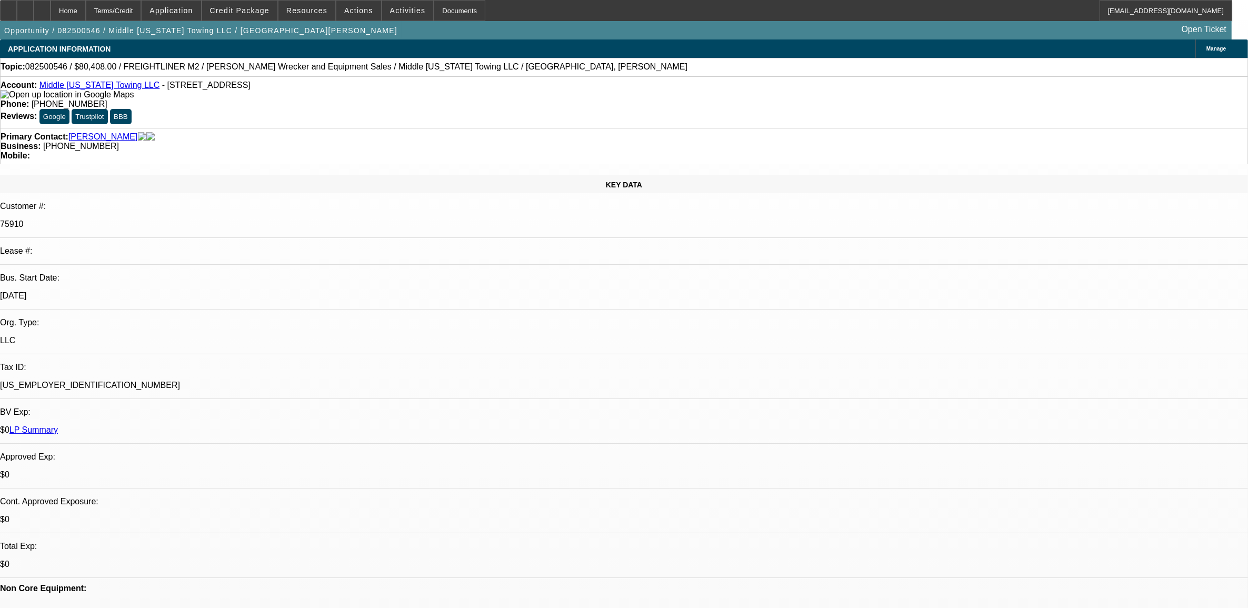
select select "0"
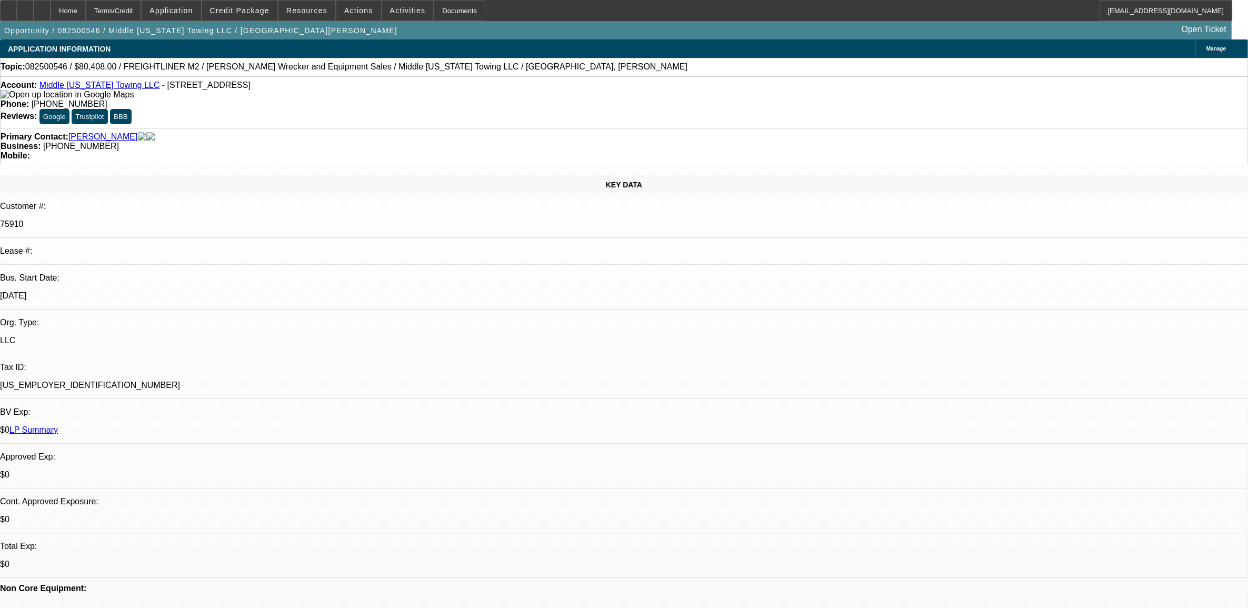
select select "0"
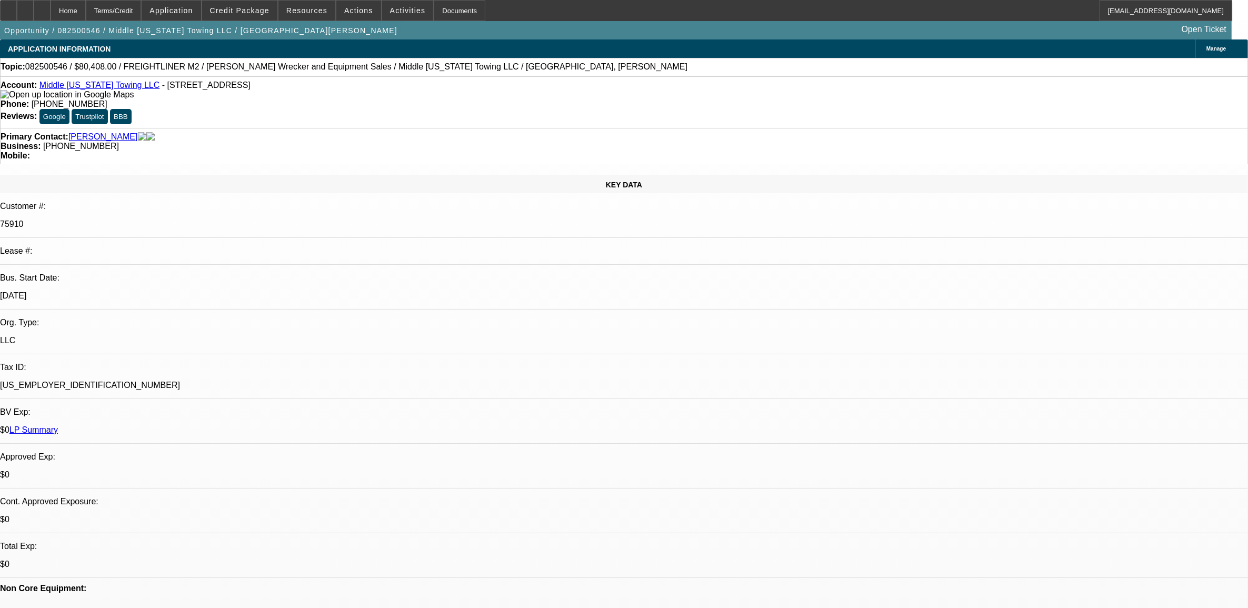
select select "0"
select select "1"
select select "2"
select select "6"
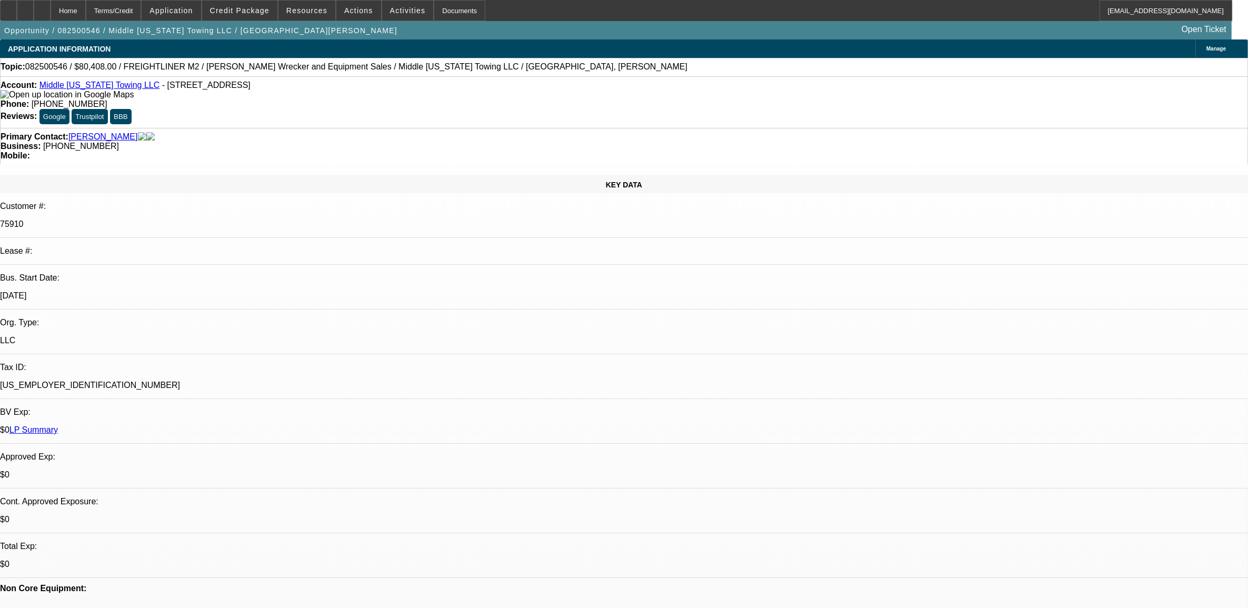
select select "1"
select select "6"
select select "1"
select select "2"
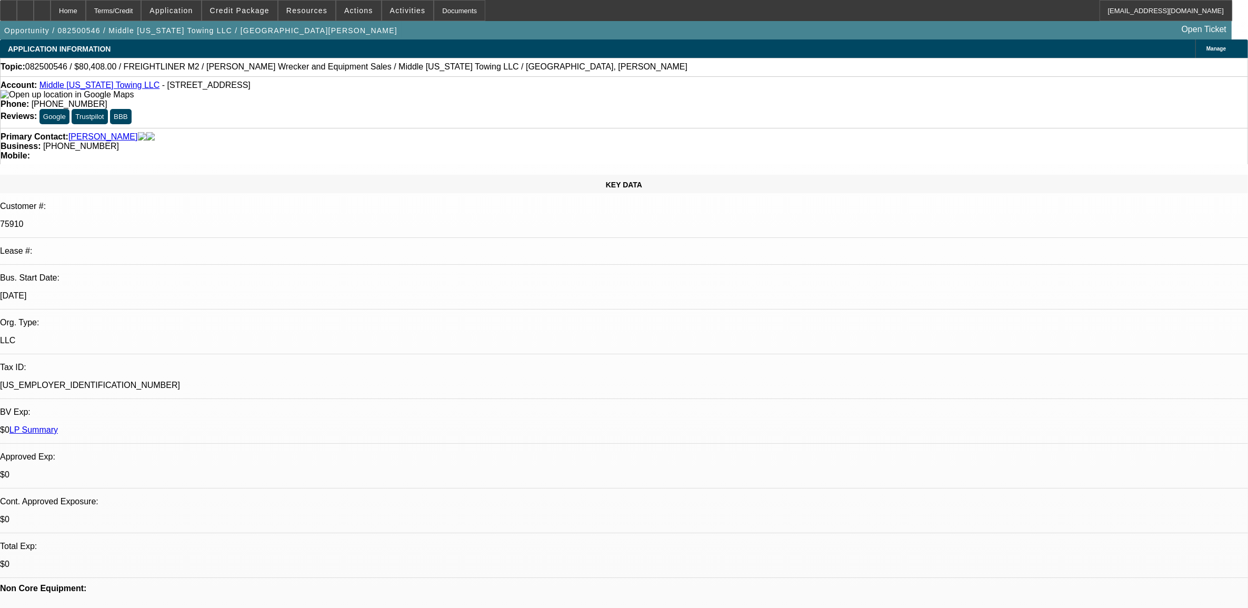
select select "6"
select select "1"
select select "2"
select select "6"
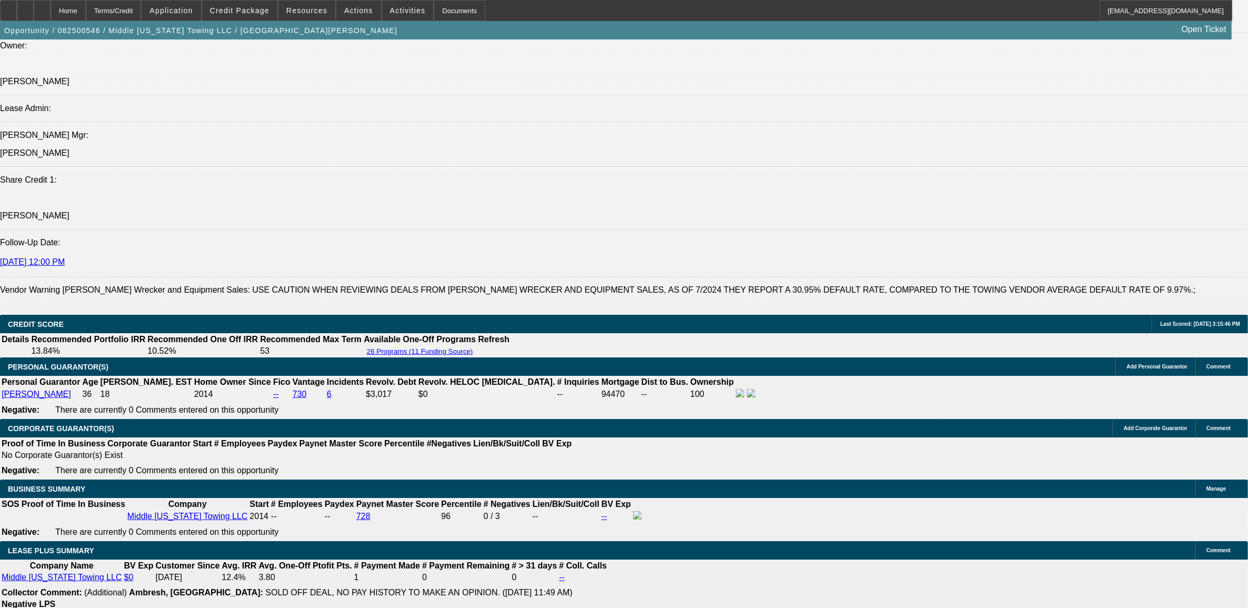
scroll to position [1645, 0]
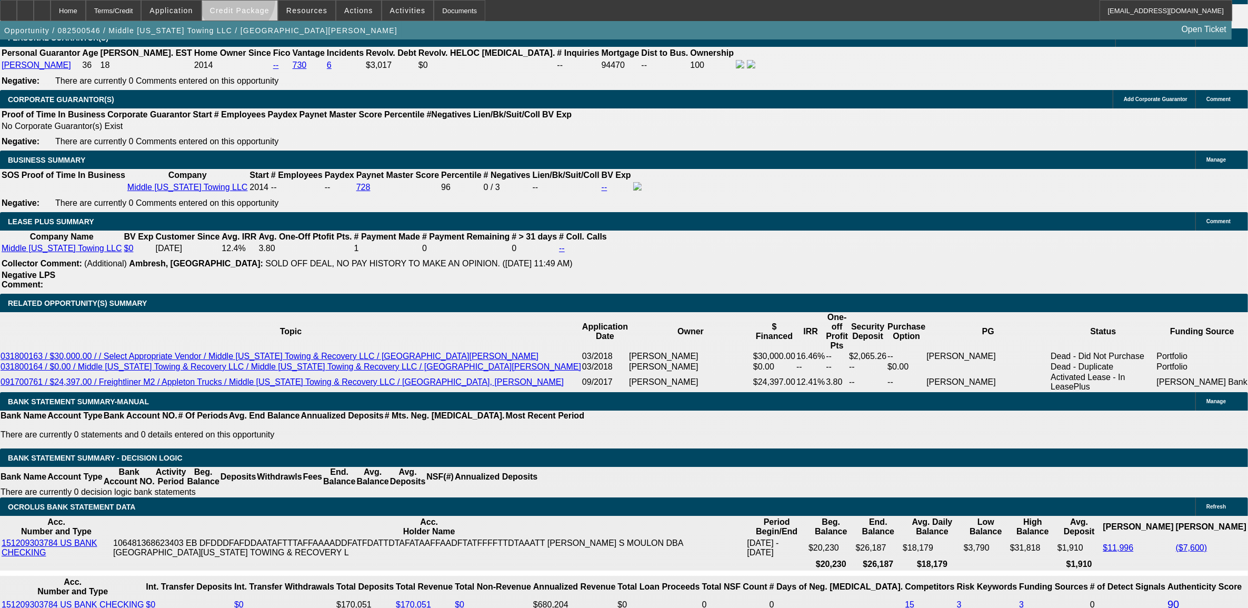
click at [255, 2] on span at bounding box center [239, 10] width 75 height 25
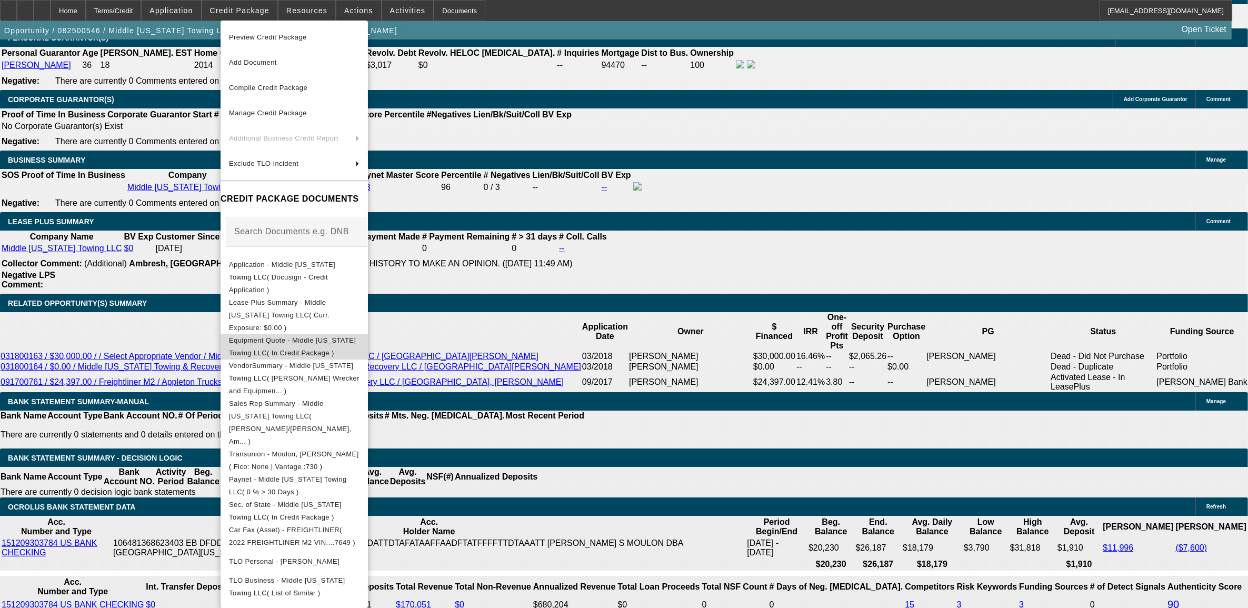
click at [269, 334] on button "Equipment Quote - Middle Tennessee Towing LLC( In Credit Package )" at bounding box center [293, 346] width 147 height 25
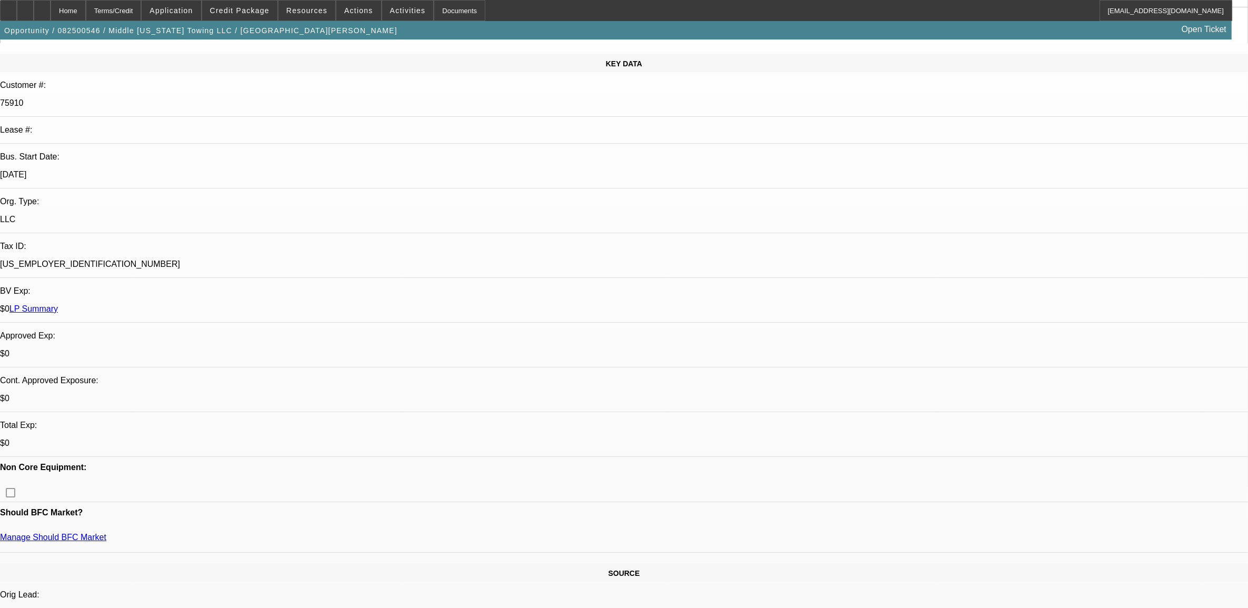
scroll to position [0, 0]
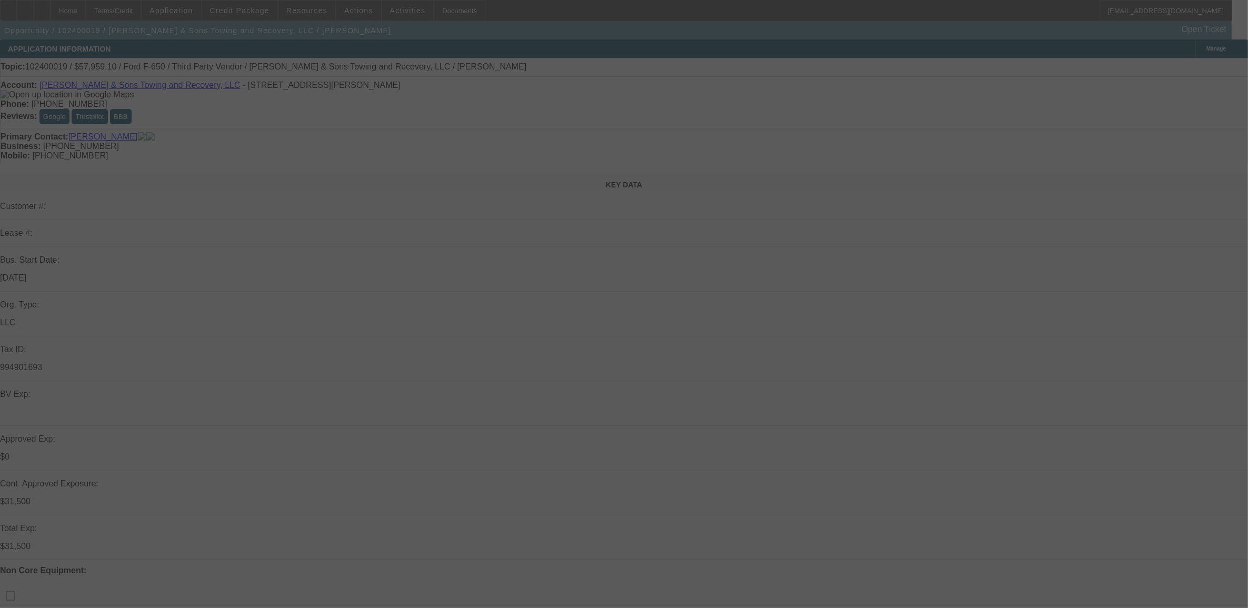
select select "0.1"
select select "2"
select select "0.1"
select select "4"
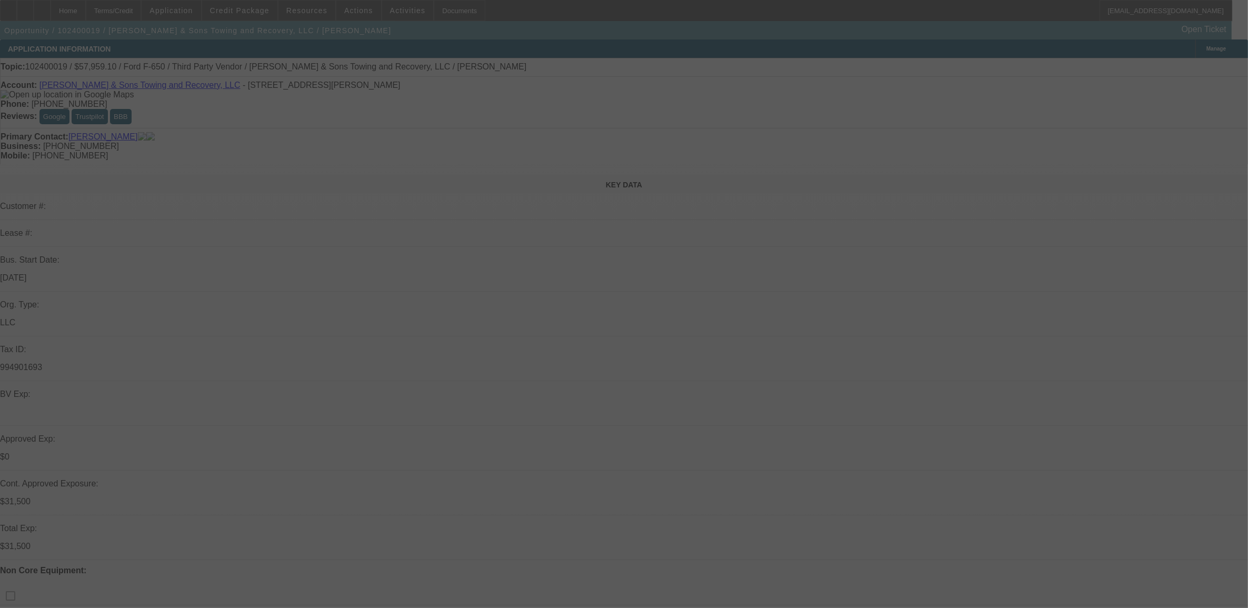
select select "0.1"
select select "2"
select select "0.1"
select select "4"
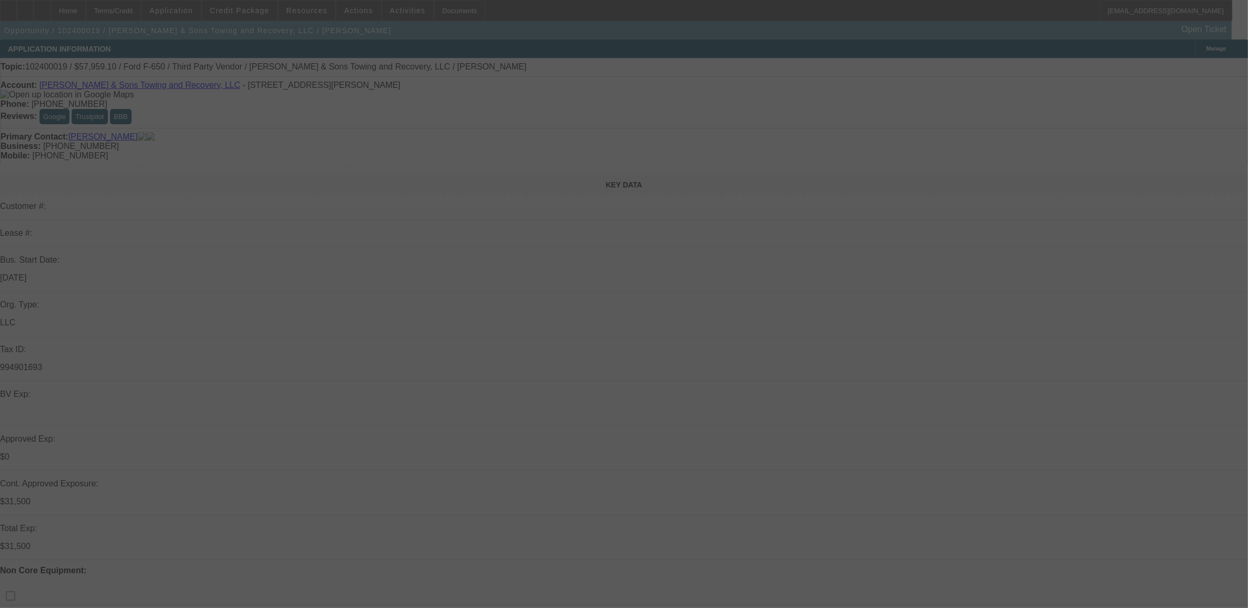
select select "0.1"
select select "2"
select select "0"
select select "6"
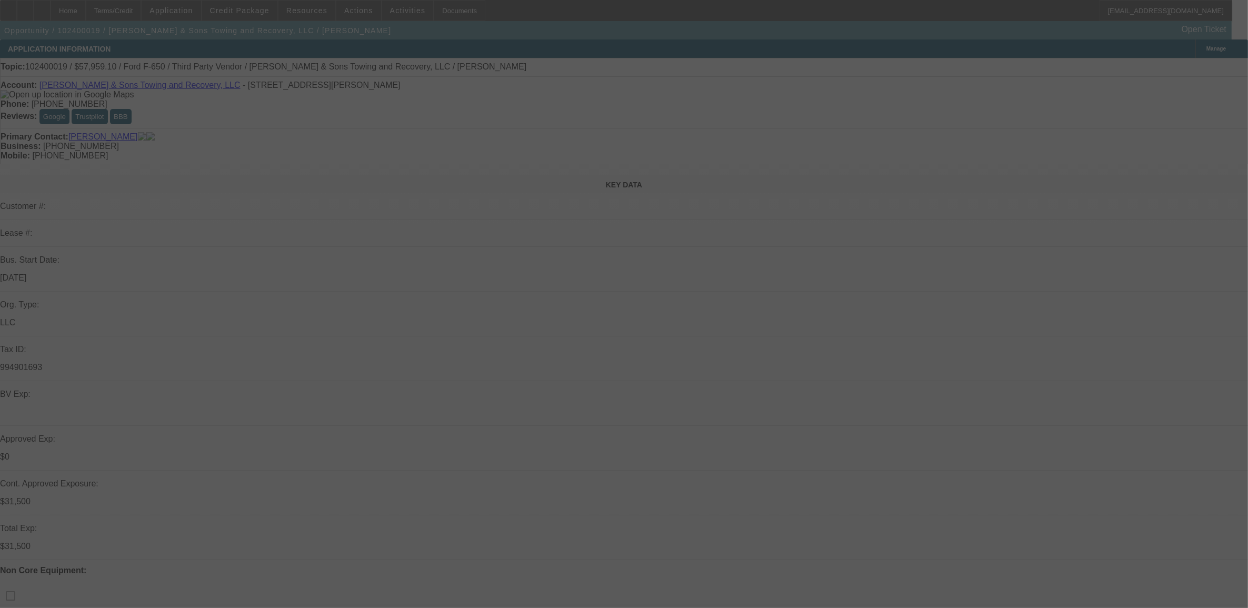
select select "0.1"
select select "2"
select select "0.1"
select select "4"
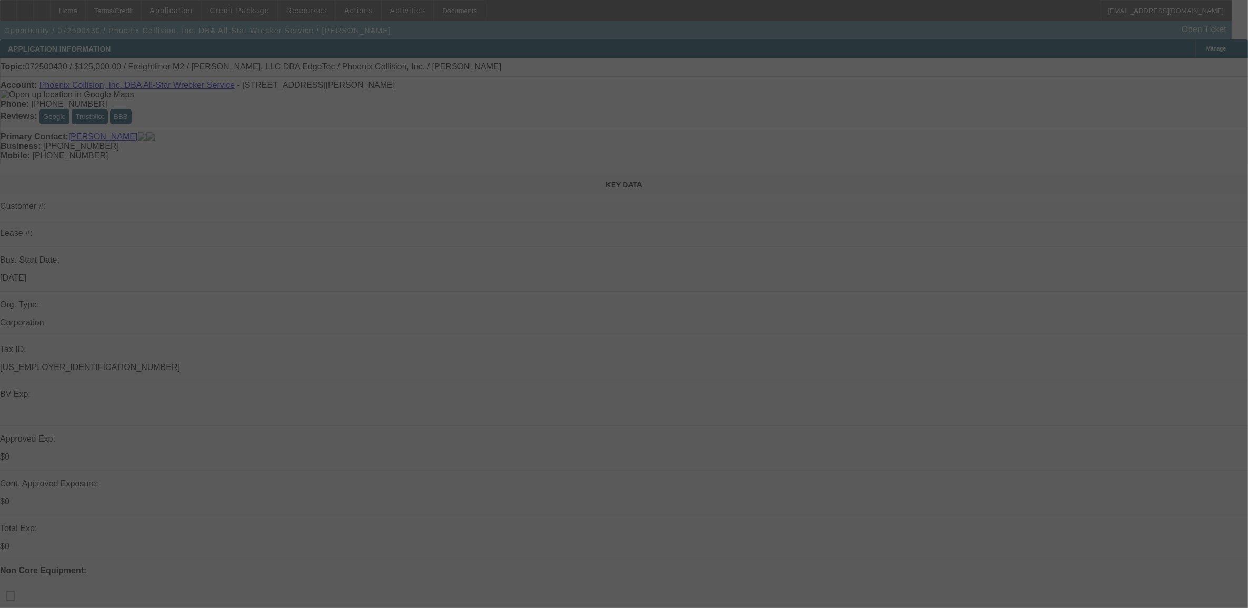
select select "0"
select select "2"
select select "0"
select select "2"
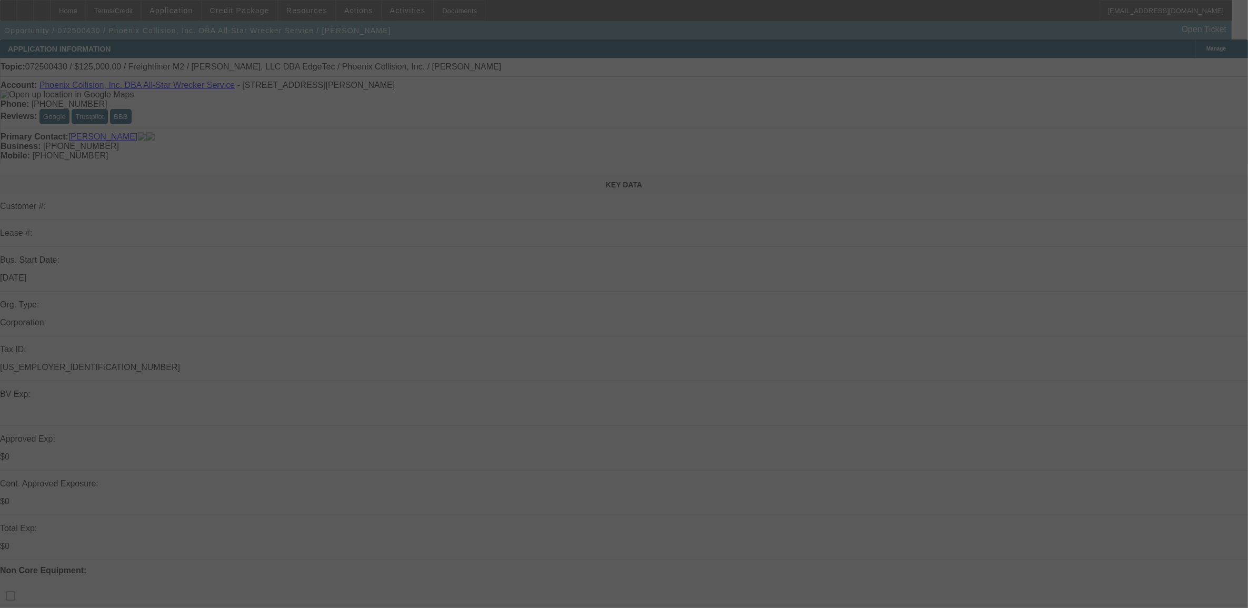
select select "0"
select select "2"
select select "0"
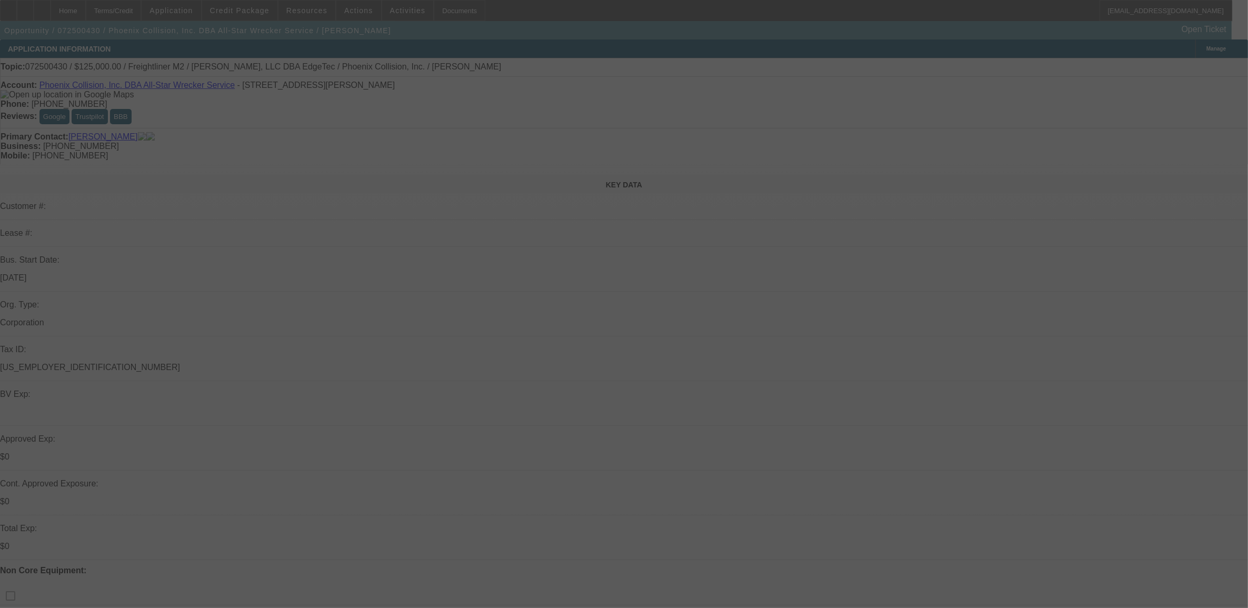
select select "0"
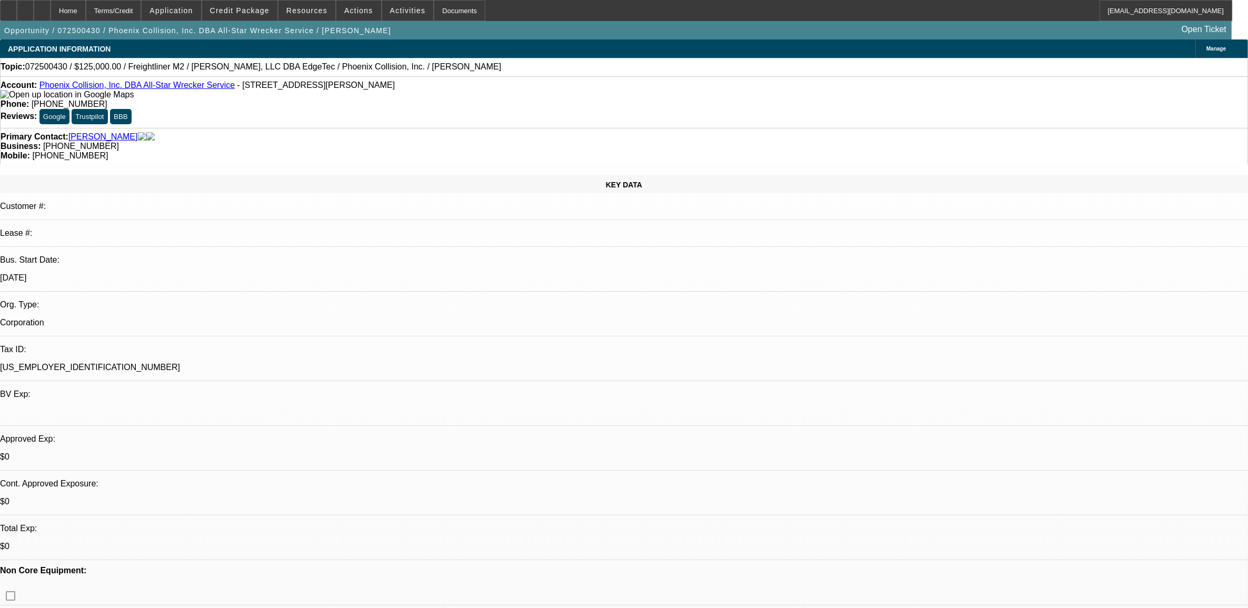
select select "1"
select select "2"
select select "6"
select select "1"
select select "2"
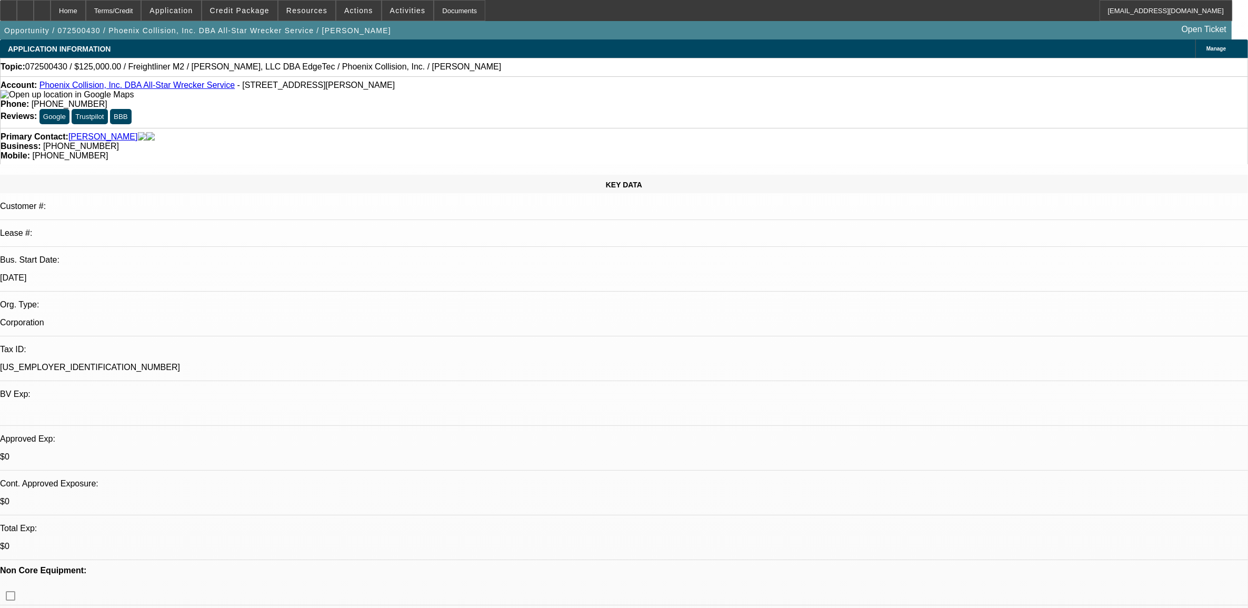
select select "6"
select select "1"
select select "2"
select select "6"
select select "1"
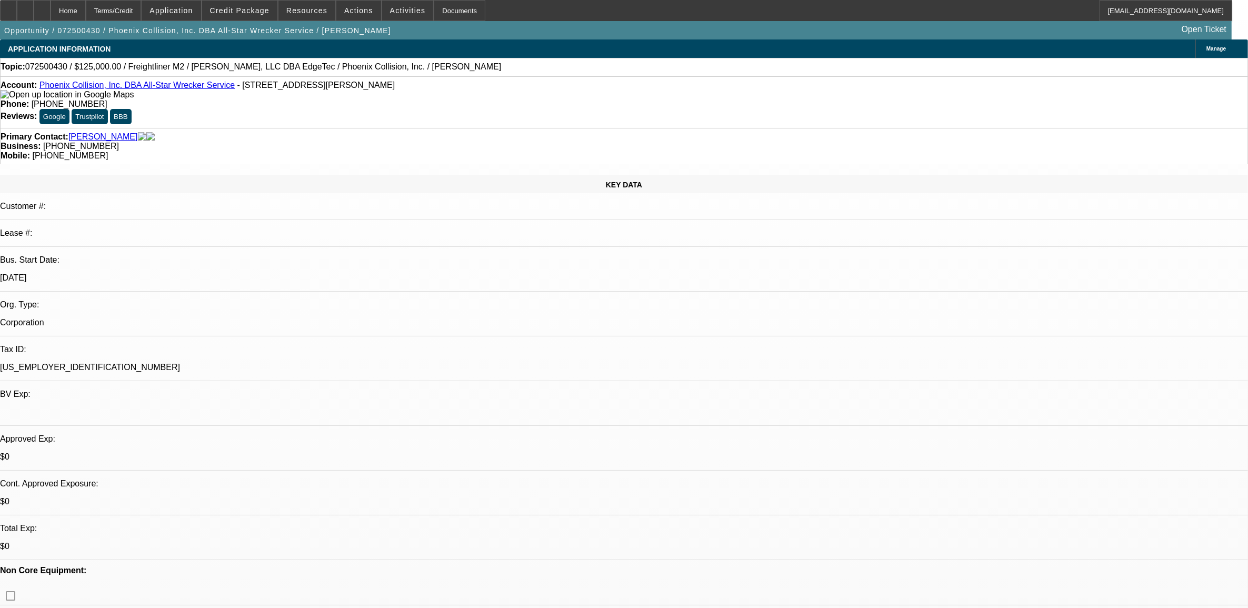
select select "2"
select select "6"
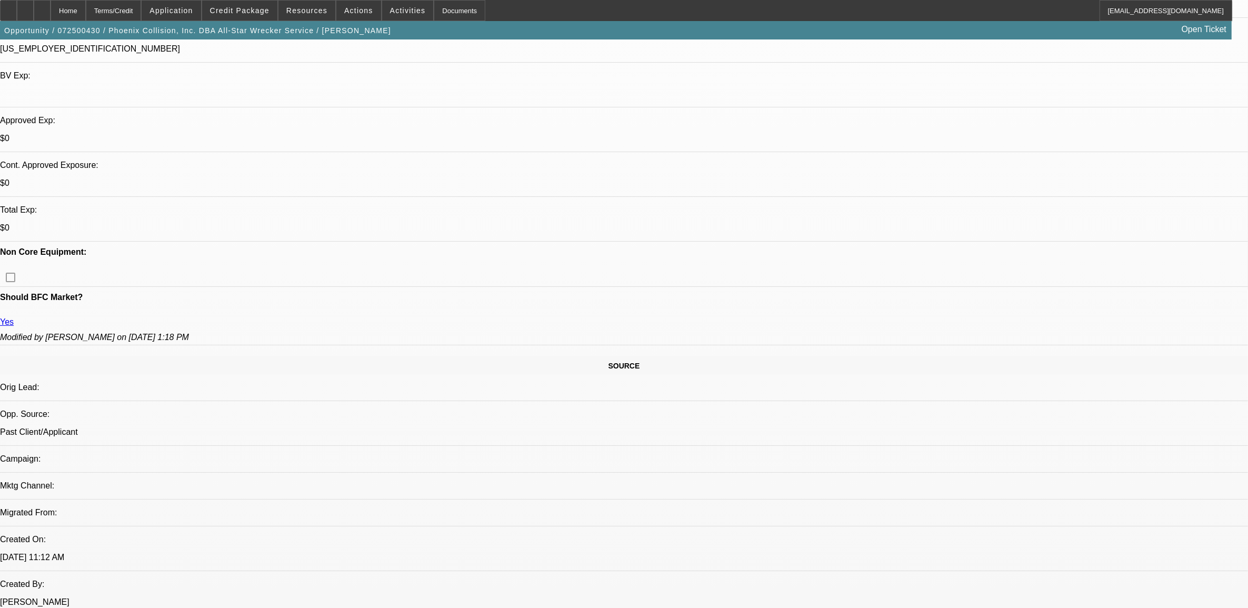
scroll to position [197, 0]
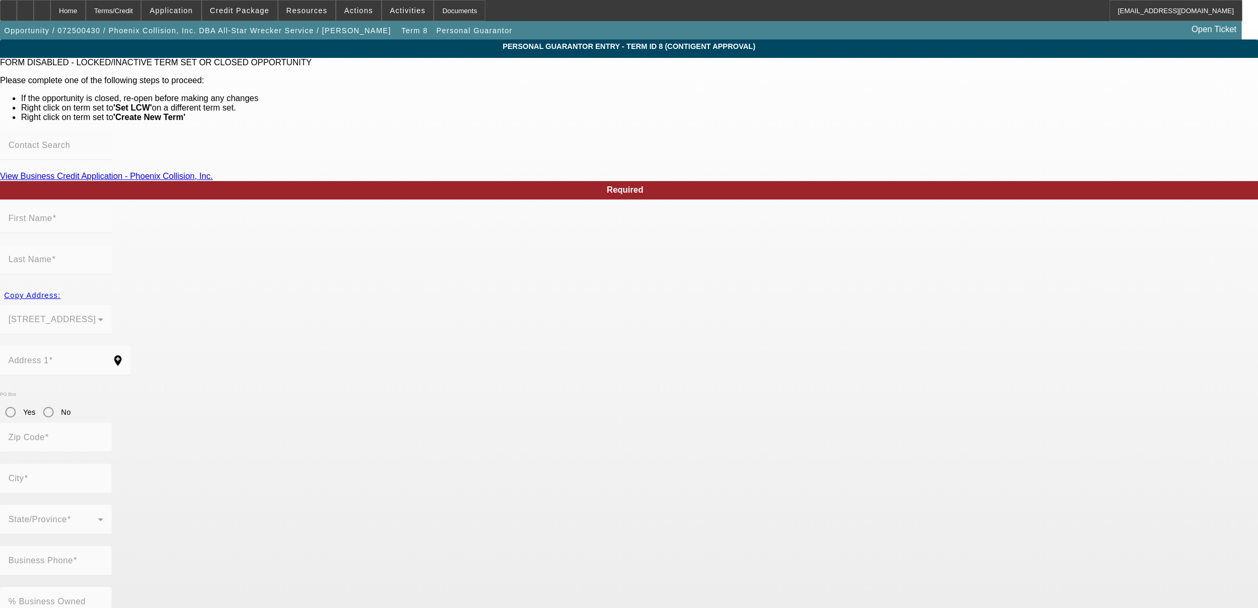
type input "[PERSON_NAME]"
type input "Meszler"
type input "3749 Varsity Lane"
radio input "true"
type input "79602"
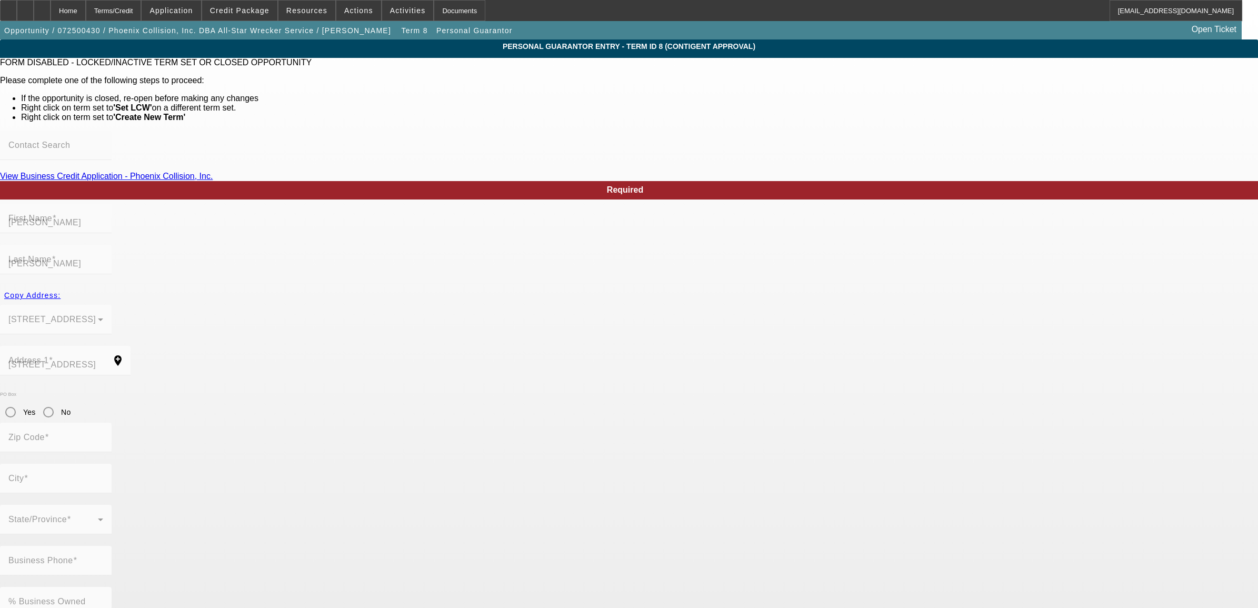
type input "Abilene"
type input "(325) 698-9099"
type input "100"
type input "108-50-4667"
type input "phoenix79602@yahoo.com"
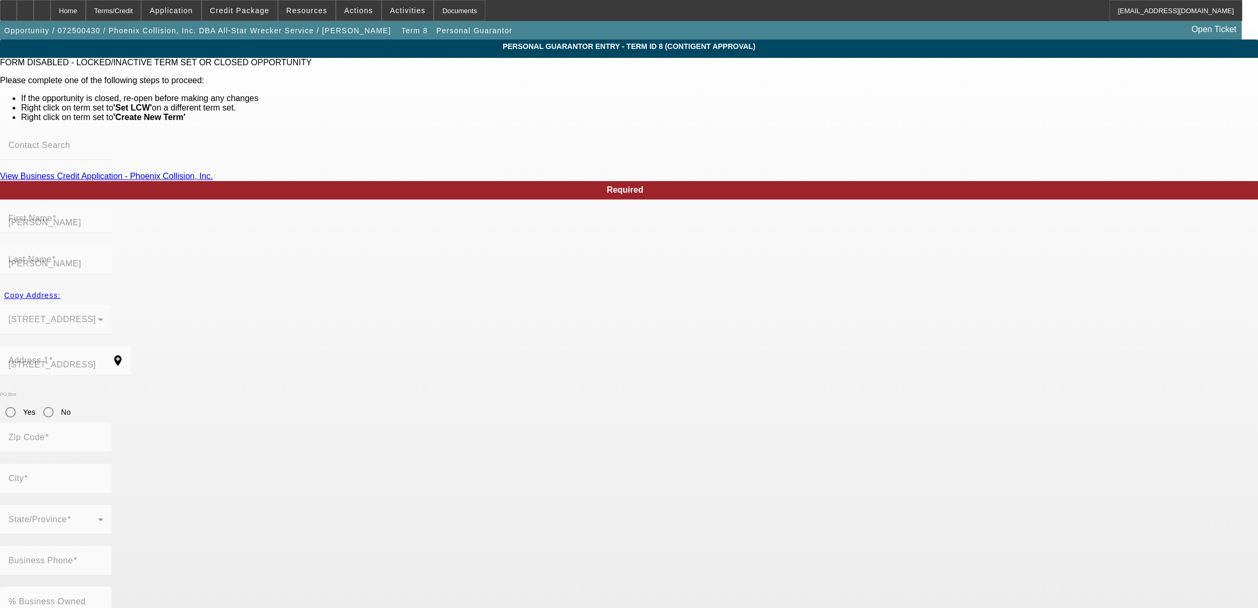
type input "(325) 795-9631"
type input "(325) 721-2029"
type input "$0.00"
drag, startPoint x: 494, startPoint y: 490, endPoint x: 543, endPoint y: 492, distance: 49.0
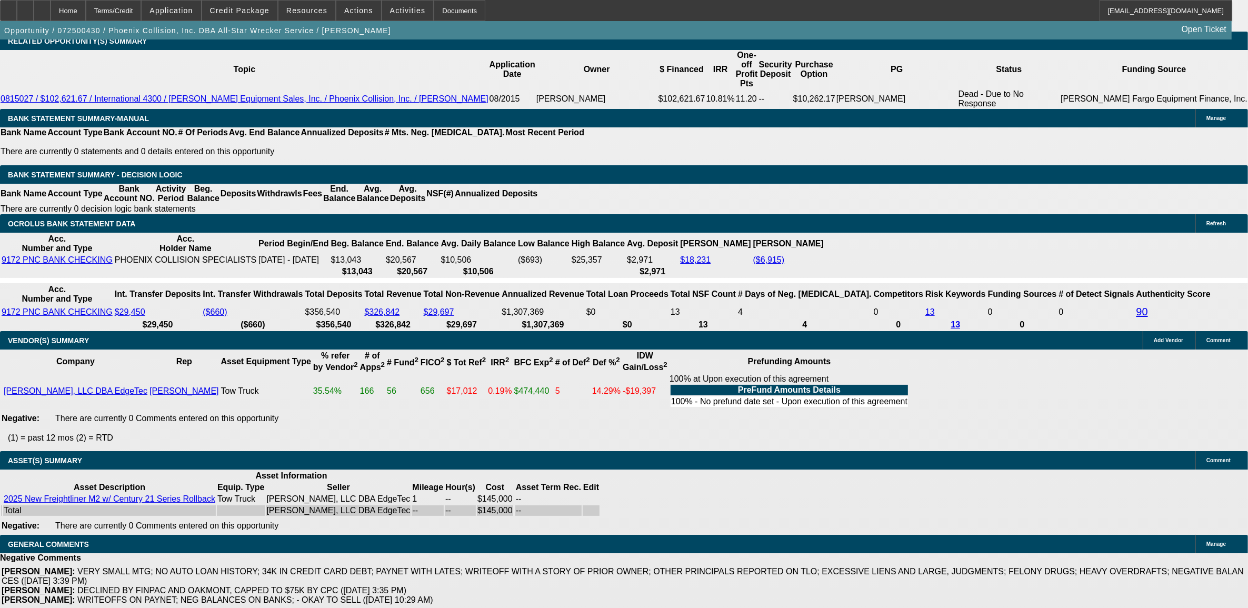
select select "0"
select select "2"
select select "0"
select select "6"
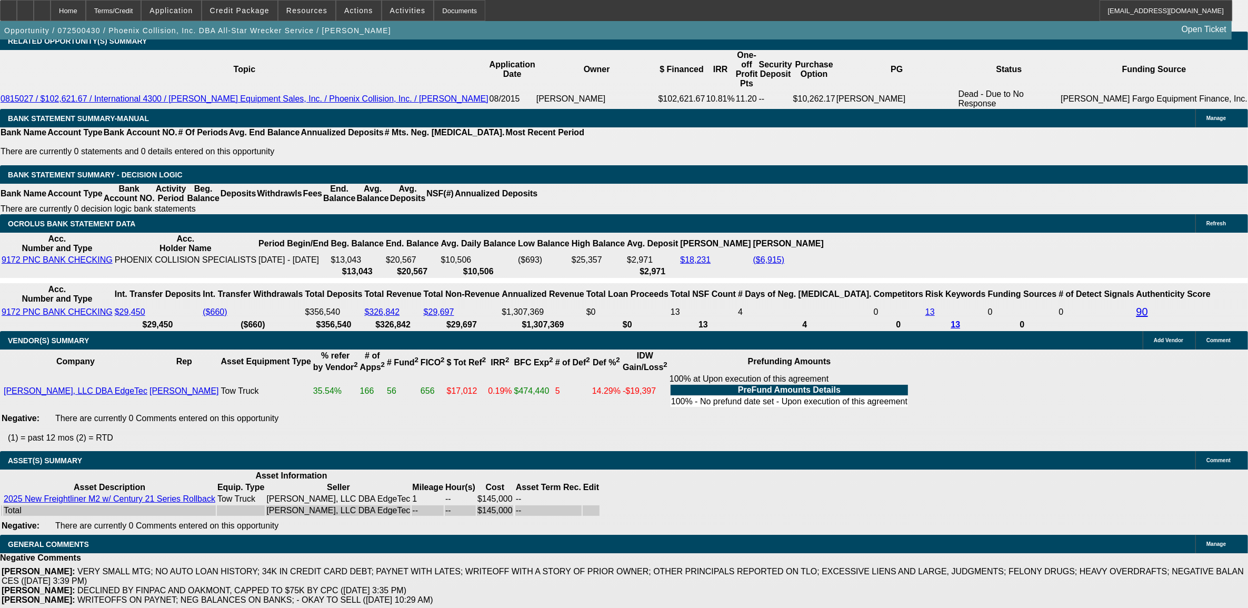
select select "0"
select select "2"
select select "0"
select select "6"
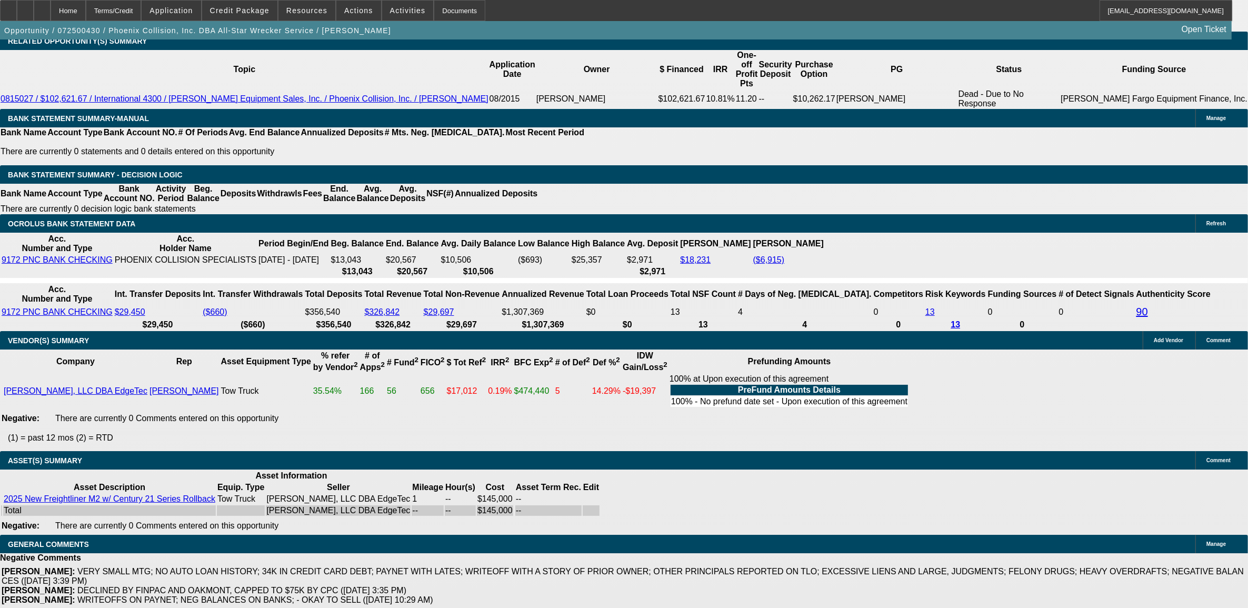
select select "0"
select select "2"
select select "0"
select select "6"
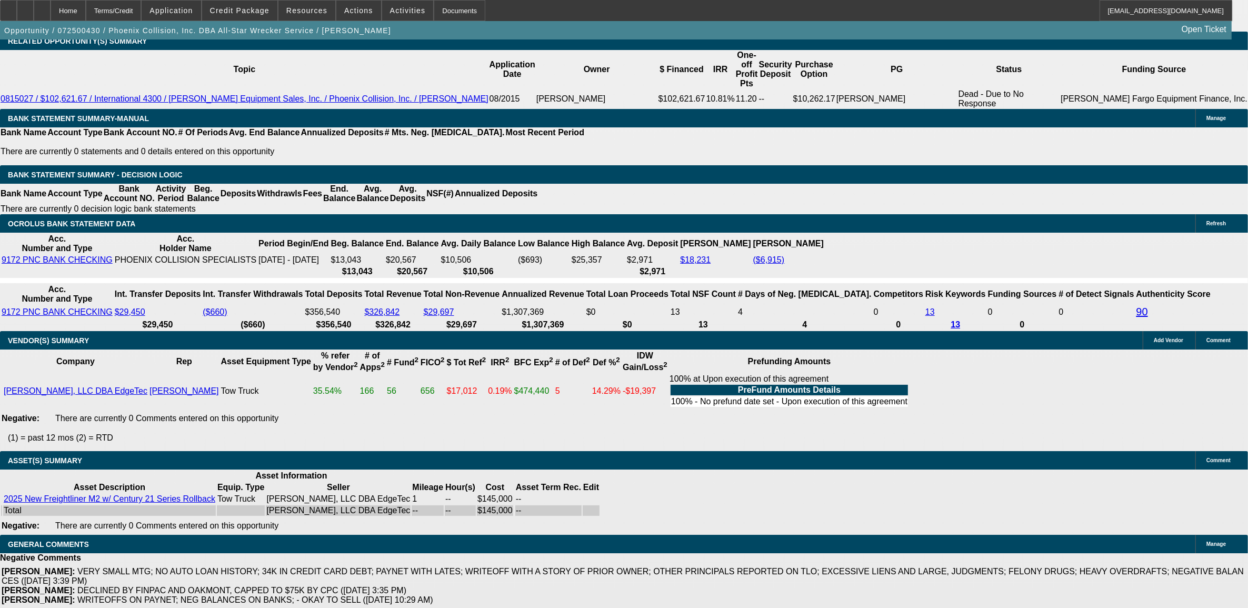
select select "0"
select select "2"
select select "0"
select select "6"
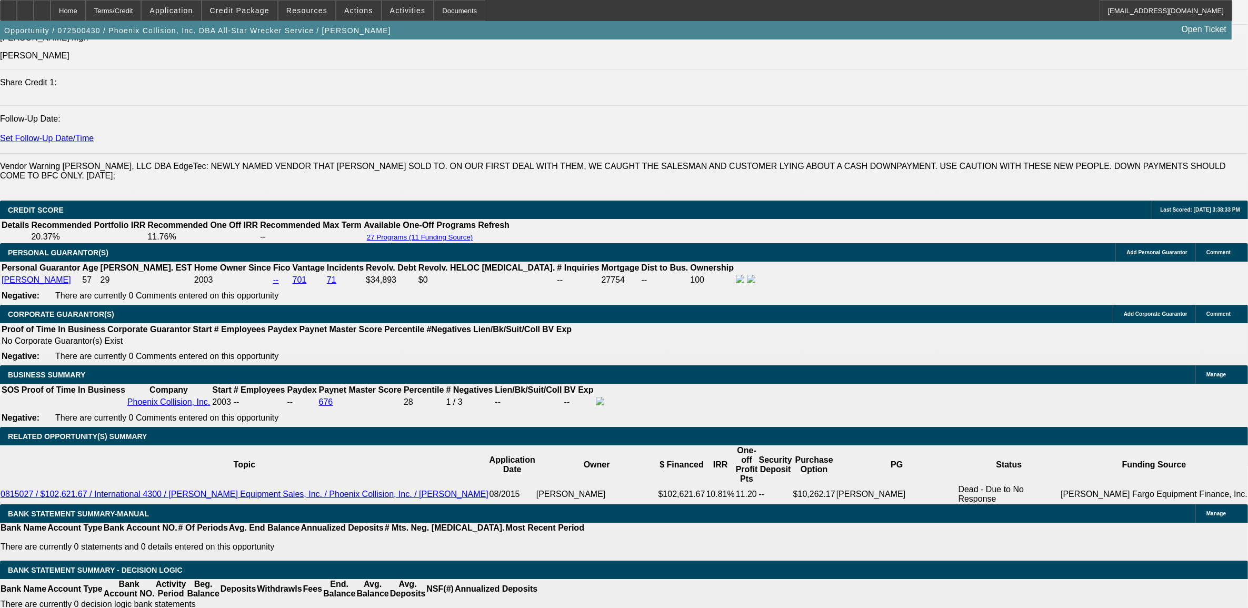
scroll to position [1175, 0]
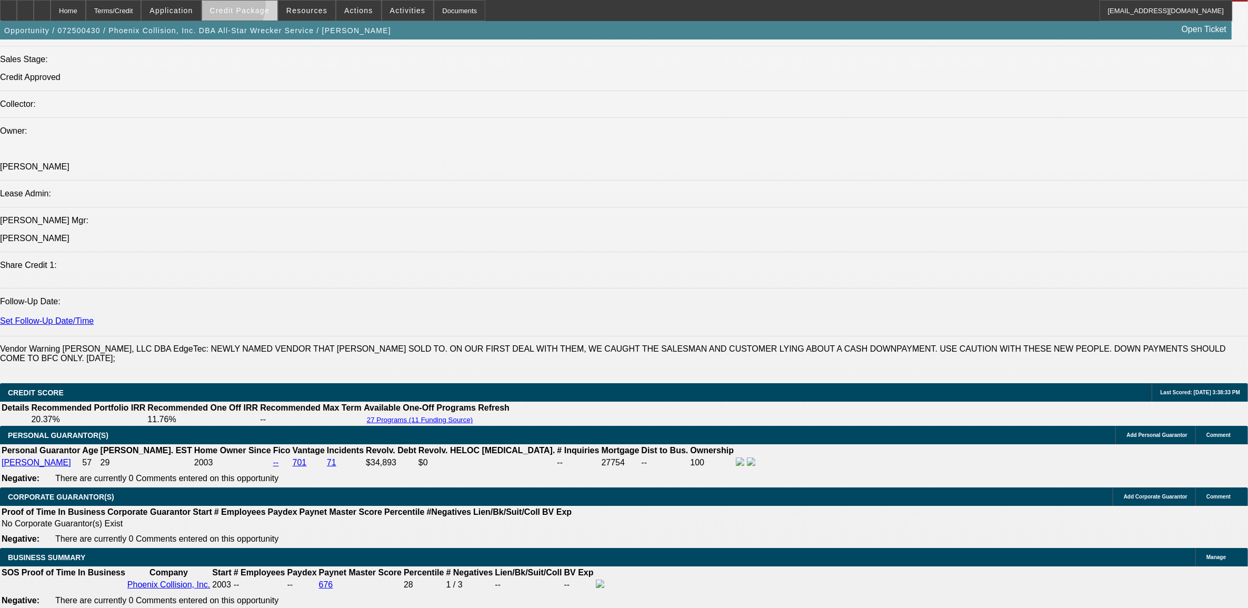
click at [243, 8] on span "Credit Package" at bounding box center [239, 10] width 59 height 8
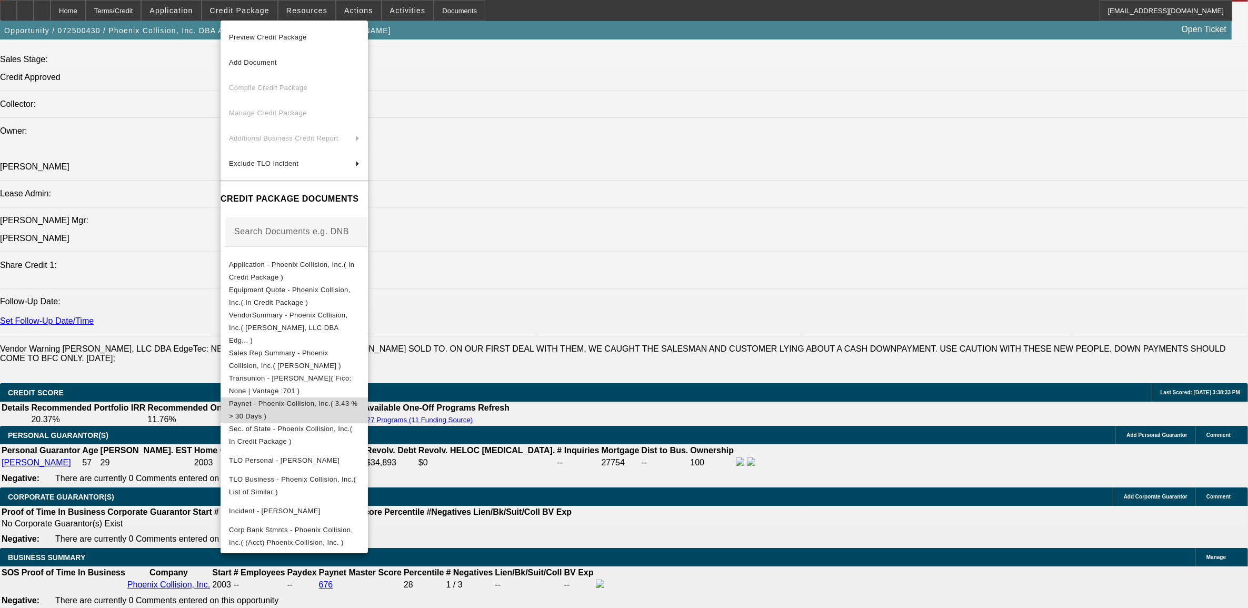
click at [338, 400] on button "Paynet - Phoenix Collision, Inc.( 3.43 % > 30 Days )" at bounding box center [293, 409] width 147 height 25
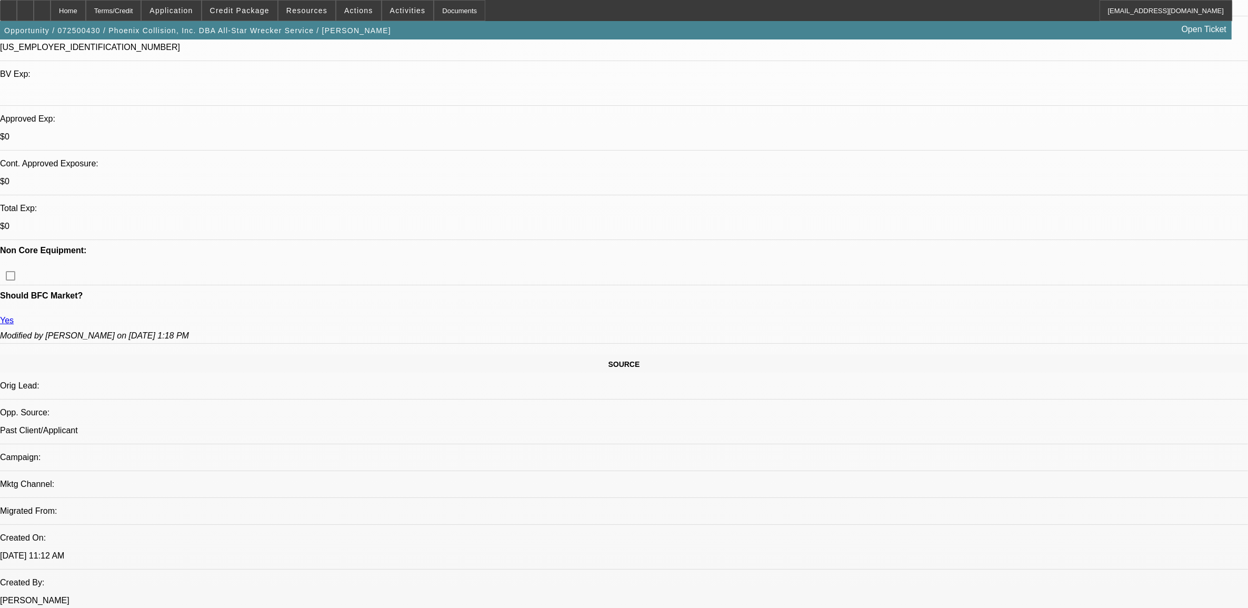
scroll to position [57, 0]
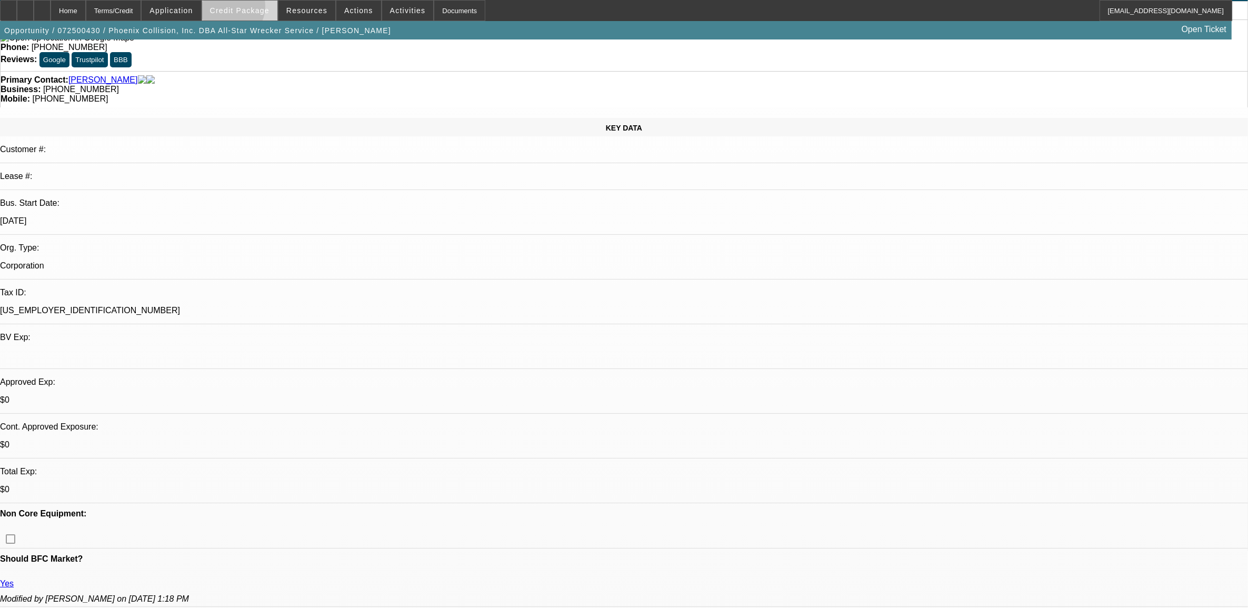
click at [246, 8] on span "Credit Package" at bounding box center [239, 10] width 59 height 8
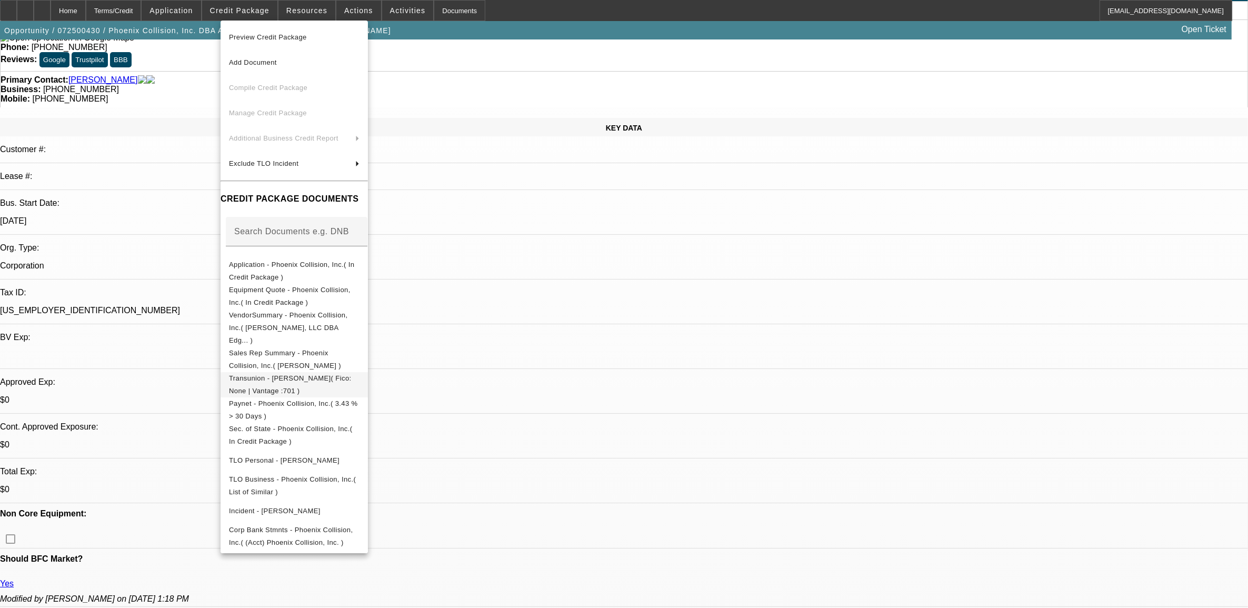
click at [288, 379] on button "Transunion - Meszler, Michael( Fico: None | Vantage :701 )" at bounding box center [293, 384] width 147 height 25
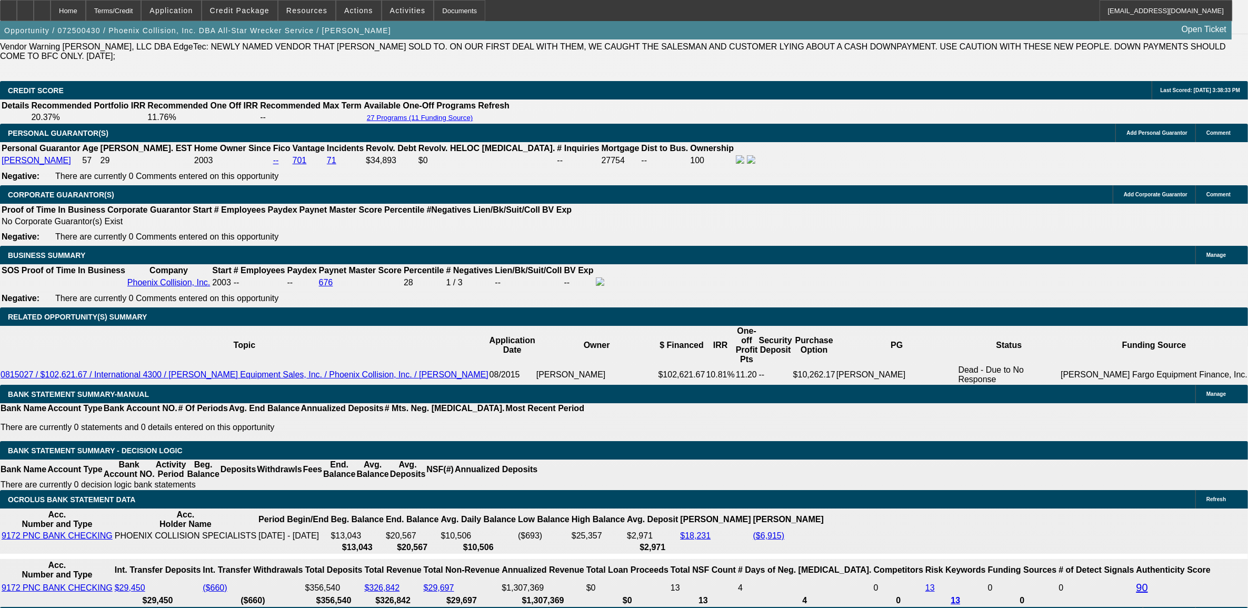
scroll to position [1438, 0]
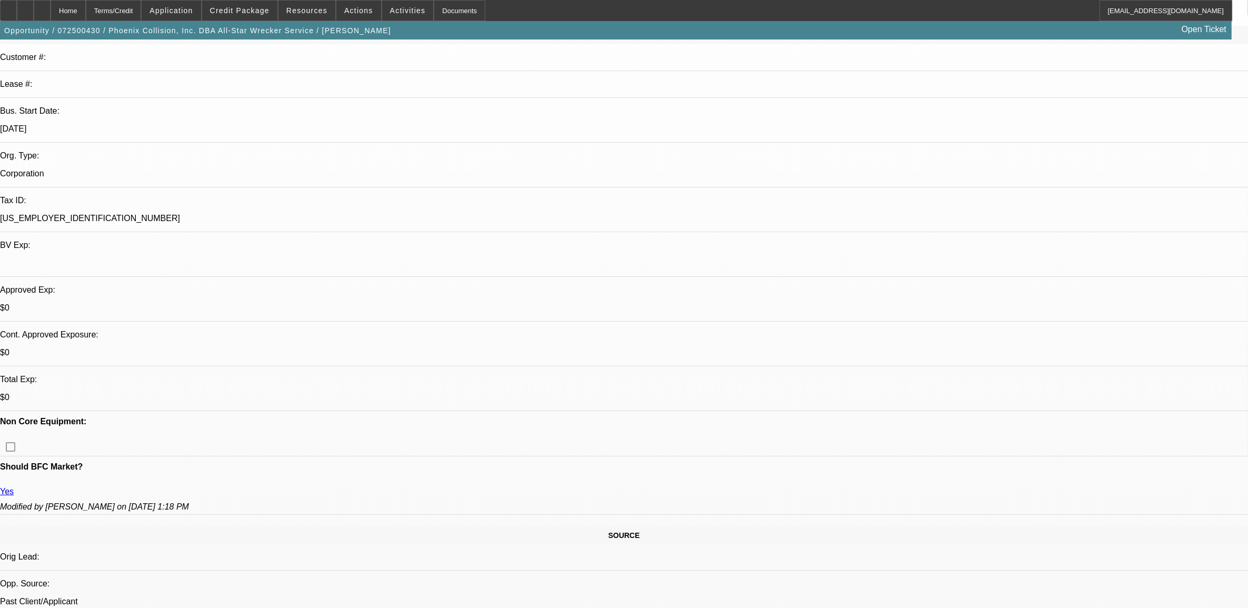
scroll to position [0, 0]
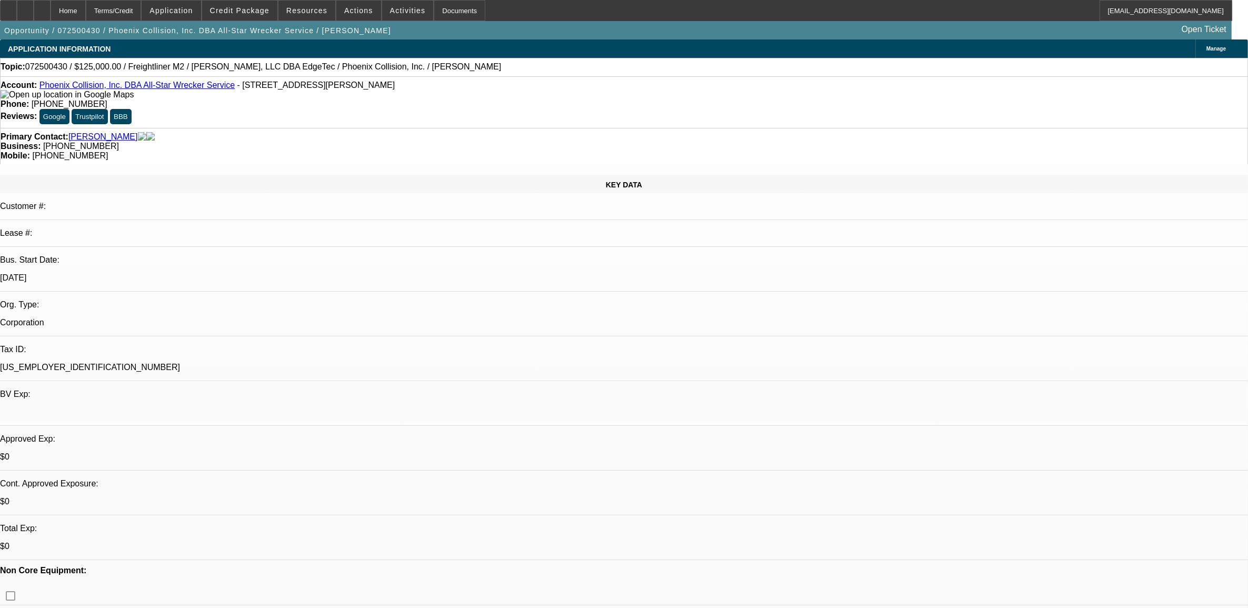
click at [89, 89] on link "Phoenix Collision, Inc. DBA All-Star Wrecker Service" at bounding box center [136, 85] width 195 height 9
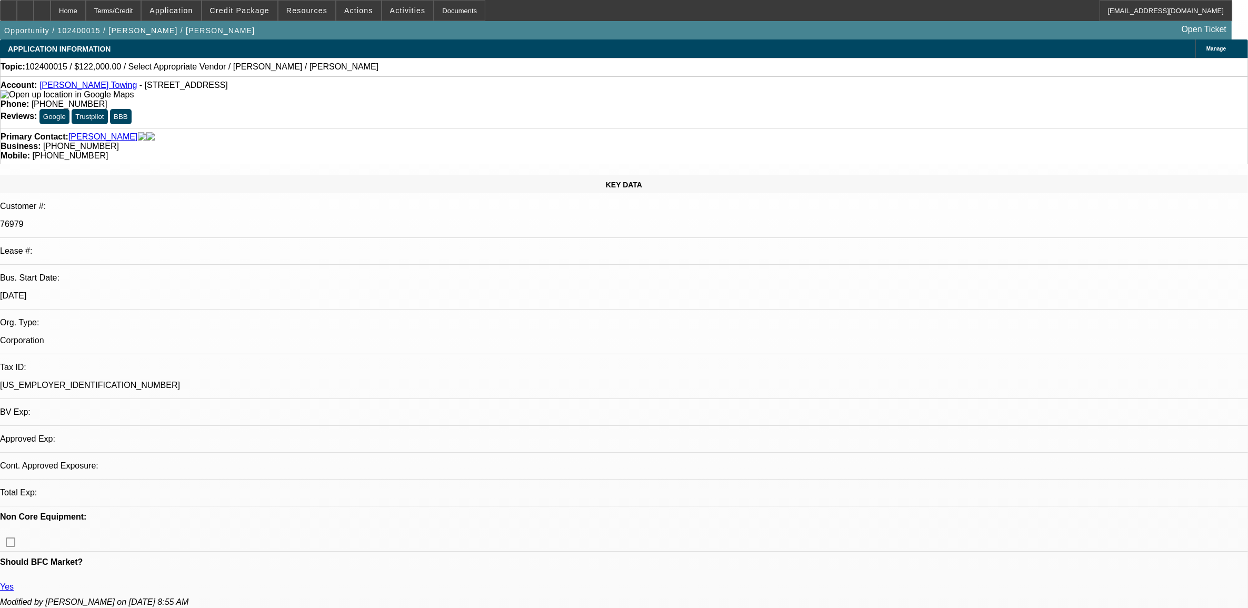
select select "0"
select select "2"
select select "0.1"
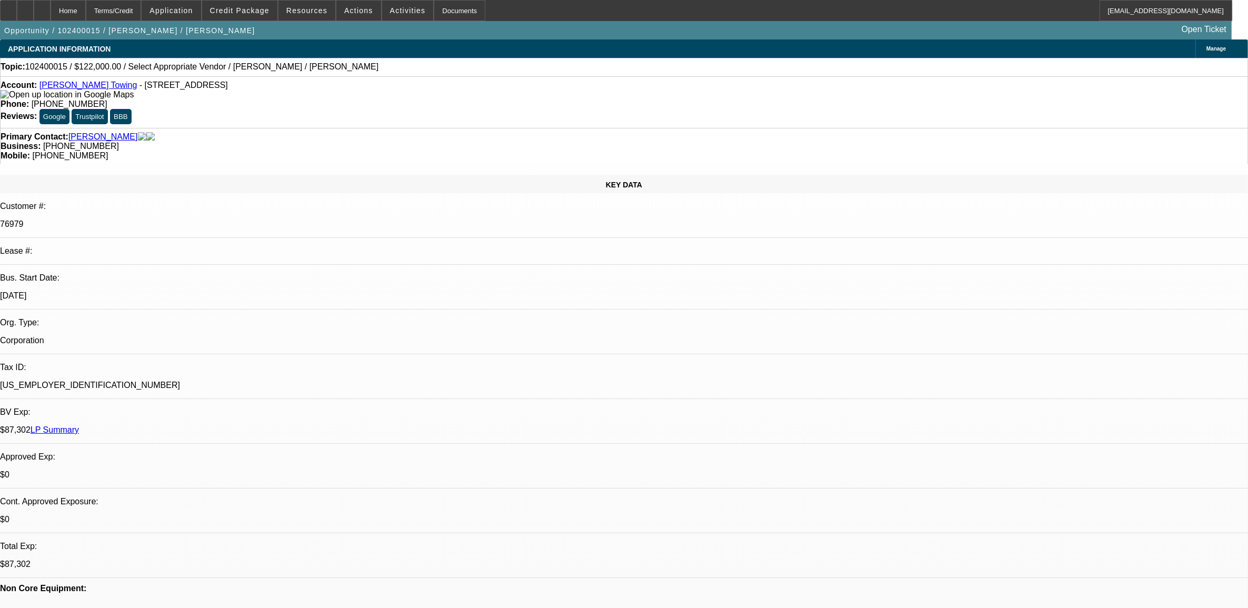
select select "1"
select select "2"
select select "4"
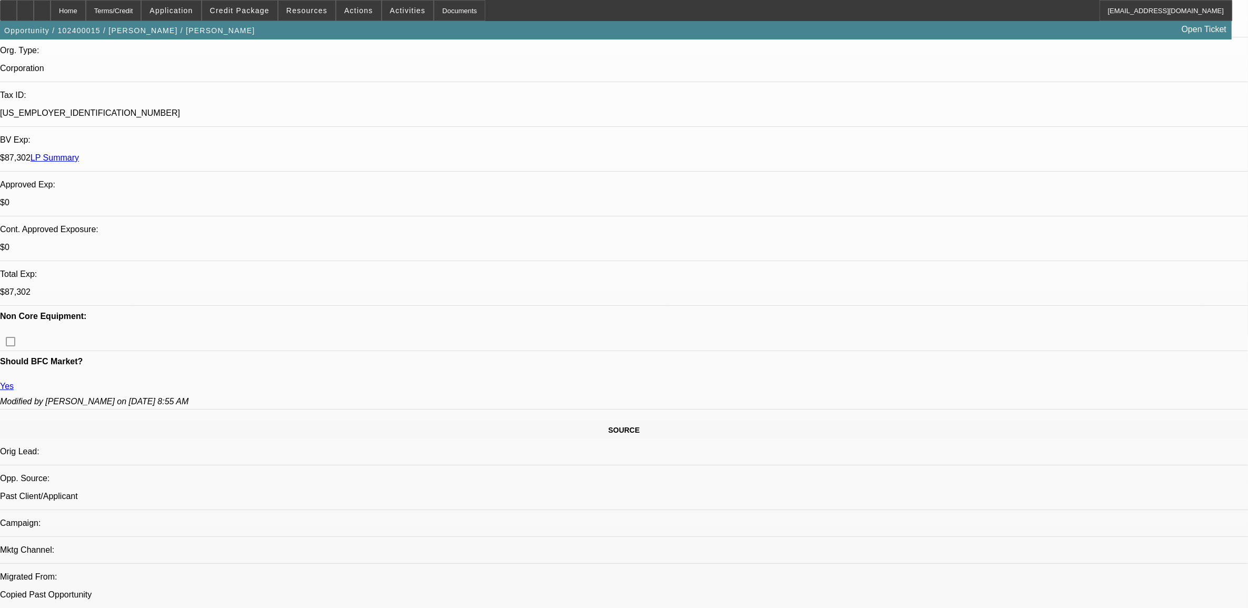
scroll to position [66, 0]
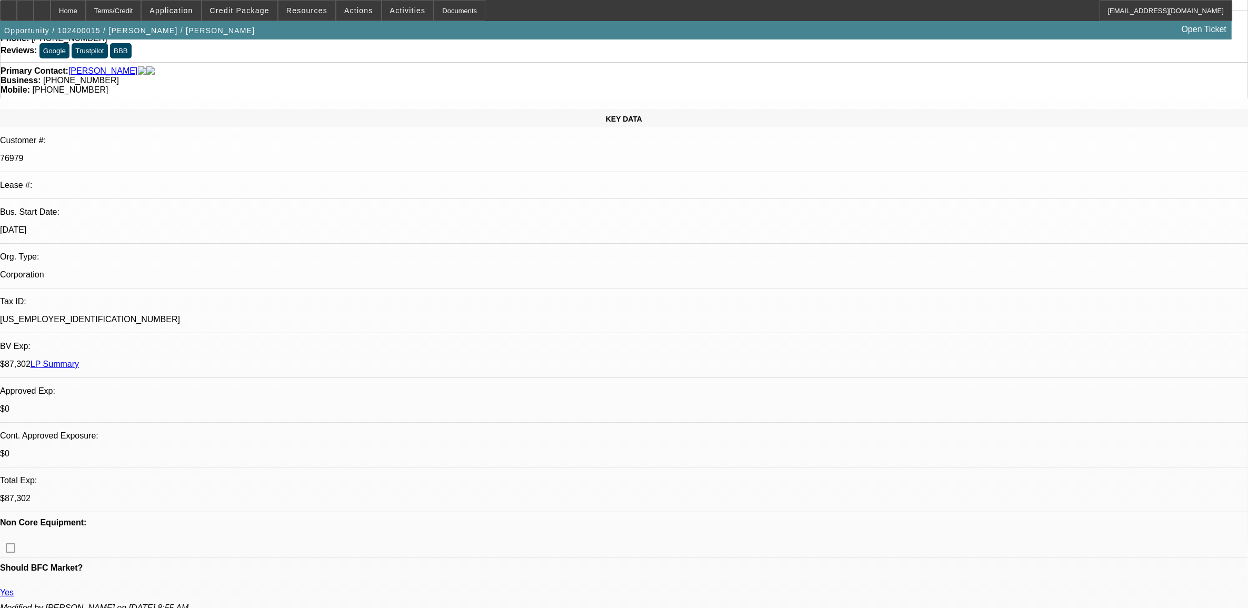
click at [241, 9] on span "Credit Package" at bounding box center [239, 10] width 59 height 8
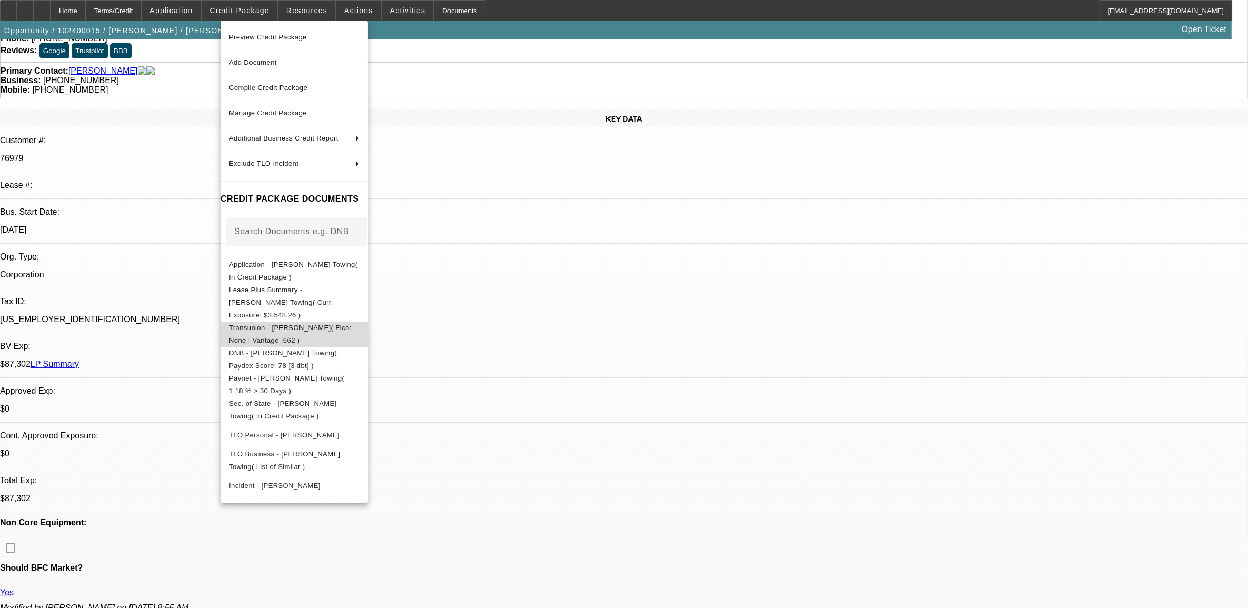
click at [316, 326] on button "Transunion - Estrada, Alex( Fico: None | Vantage :662 )" at bounding box center [293, 333] width 147 height 25
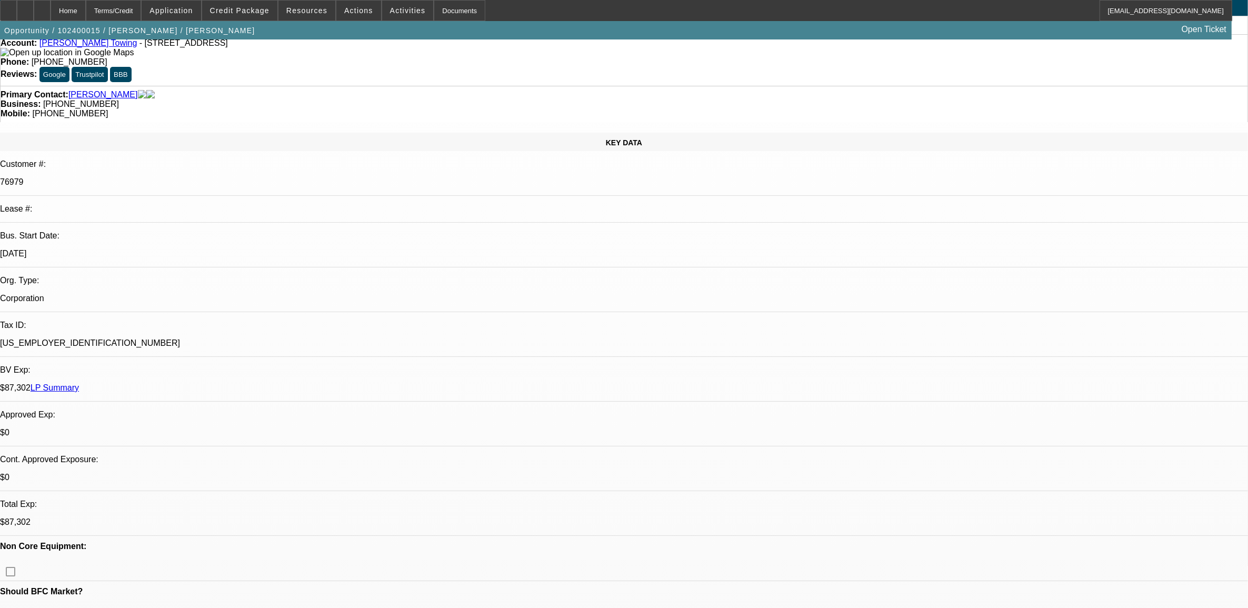
scroll to position [0, 0]
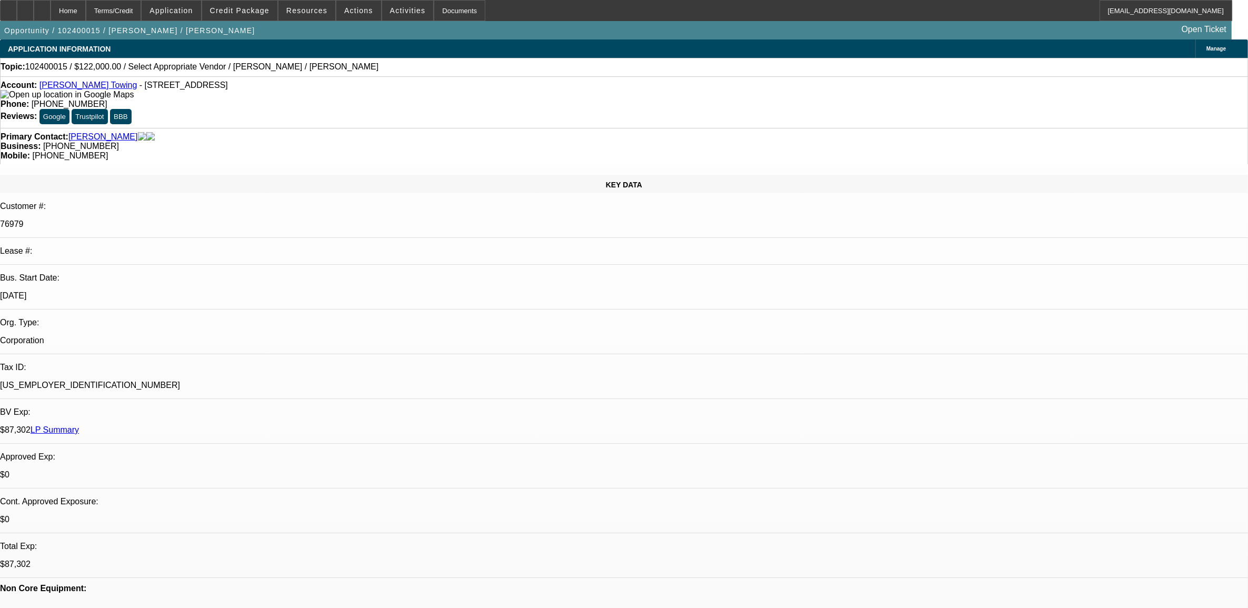
click at [43, 66] on span "102400015 / $122,000.00 / Select Appropriate Vendor / Estrada Towing / Estrada,…" at bounding box center [201, 66] width 353 height 9
copy span "102400015"
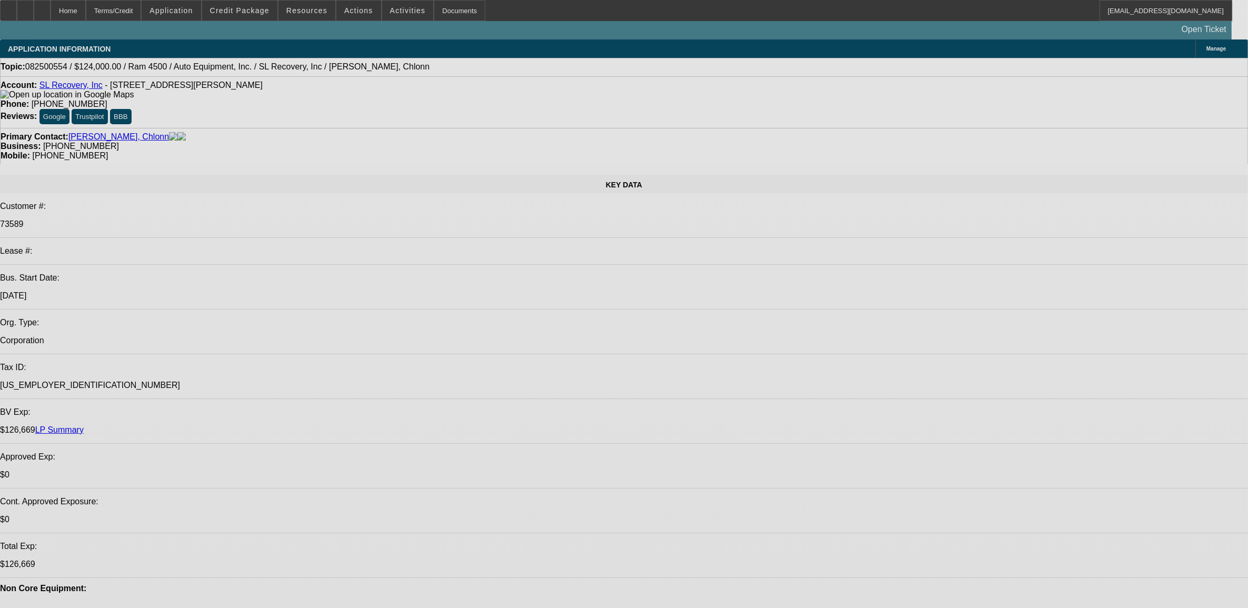
select select "0"
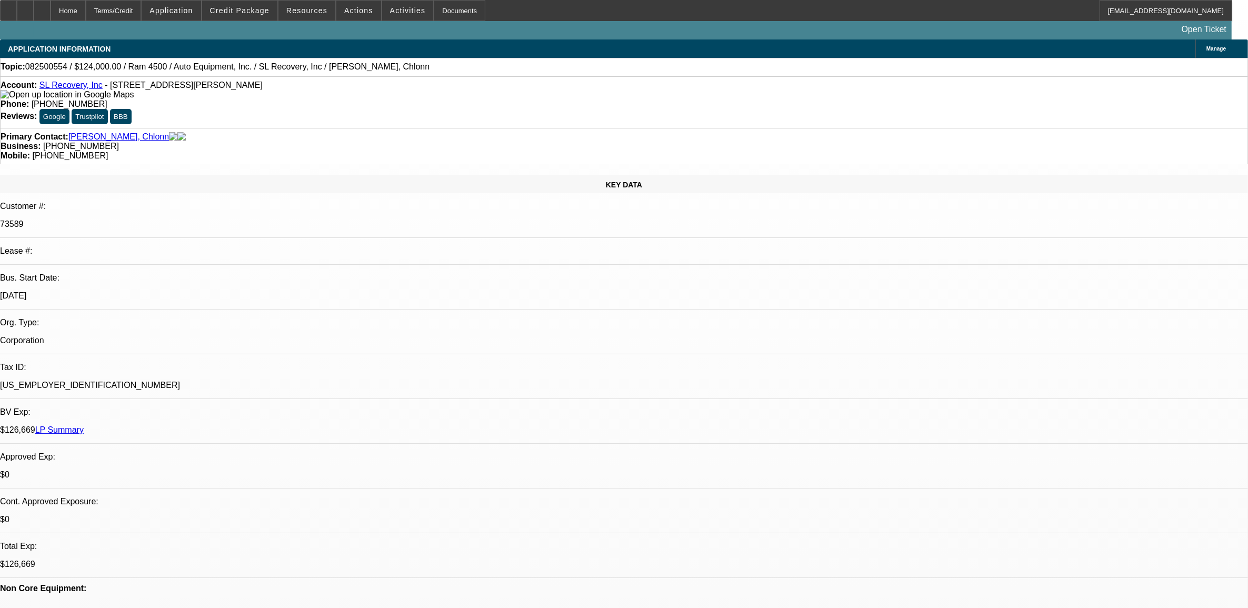
select select "2"
select select "0"
select select "6"
select select "0"
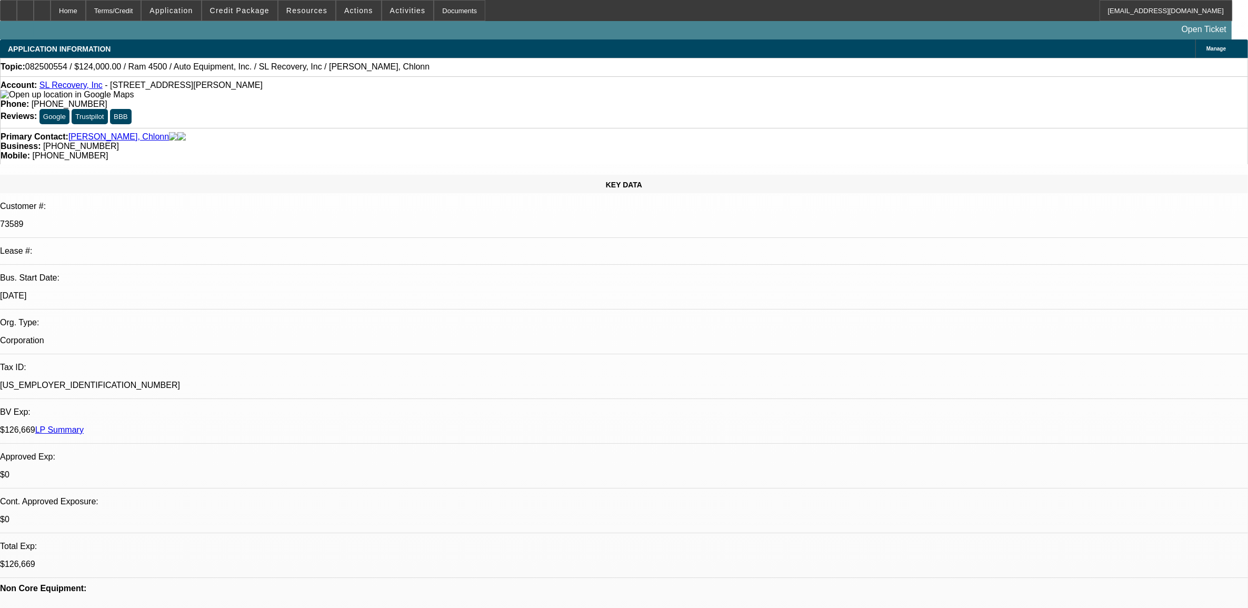
select select "2"
select select "0"
select select "6"
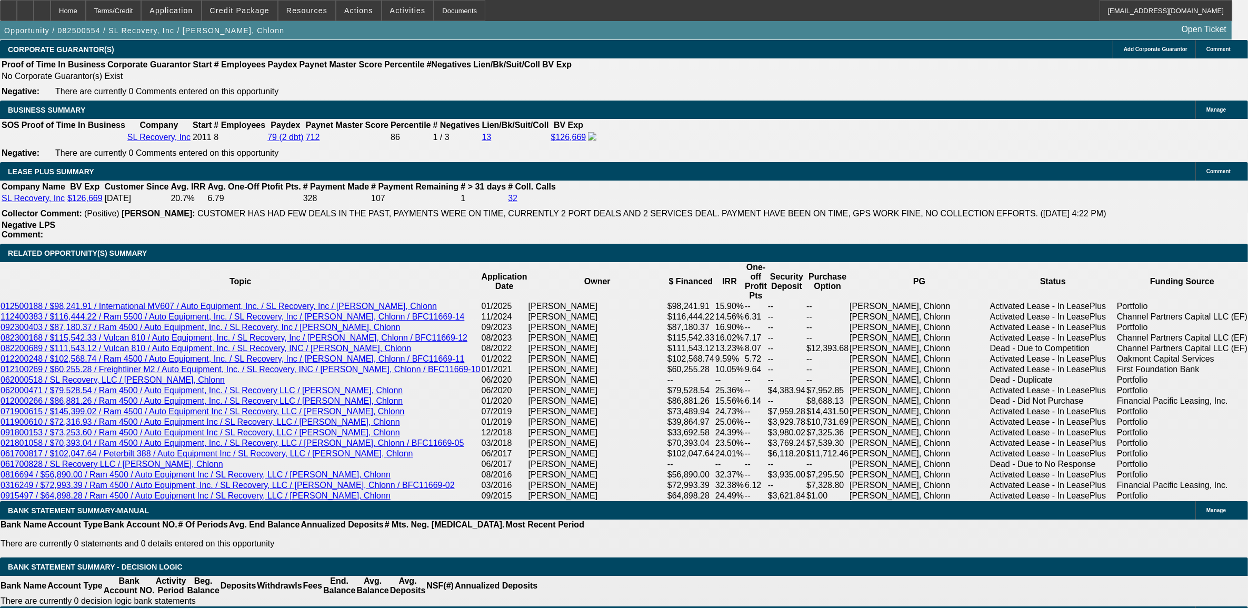
scroll to position [1776, 0]
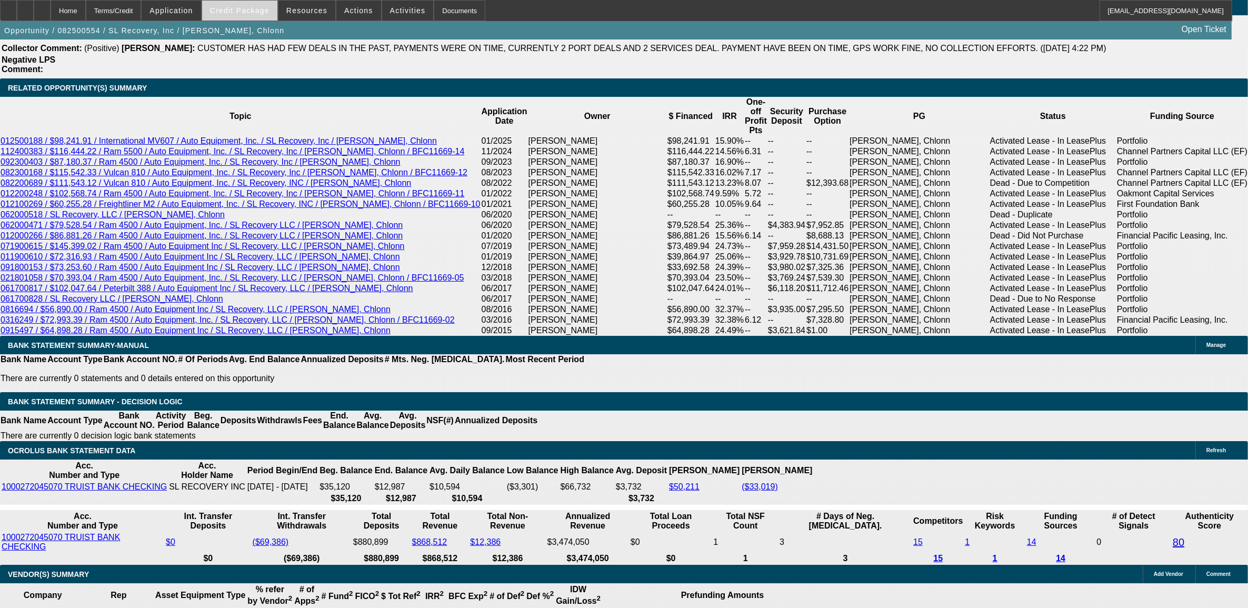
click at [239, 7] on span "Credit Package" at bounding box center [239, 10] width 59 height 8
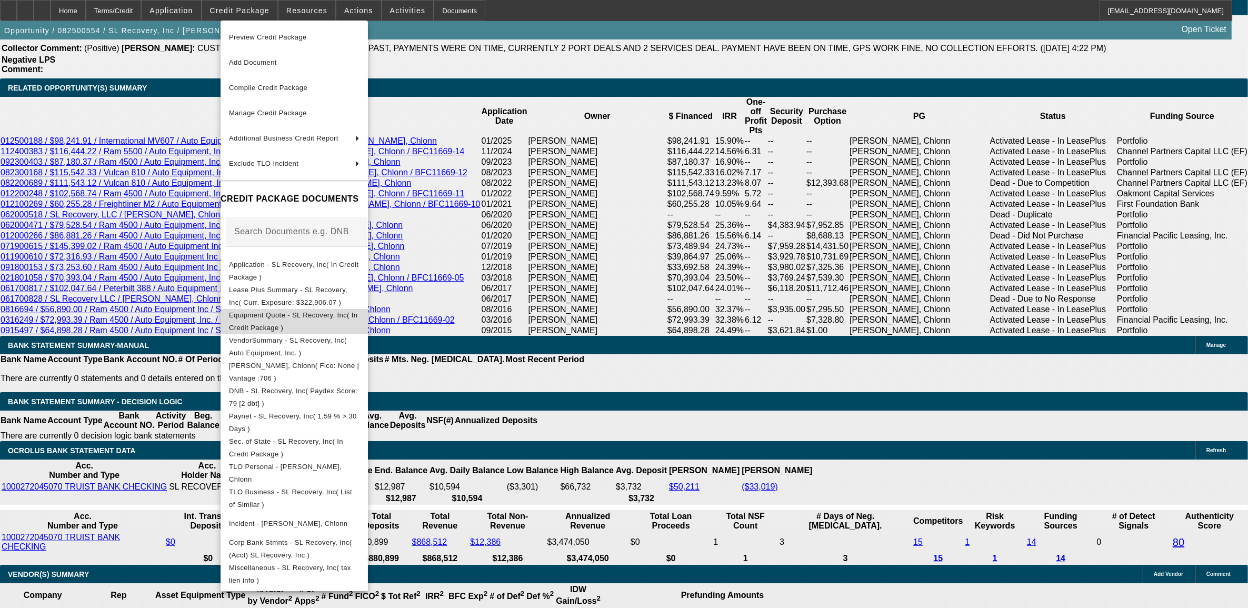
click at [292, 317] on span "Equipment Quote - SL Recovery, Inc( In Credit Package )" at bounding box center [293, 320] width 129 height 21
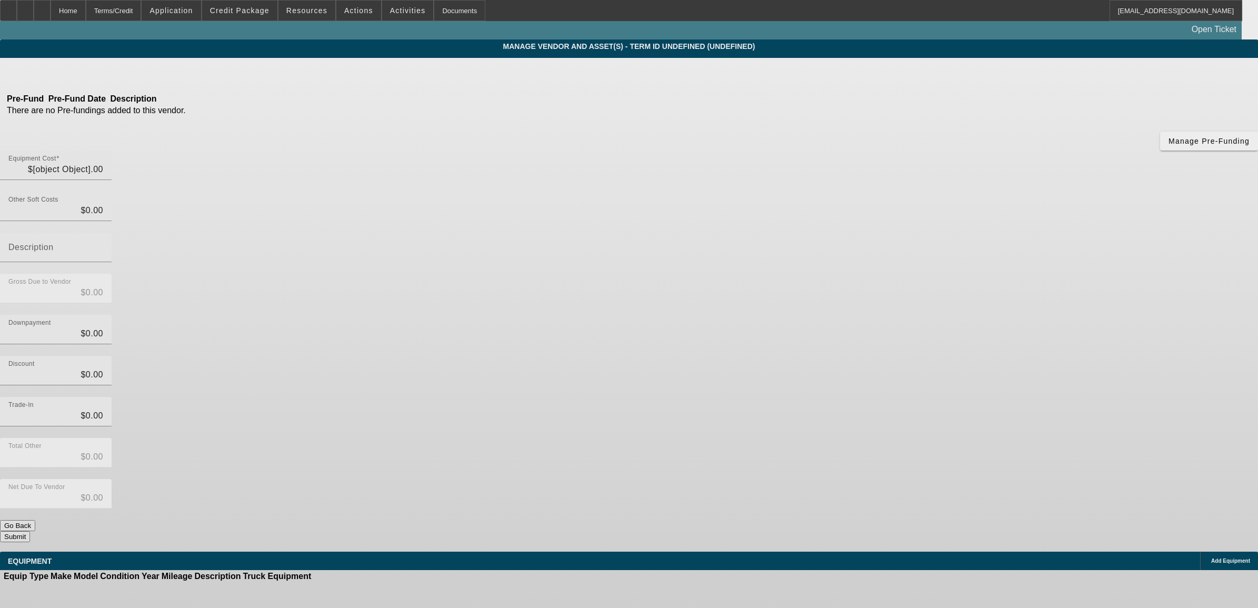
type input "$126,000.00"
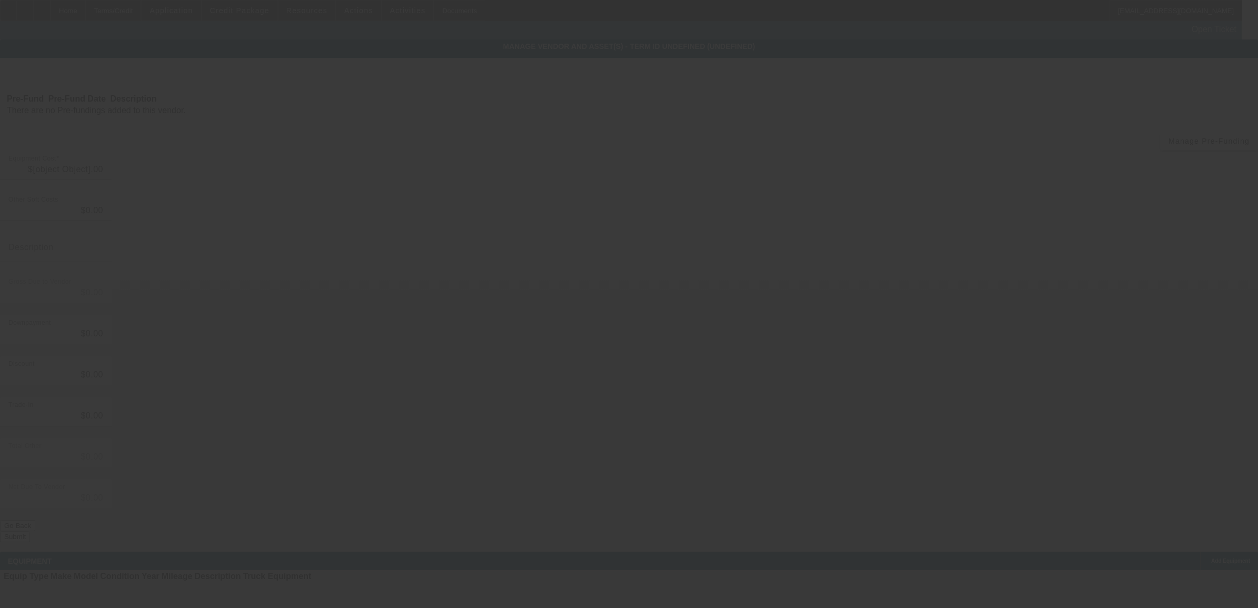
type input "$126,000.00"
type input "$2,000.00"
type input "$124,000.00"
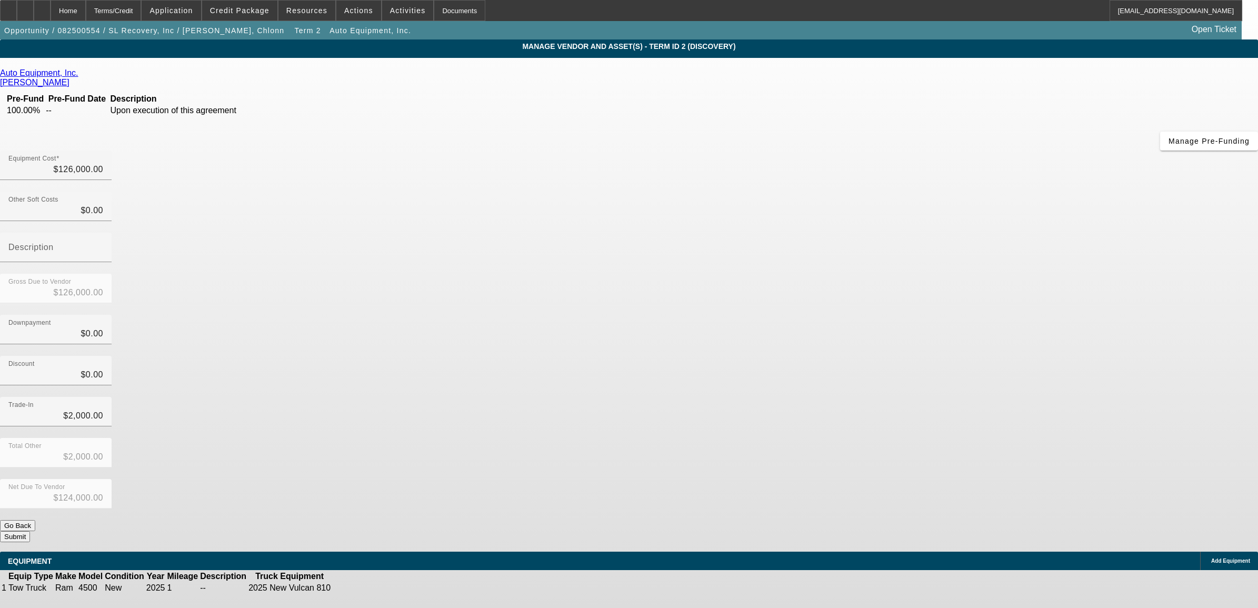
click at [364, 588] on icon at bounding box center [364, 588] width 0 height 0
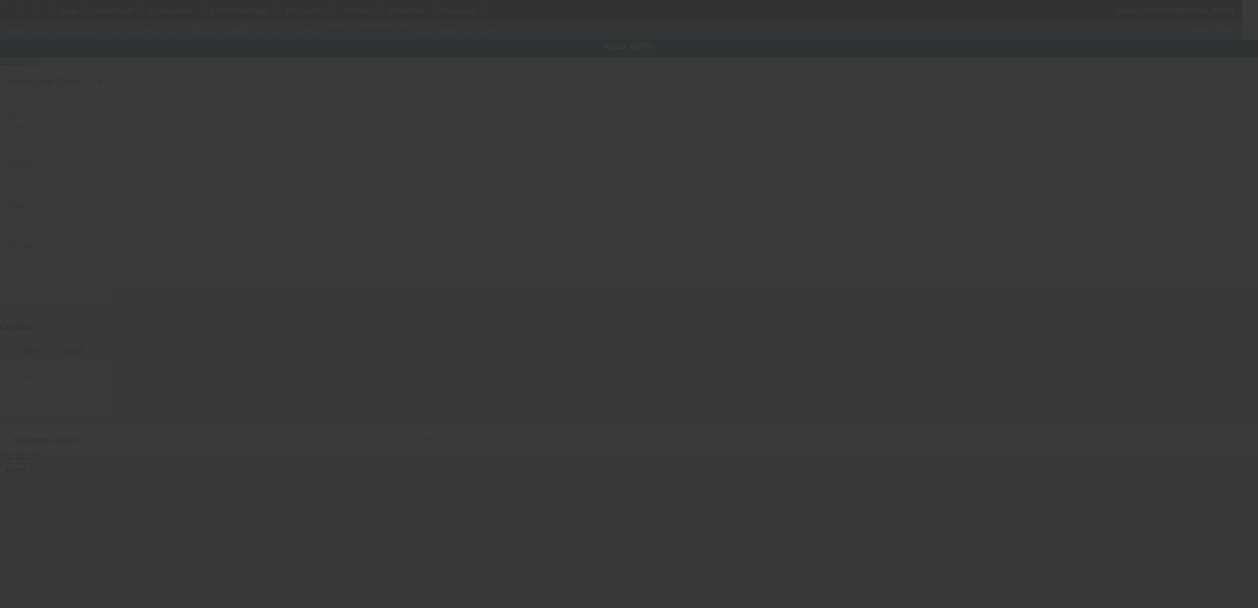
type input "ram"
type input "4500"
radio input "true"
type input "[STREET_ADDRESS][PERSON_NAME]"
type input "Charlotte"
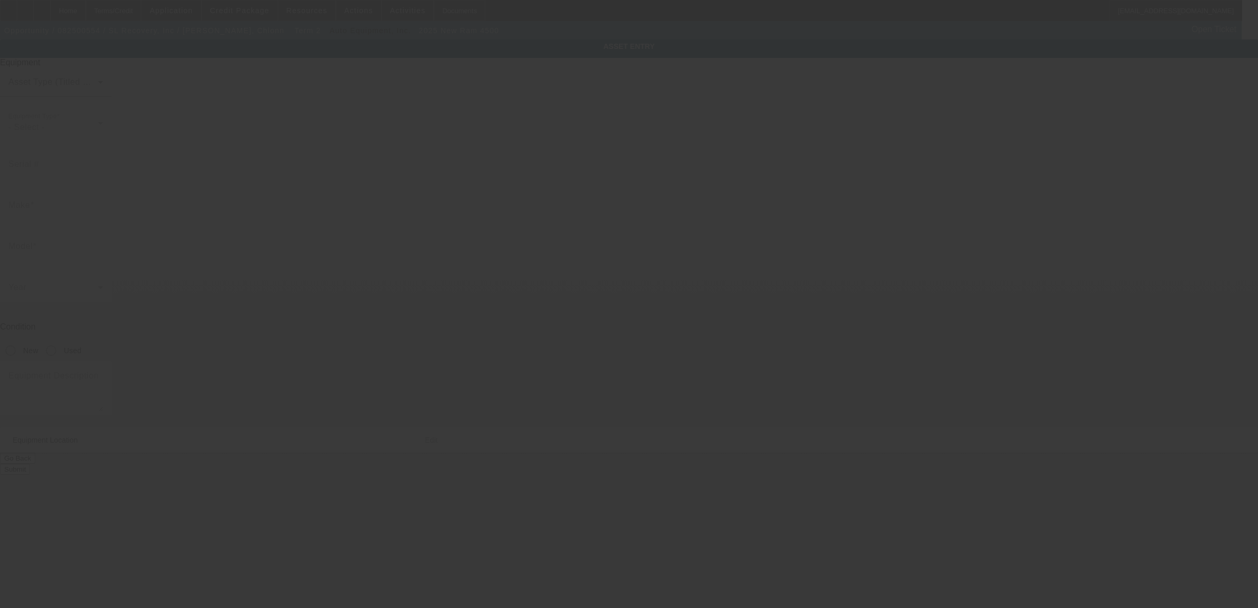
type input "28217"
type input "Mecklenburg"
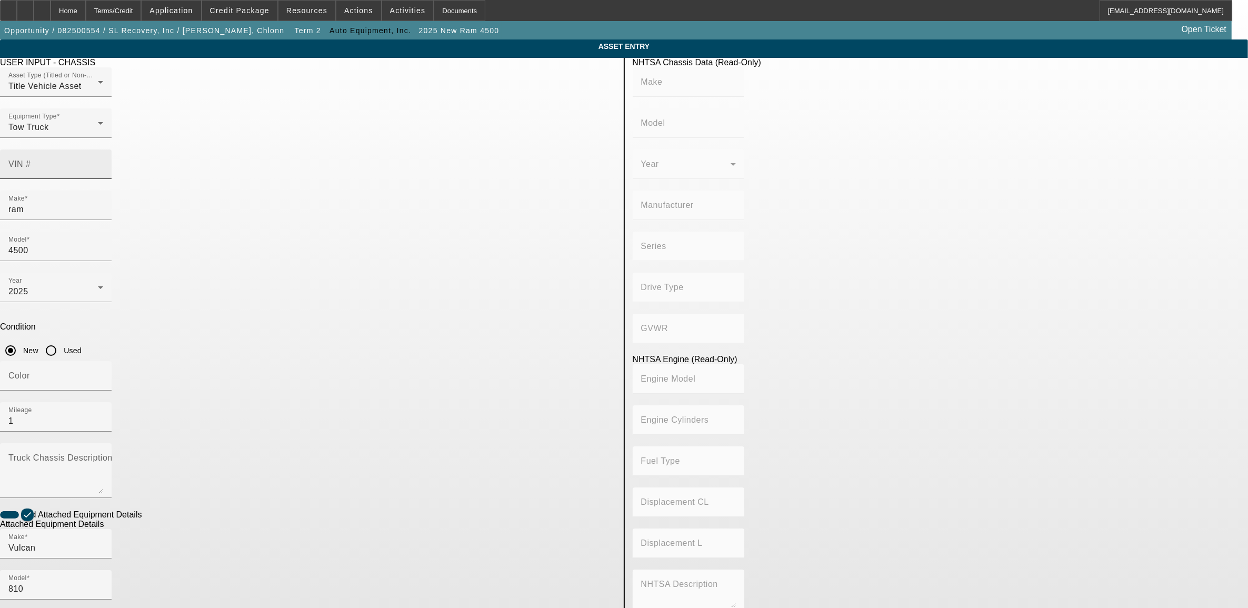
click at [103, 154] on div "VIN #" at bounding box center [55, 163] width 95 height 29
type input "3c7wrlal0sg587666"
type input "RAM"
type input "4500"
type input "CHRYSLER DE [GEOGRAPHIC_DATA] [GEOGRAPHIC_DATA]"
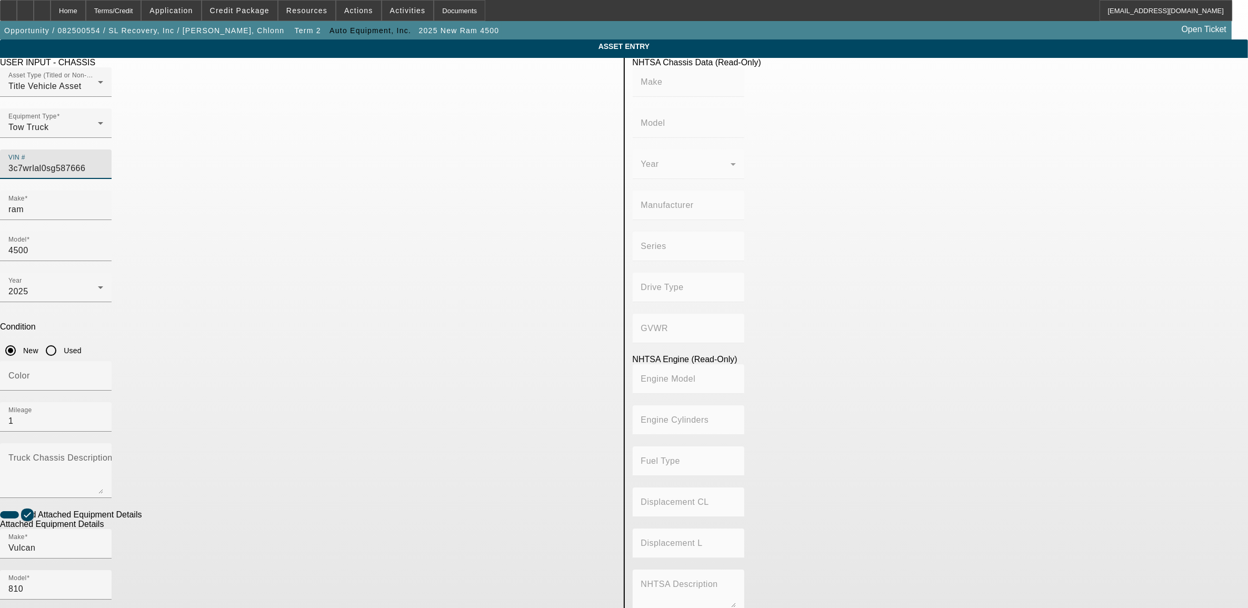
type input "4WD/4-Wheel Drive/4x4"
type input "6"
type input "Diesel"
type input "408.85908543470"
type input "6.7"
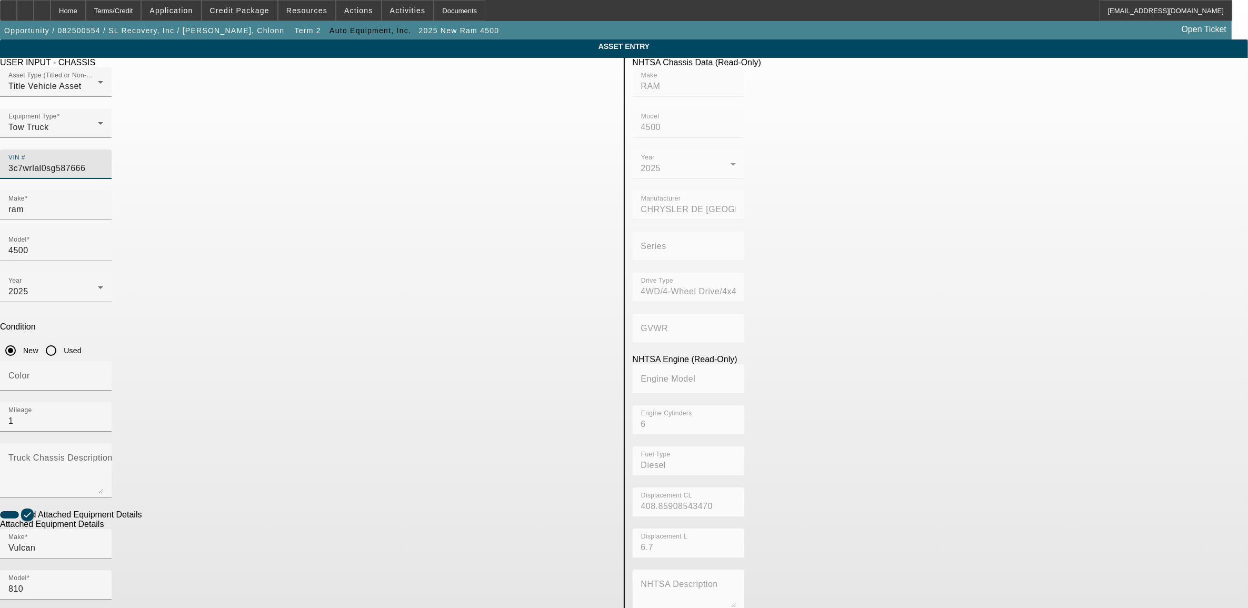
type input "[US_VEHICLE_IDENTIFICATION_NUMBER]"
type input "RAM"
type input "4500"
type input "CHRYSLER DE [GEOGRAPHIC_DATA] [GEOGRAPHIC_DATA]"
type input "4WD/4-Wheel Drive/4x4"
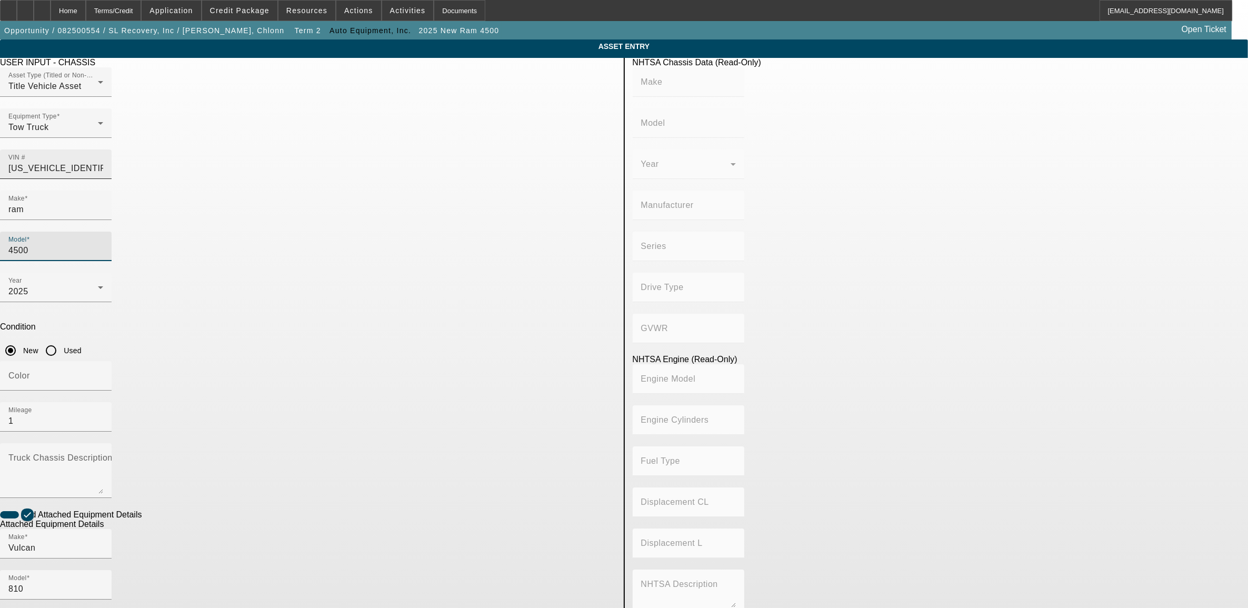
type input "6"
type input "Diesel"
type input "408.85908543470"
type input "6.7"
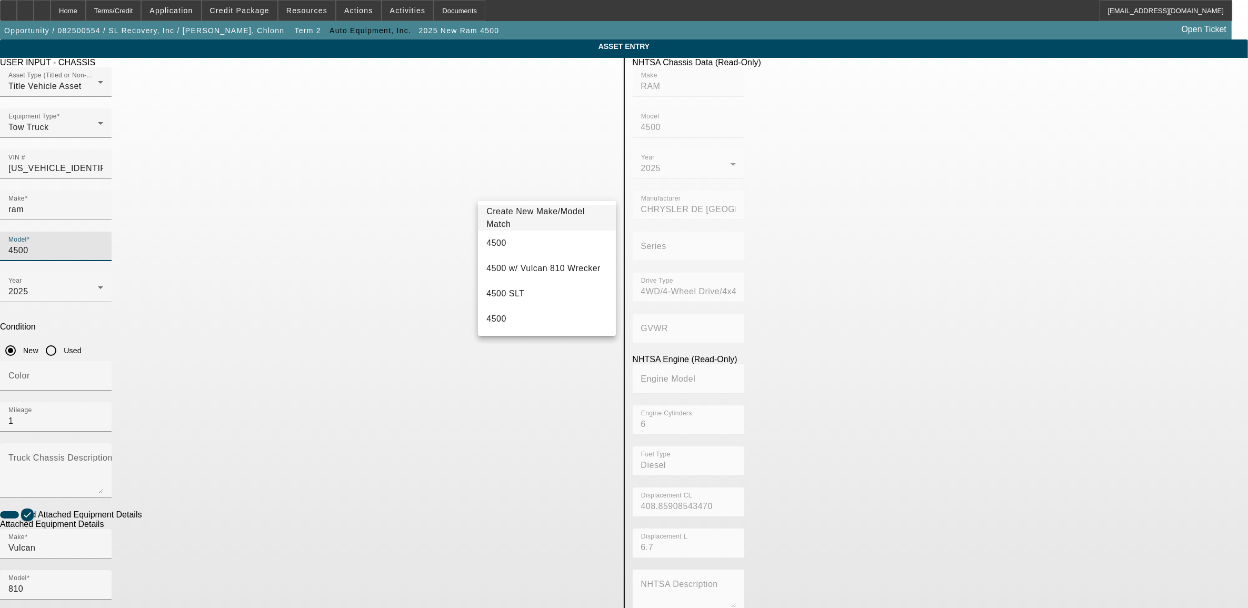
click at [274, 269] on app-asset-collateral-manage "ASSET ENTRY Delete asset USER INPUT - CHASSIS Asset Type (Titled or Non-Titled)…" at bounding box center [624, 448] width 1248 height 819
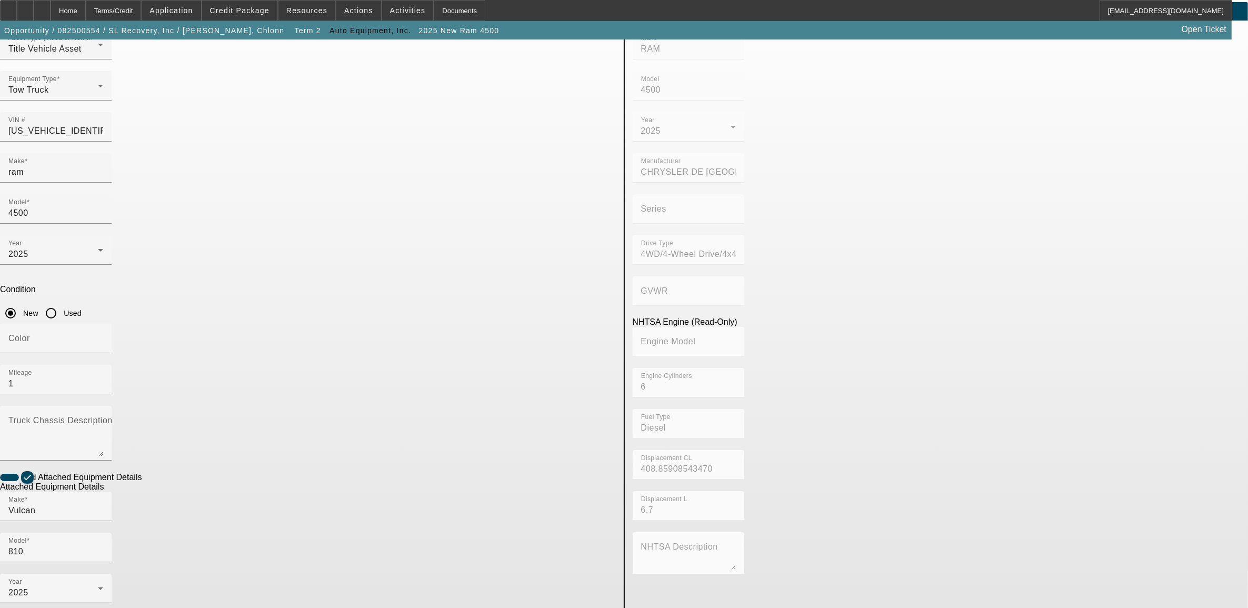
scroll to position [72, 0]
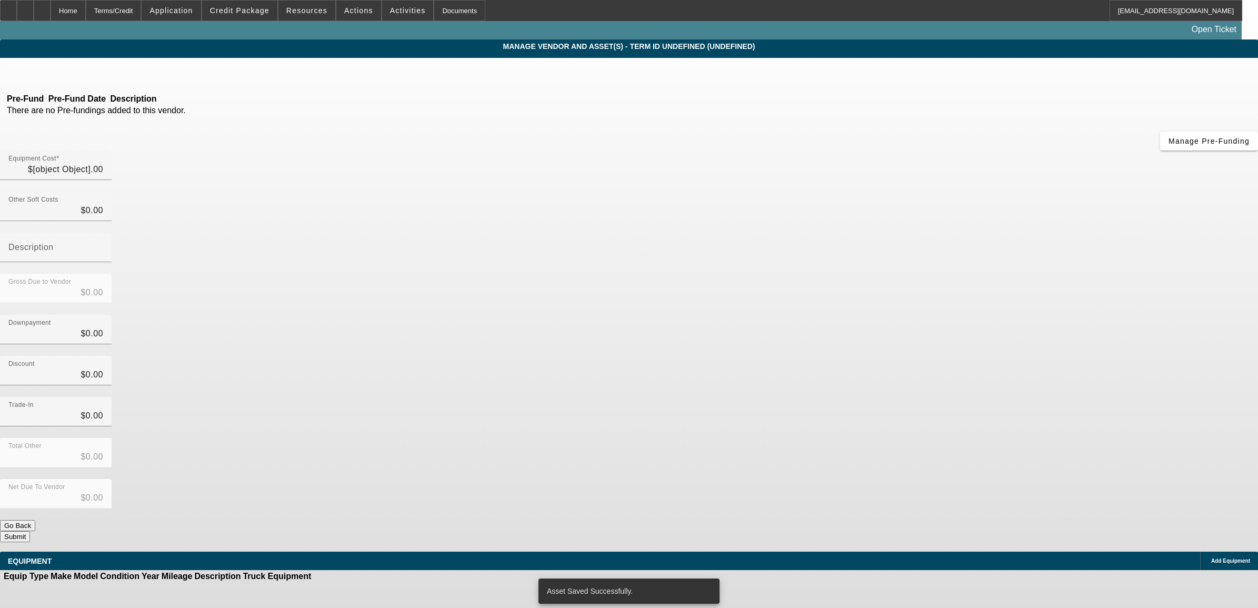
type input "$126,000.00"
type input "$2,000.00"
type input "$124,000.00"
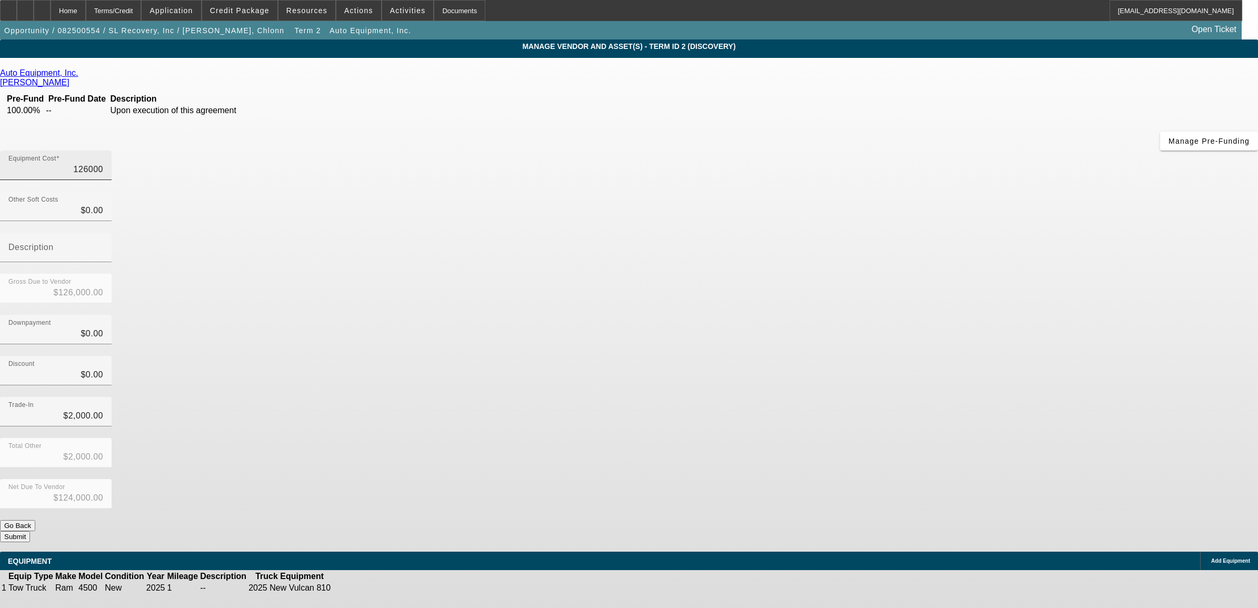
click at [103, 163] on input "126000" at bounding box center [55, 169] width 95 height 13
type input "$126,000.00"
click at [103, 204] on input "0" at bounding box center [55, 210] width 95 height 13
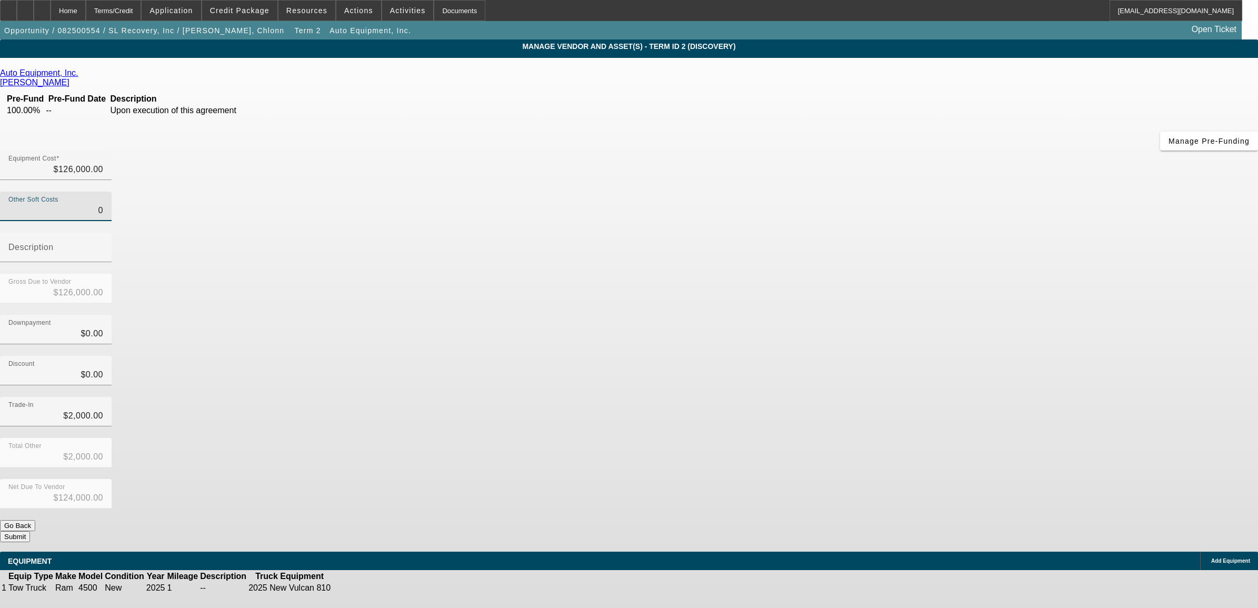
type input "3"
type input "$126,003.00"
type input "$124,003.00"
type input "32"
type input "$126,032.00"
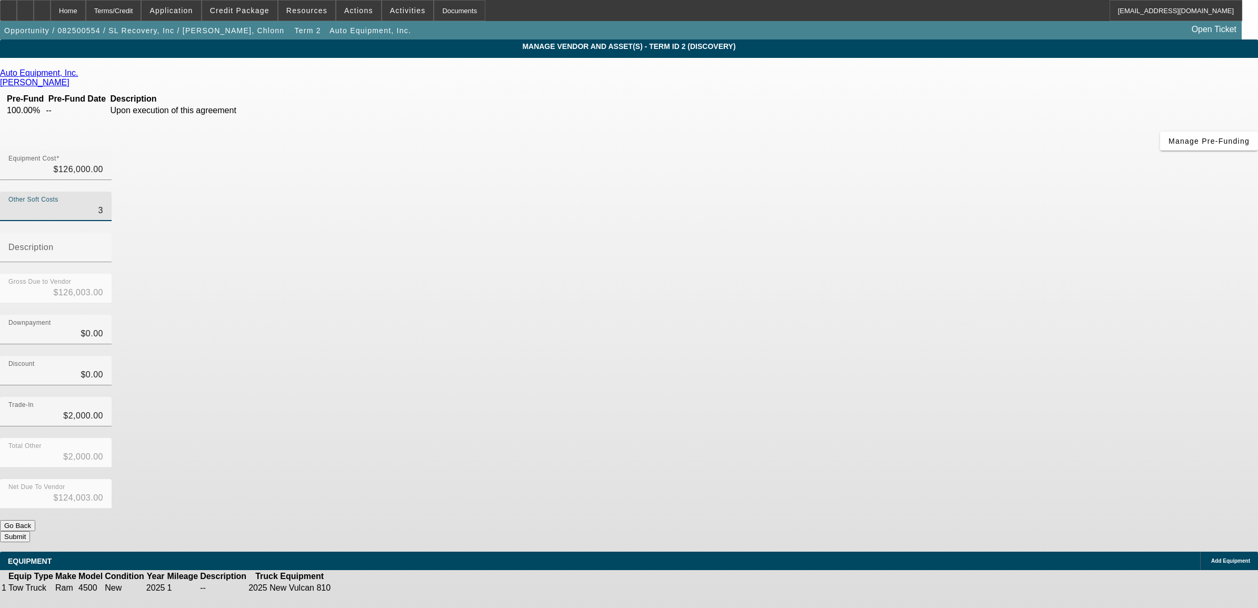
type input "$124,032.00"
type input "320"
type input "$126,320.00"
type input "$124,320.00"
type input "3205"
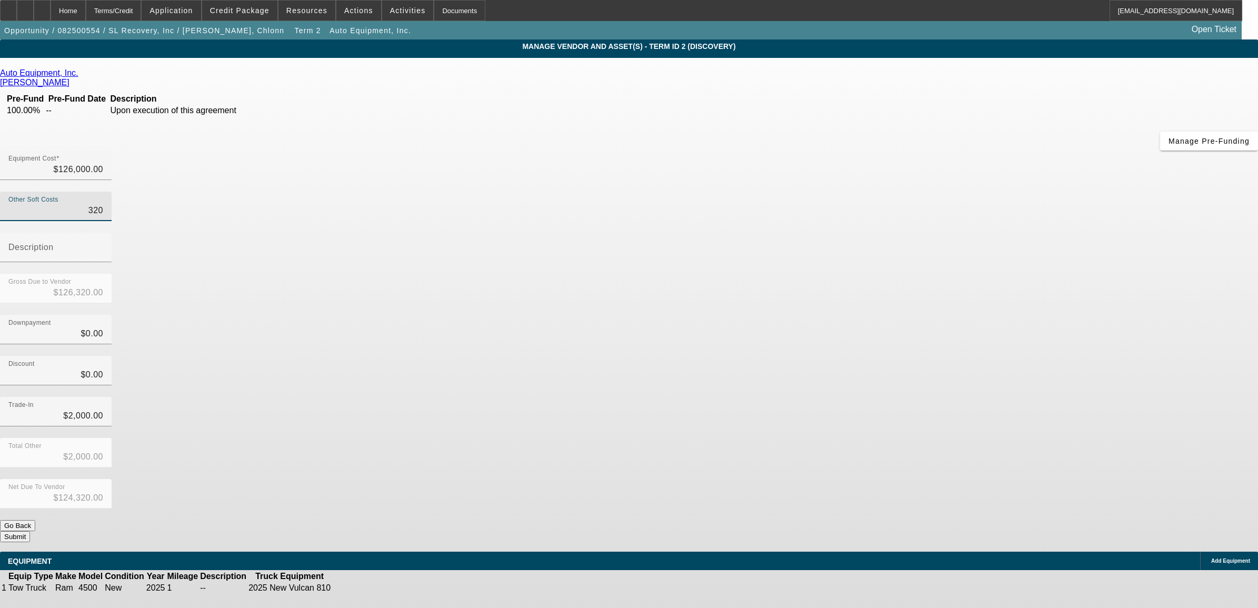
type input "$129,205.00"
type input "$127,205.00"
type input "3205.9"
type input "$129,205.90"
type input "$127,205.90"
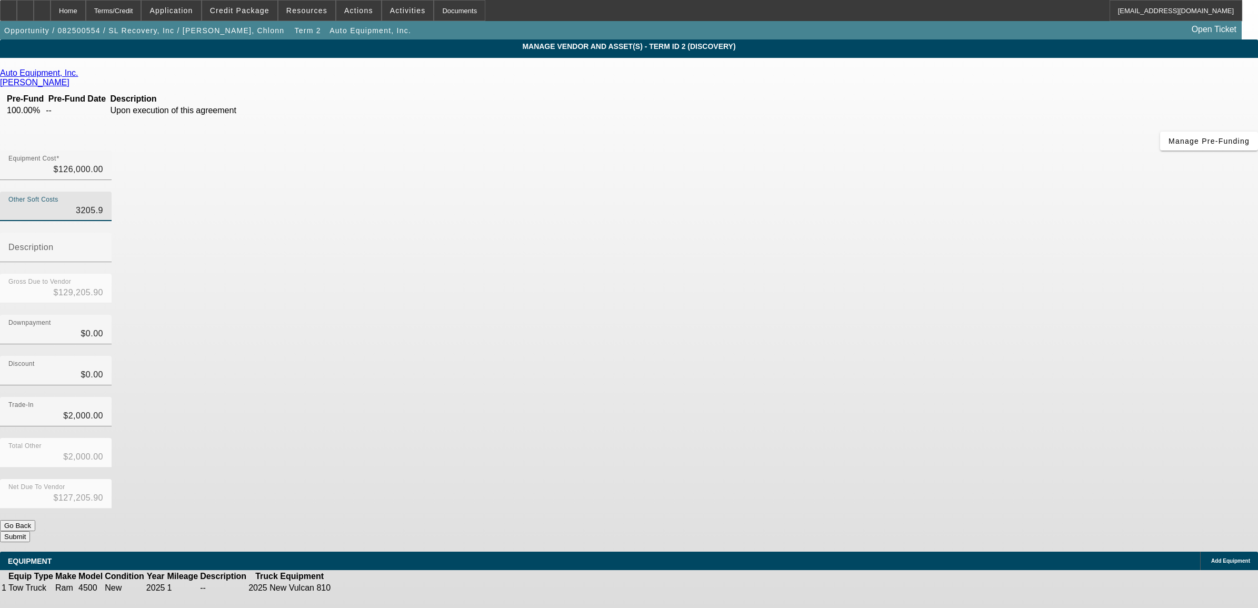
type input "3205.97"
type input "$129,205.97"
type input "$127,205.97"
type input "$3,205.97"
click at [103, 409] on input "2000" at bounding box center [55, 415] width 95 height 13
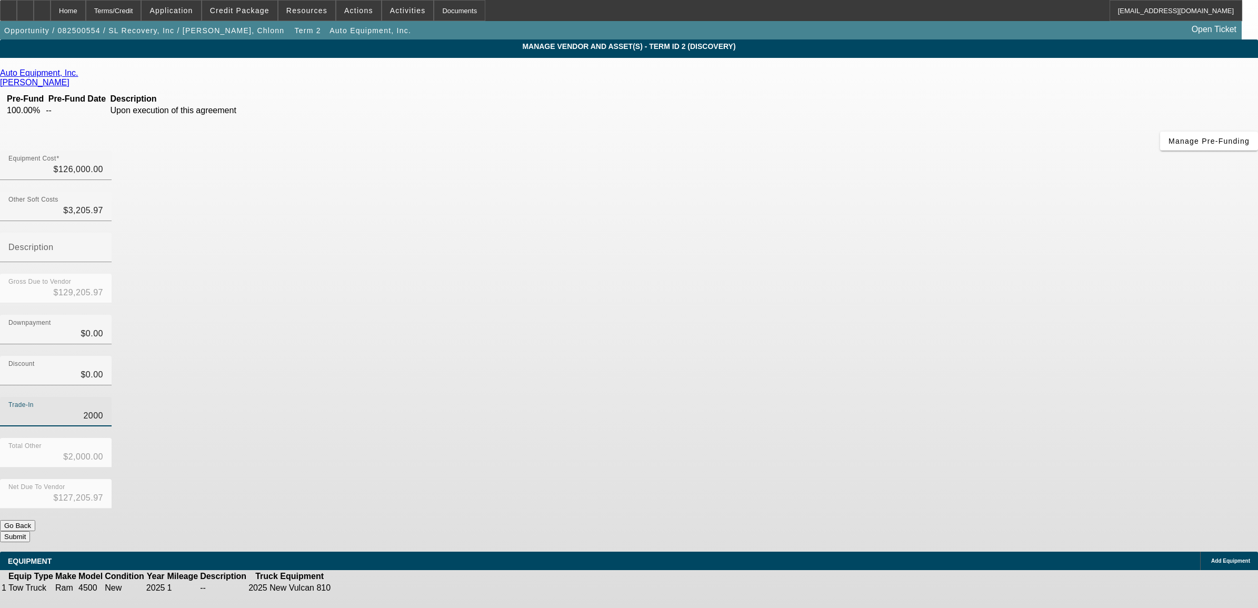
click at [103, 409] on input "2000" at bounding box center [55, 415] width 95 height 13
type input "1"
type input "$1.00"
type input "$129,204.97"
type input "19"
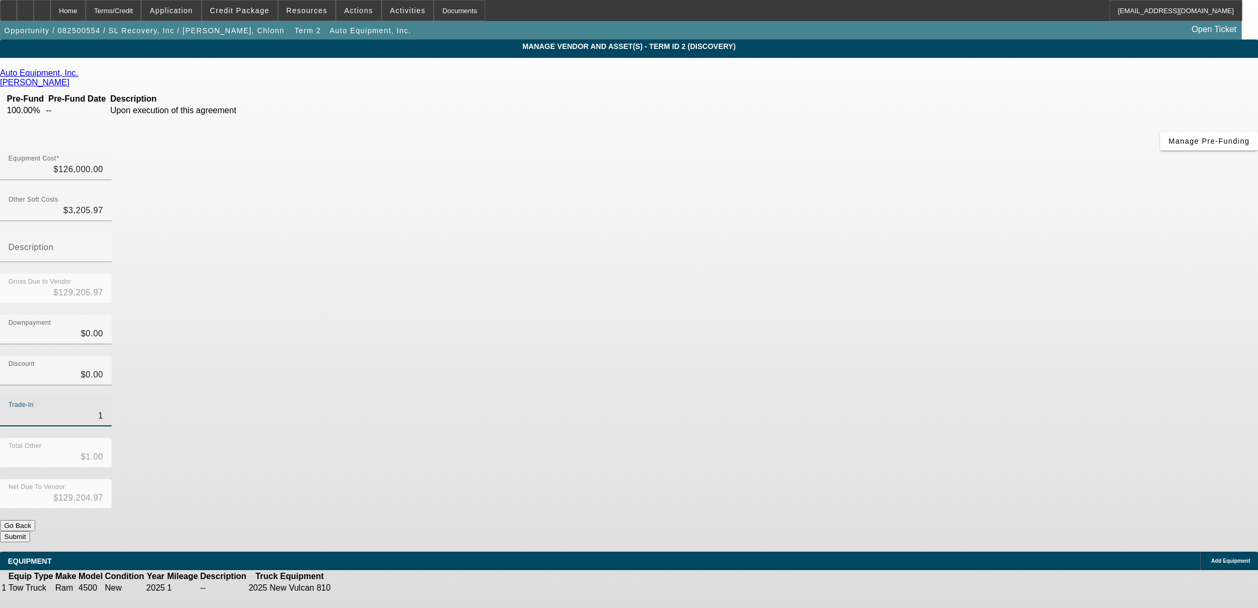
type input "$19.00"
type input "$129,186.97"
type input "199"
type input "$199.00"
type input "$129,006.97"
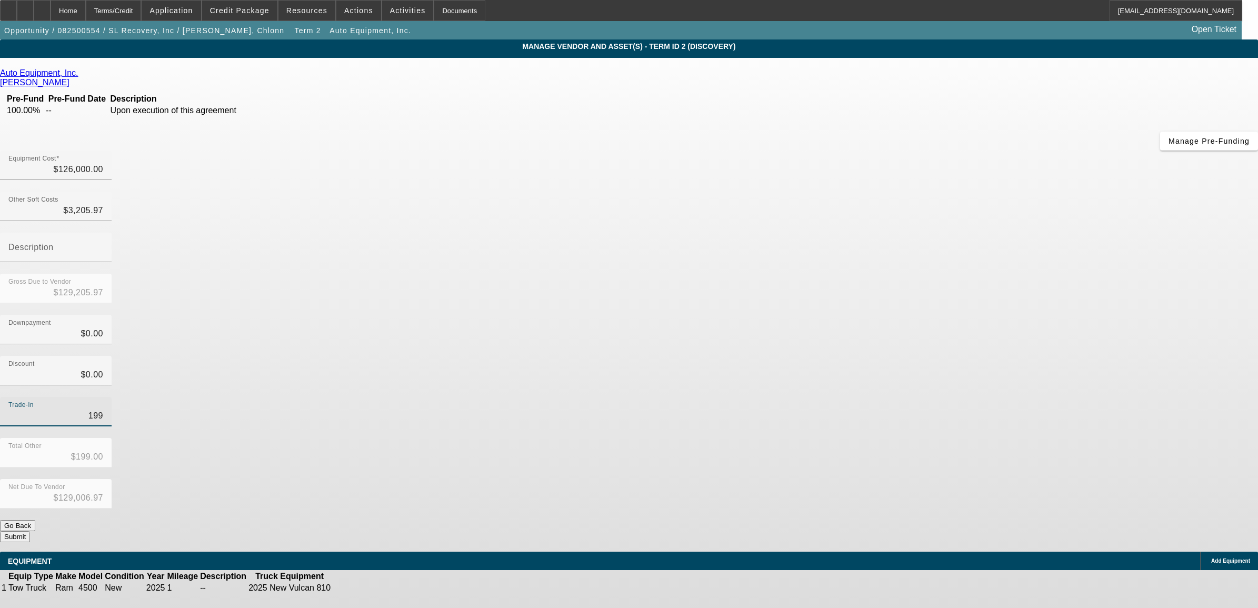
type input "1997"
type input "$1,997.00"
type input "$127,208.97"
type input "1997.7"
type input "$1,997.70"
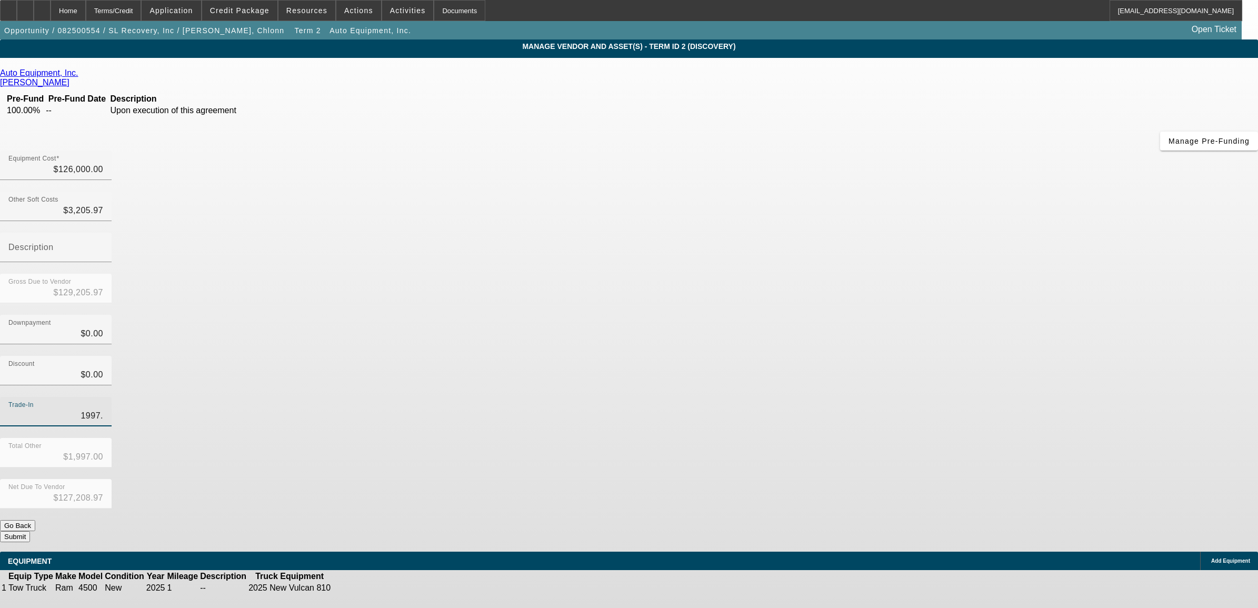
type input "$127,208.27"
type input "1997.75"
type input "$1,997.75"
type input "$127,208.22"
type input "$1,997.75"
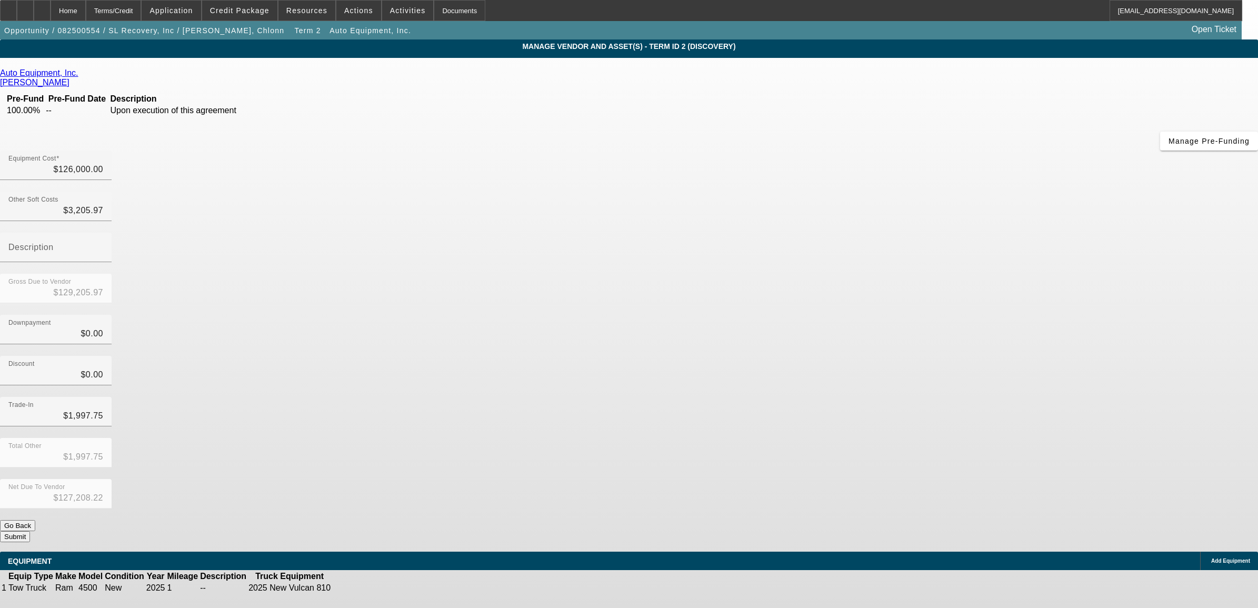
click at [854, 438] on div "Total Other $1,997.75" at bounding box center [629, 458] width 1258 height 41
click at [30, 531] on button "Submit" at bounding box center [15, 536] width 30 height 11
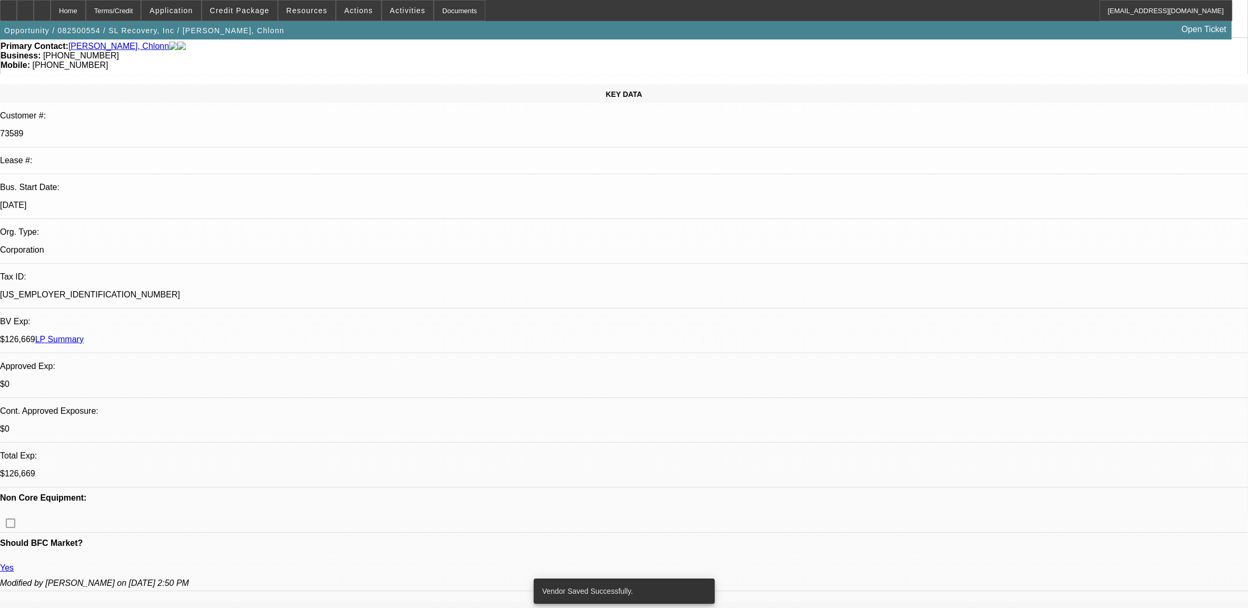
select select "0"
select select "2"
select select "0"
select select "6"
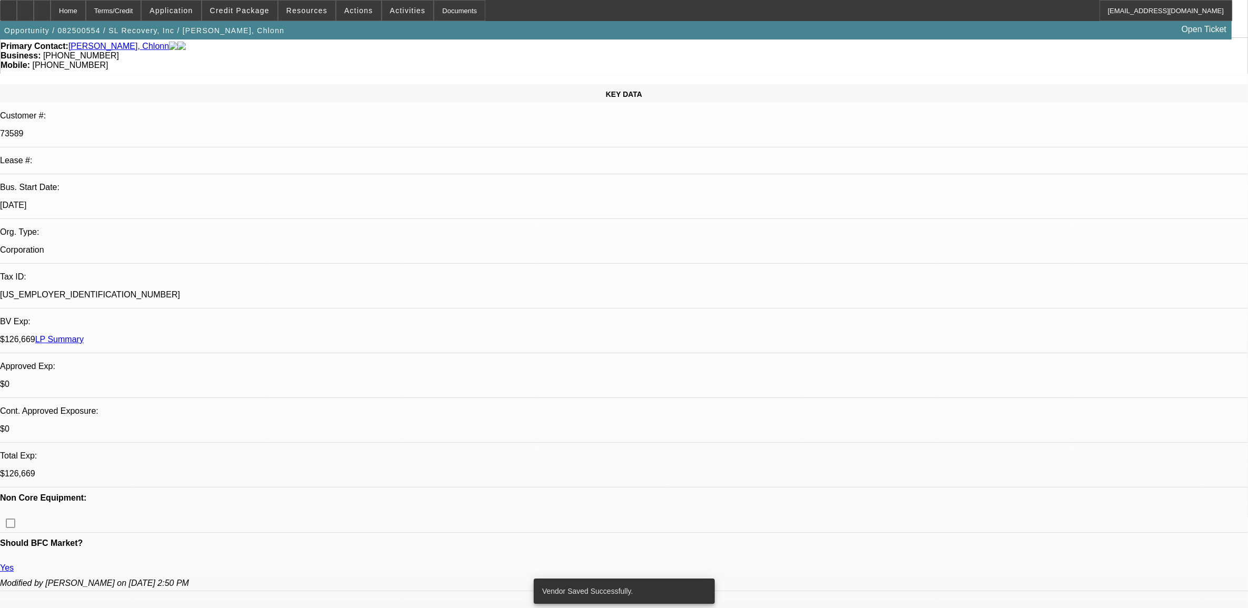
select select "0"
select select "2"
select select "0"
select select "6"
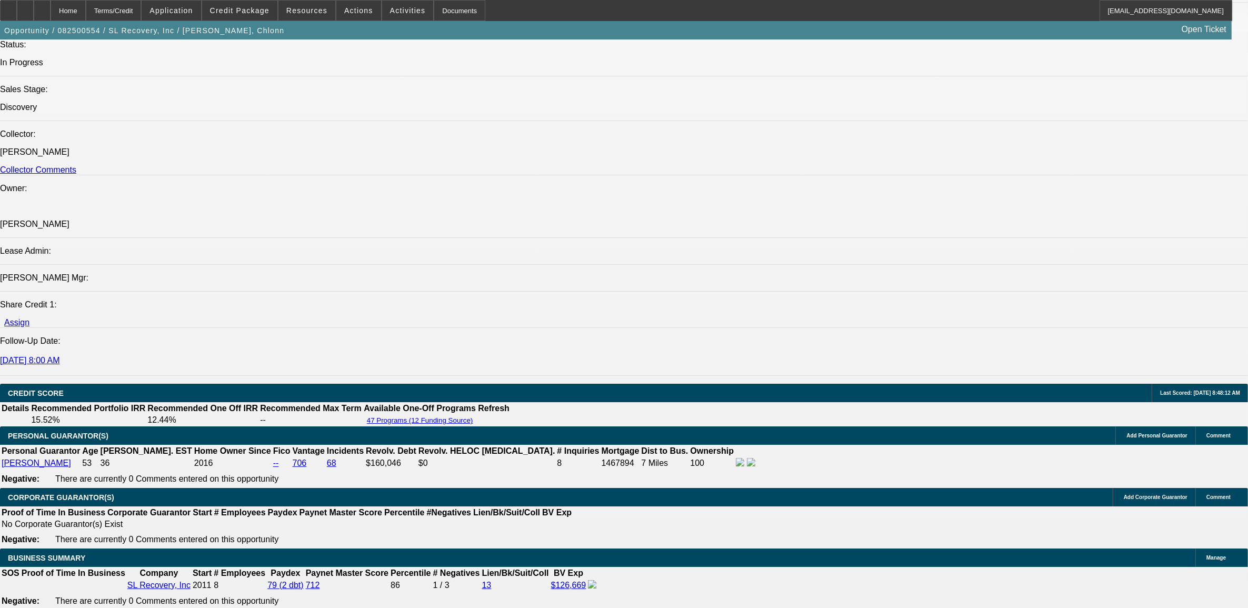
scroll to position [1558, 0]
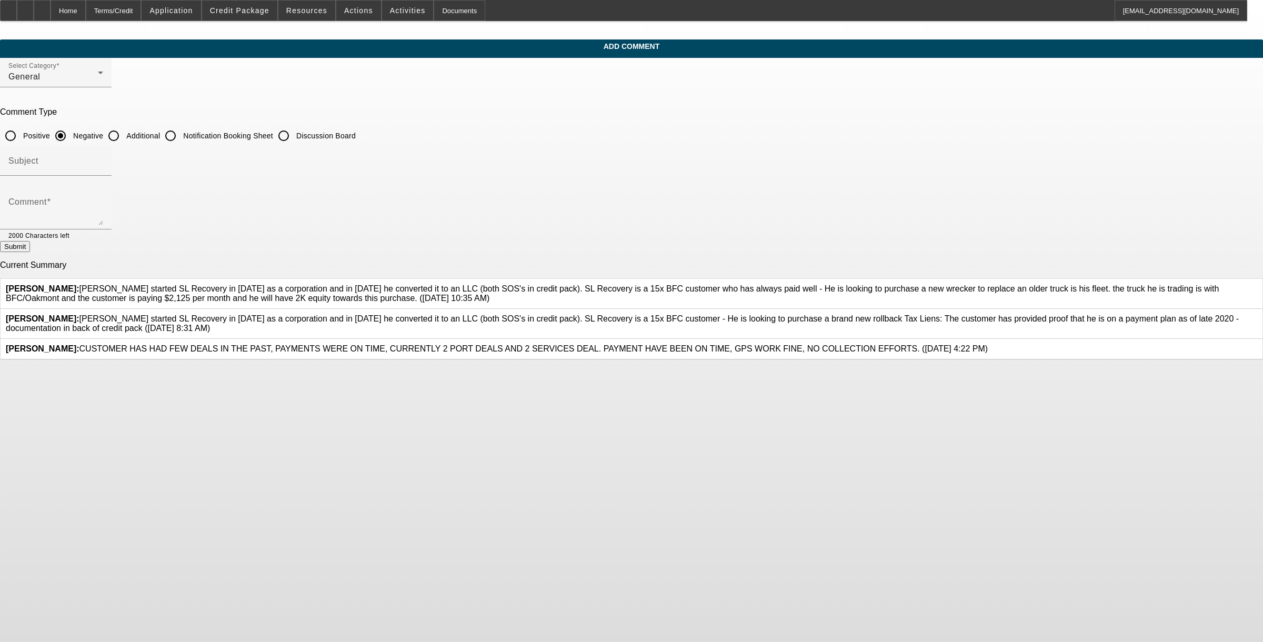
click at [526, 314] on icon at bounding box center [1257, 314] width 0 height 0
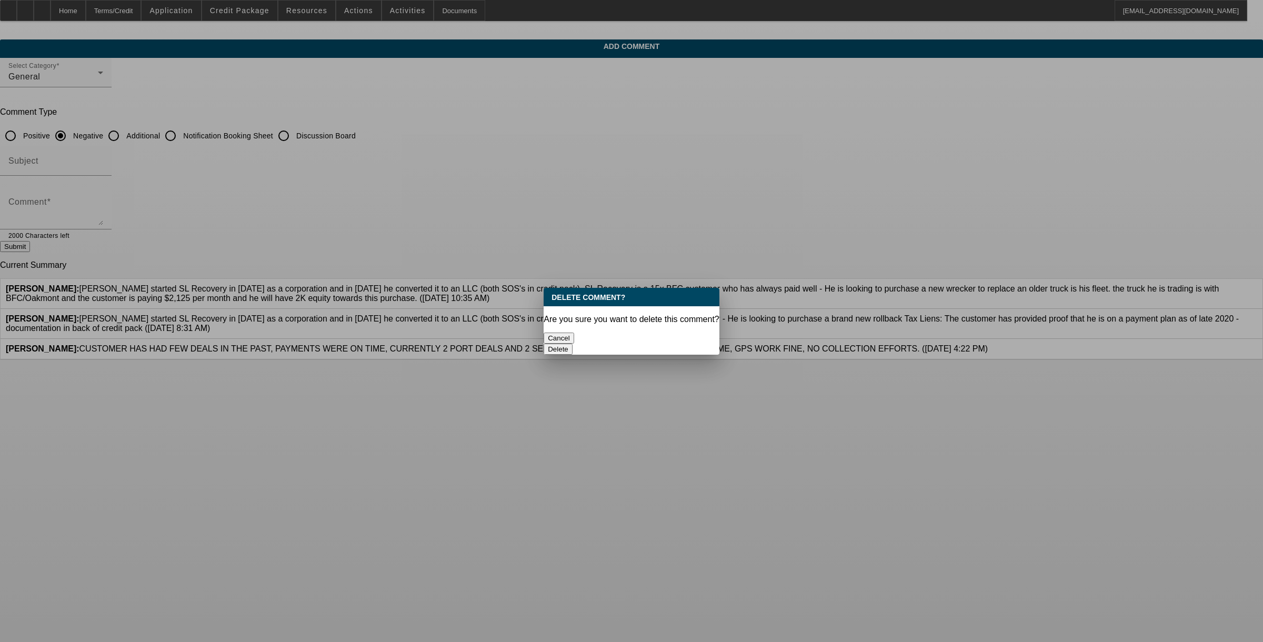
click at [526, 344] on button "Delete" at bounding box center [558, 349] width 29 height 11
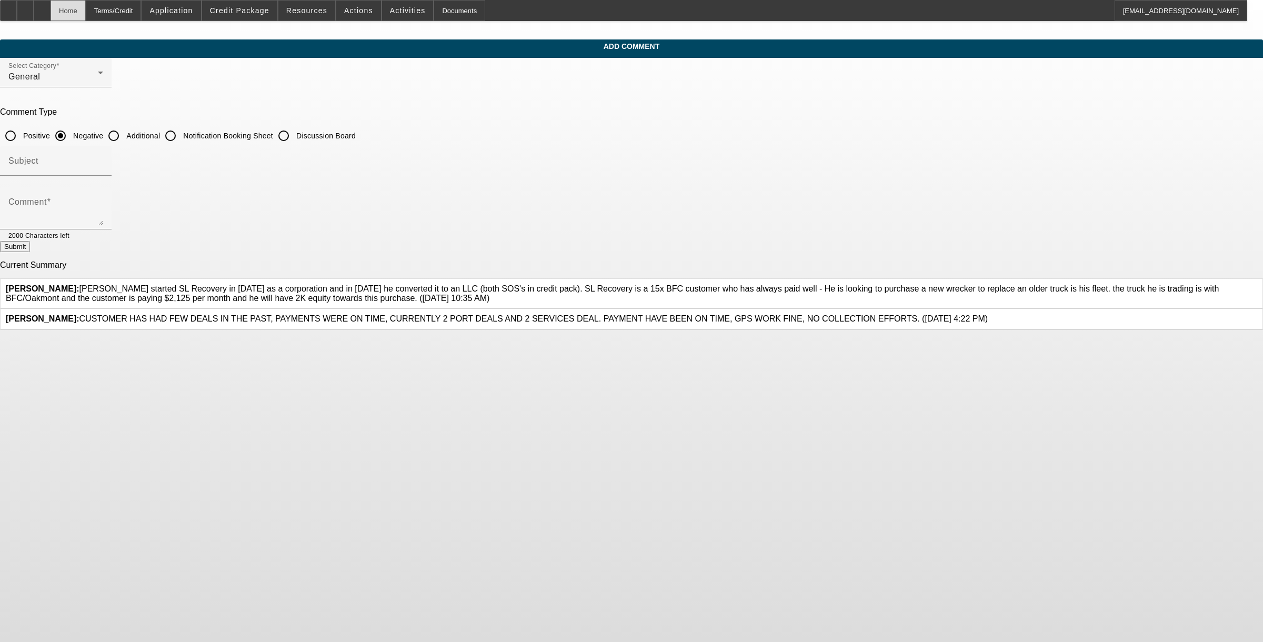
click at [86, 8] on div "Home" at bounding box center [68, 10] width 35 height 21
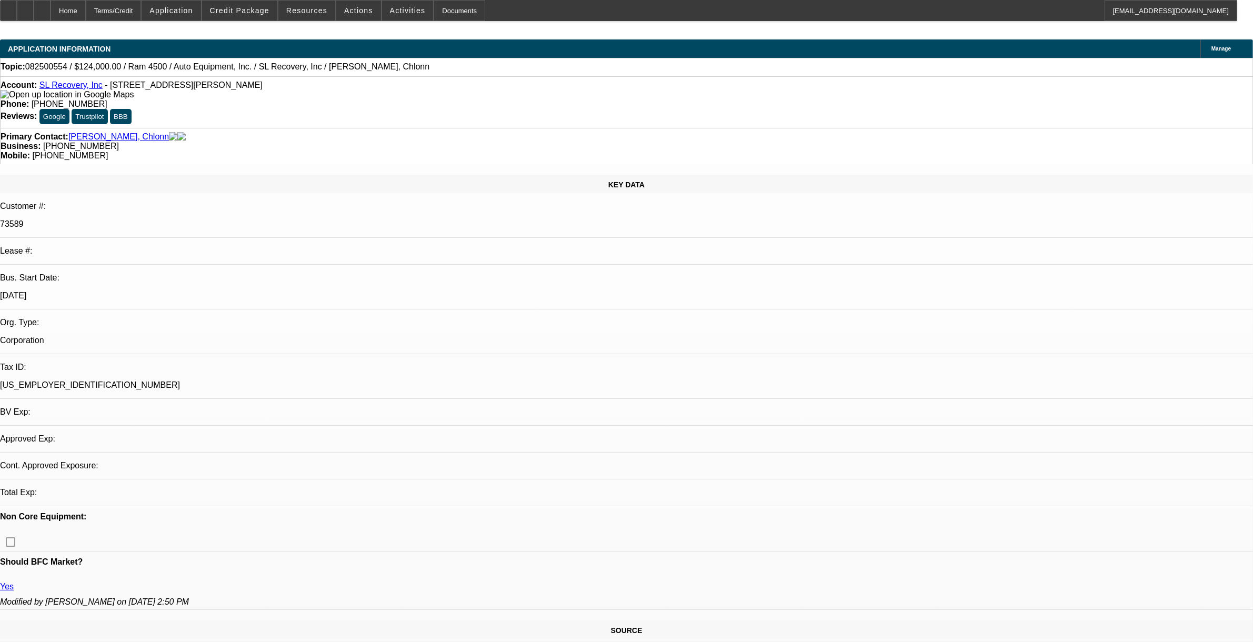
select select "0"
select select "2"
select select "0"
select select "6"
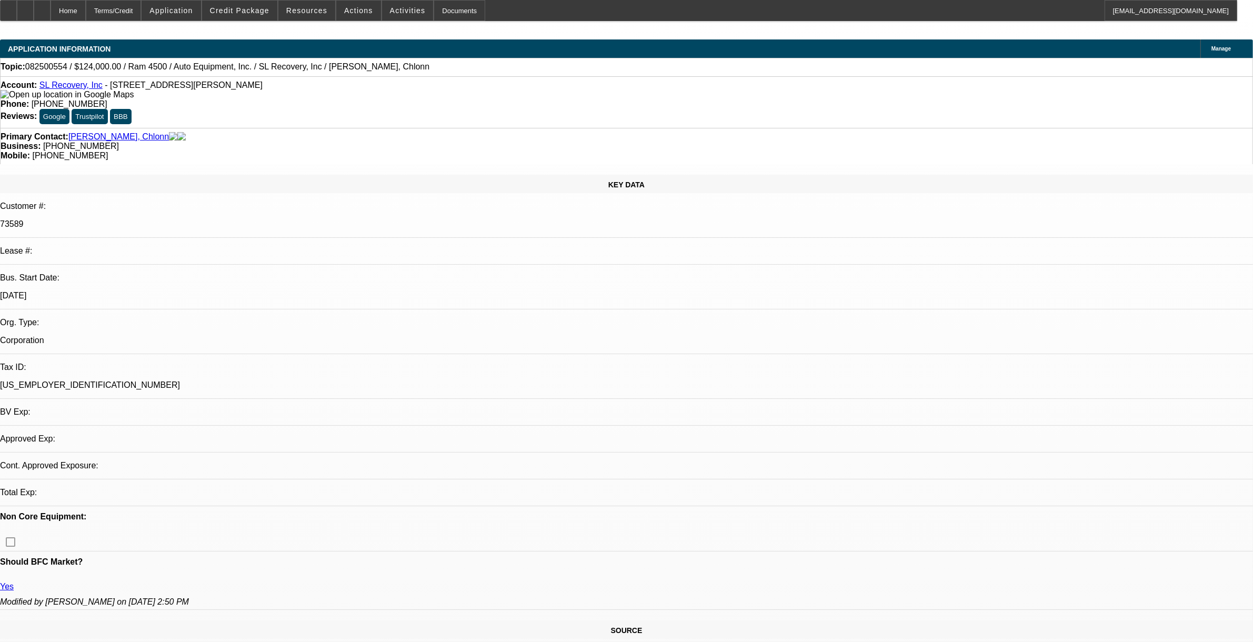
select select "0"
select select "2"
select select "0"
select select "6"
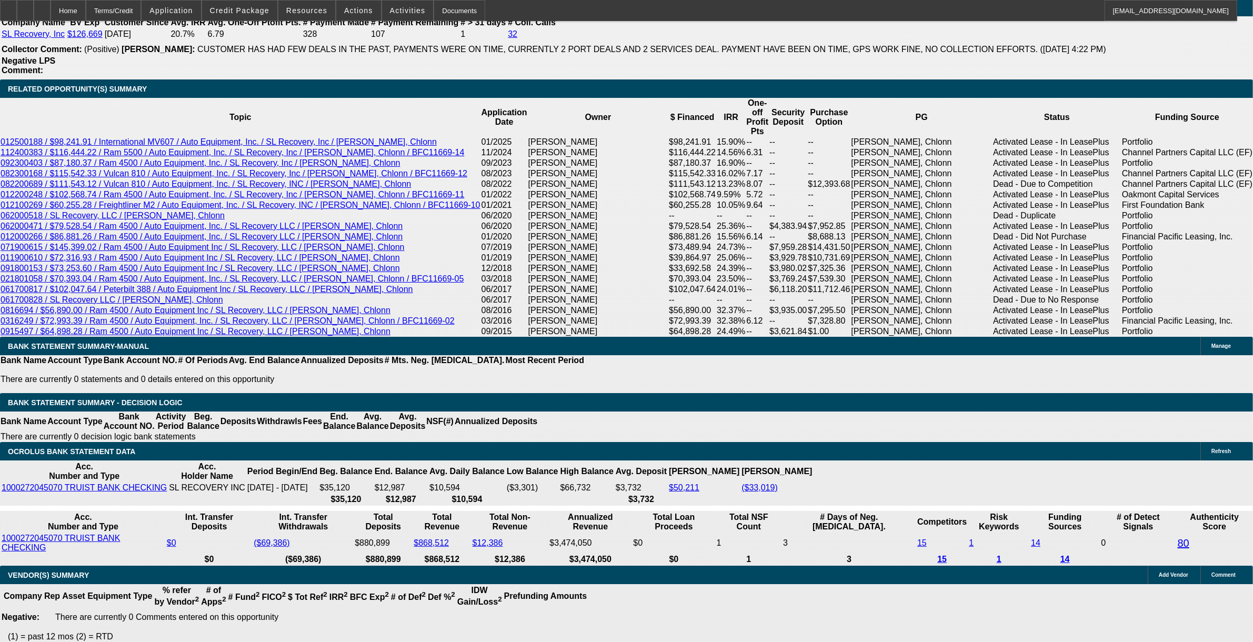
scroll to position [1776, 0]
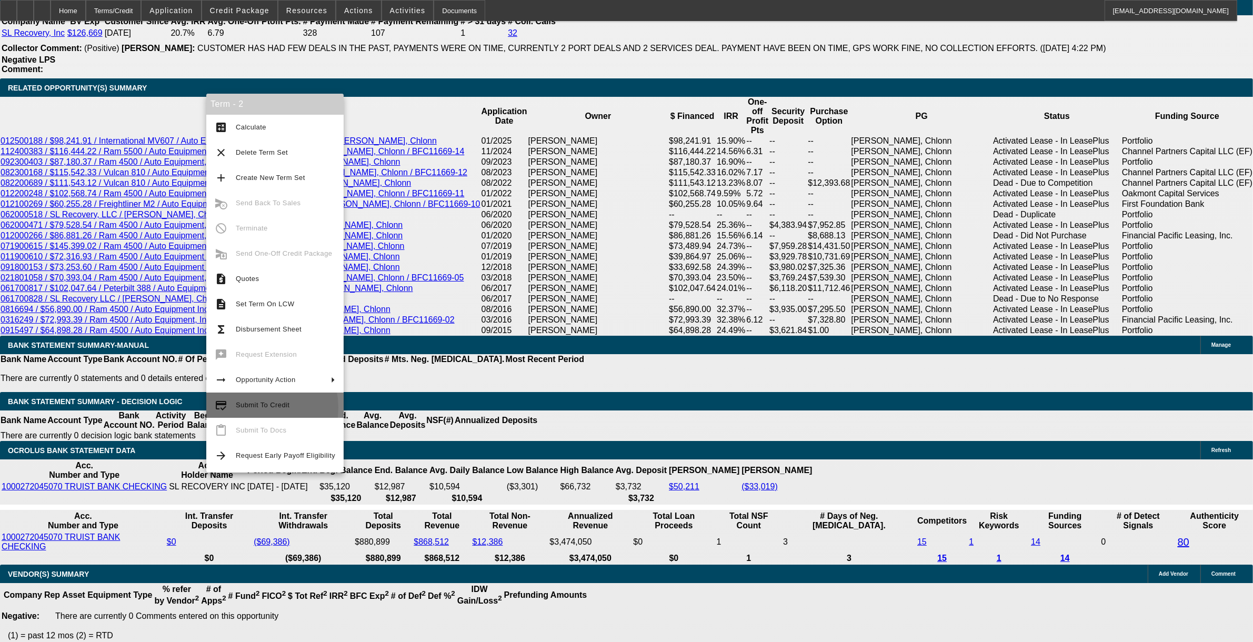
click at [242, 408] on span "Submit To Credit" at bounding box center [263, 405] width 54 height 8
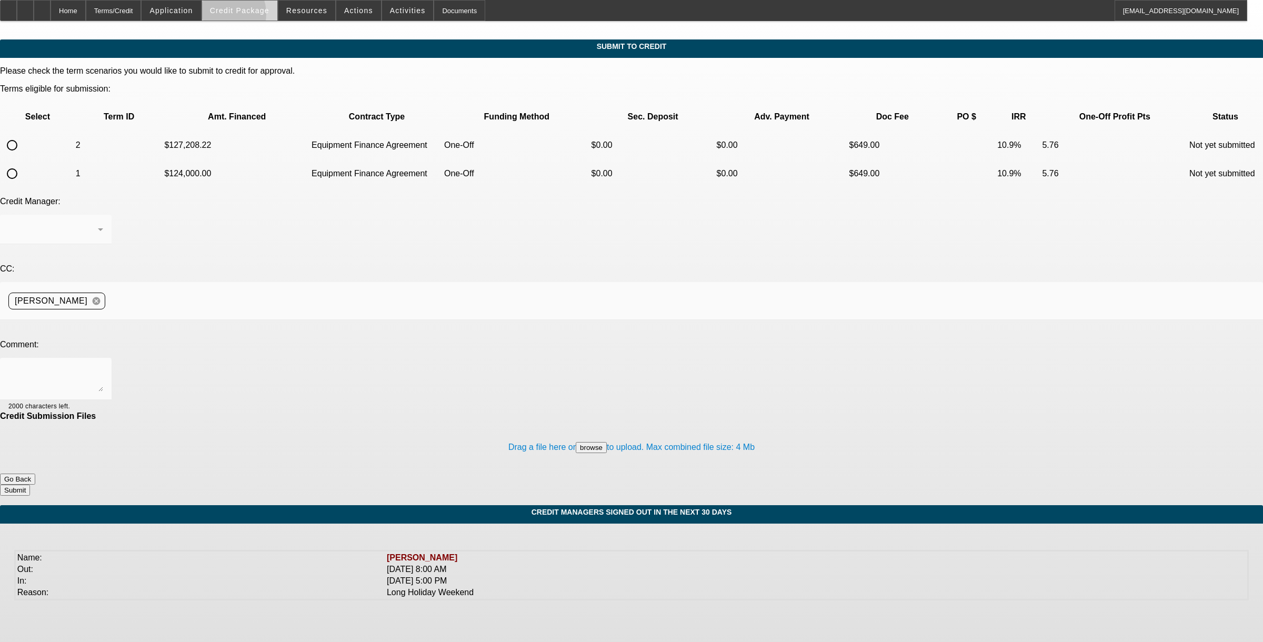
click at [238, 16] on span at bounding box center [239, 10] width 75 height 25
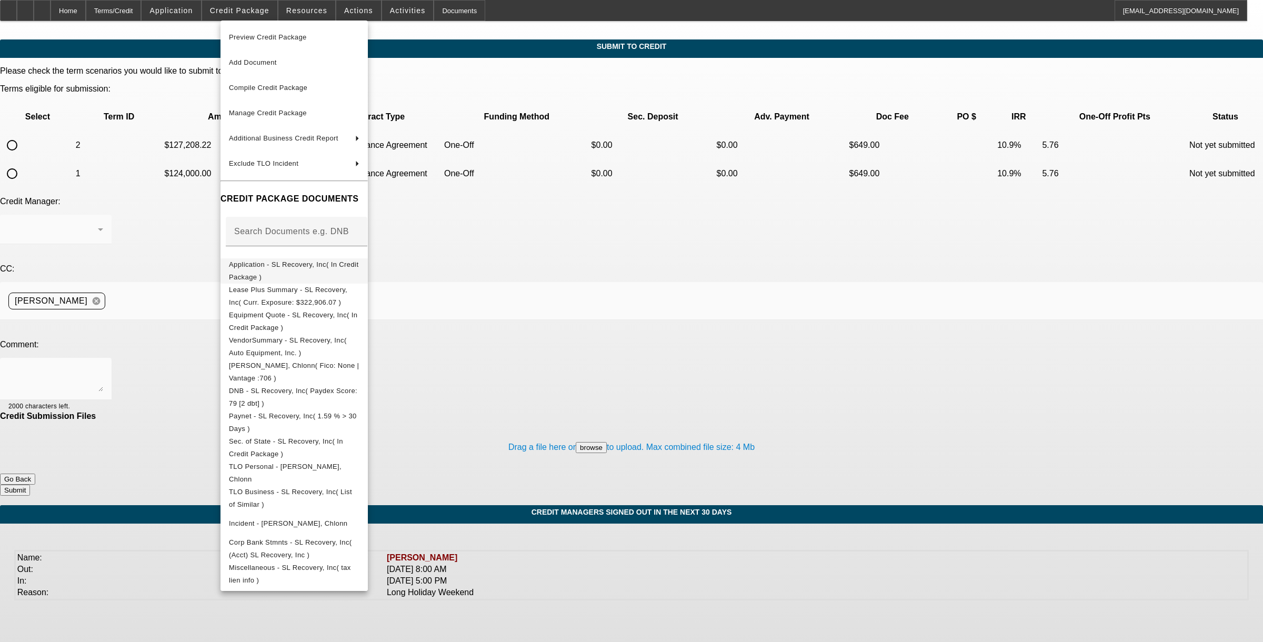
click at [282, 277] on button "Application - SL Recovery, Inc( In Credit Package )" at bounding box center [293, 270] width 147 height 25
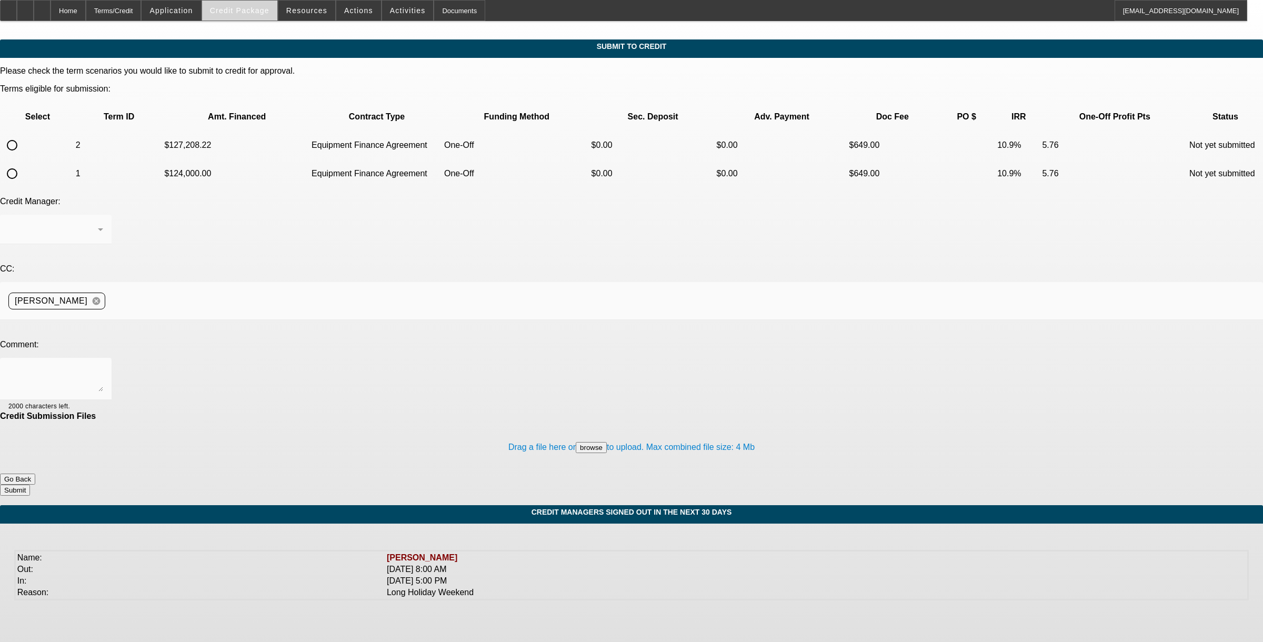
click at [249, 12] on span "Credit Package" at bounding box center [239, 10] width 59 height 8
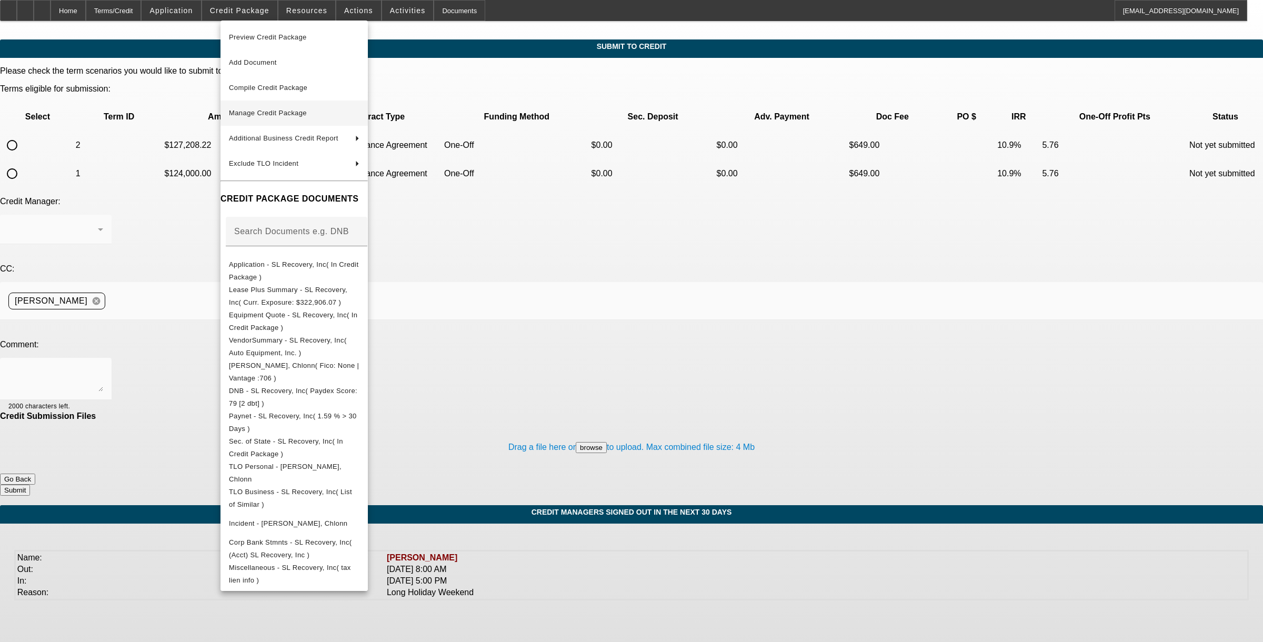
click at [264, 116] on span "Manage Credit Package" at bounding box center [268, 113] width 78 height 8
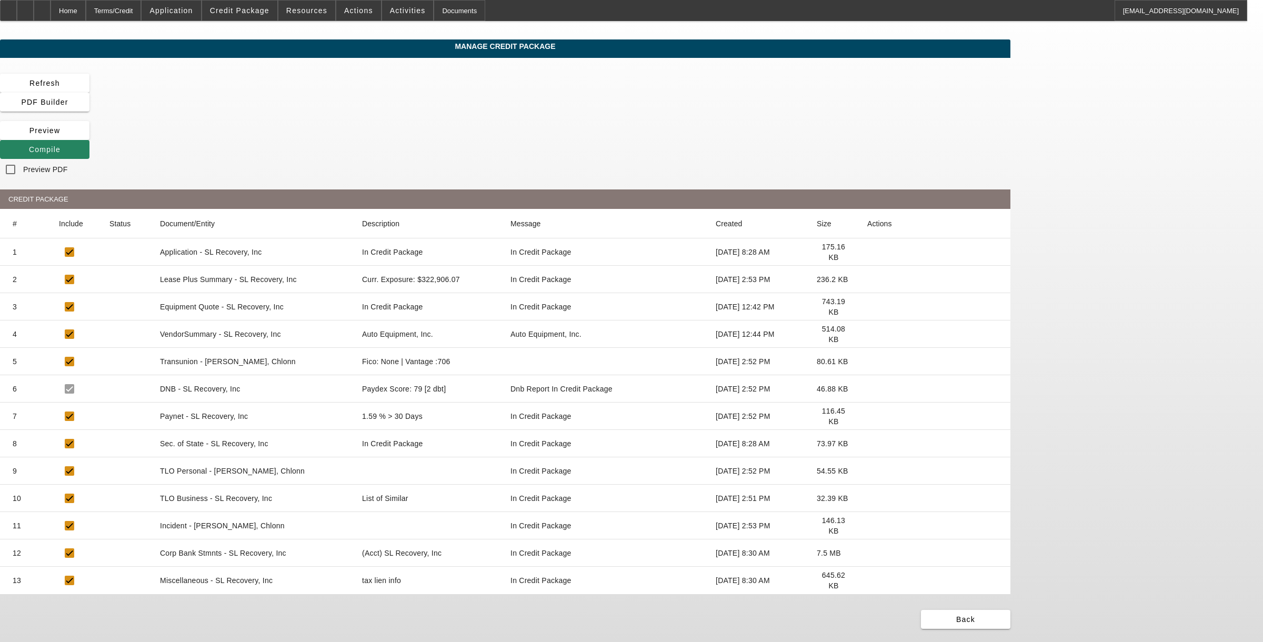
click at [526, 526] on icon at bounding box center [867, 580] width 0 height 0
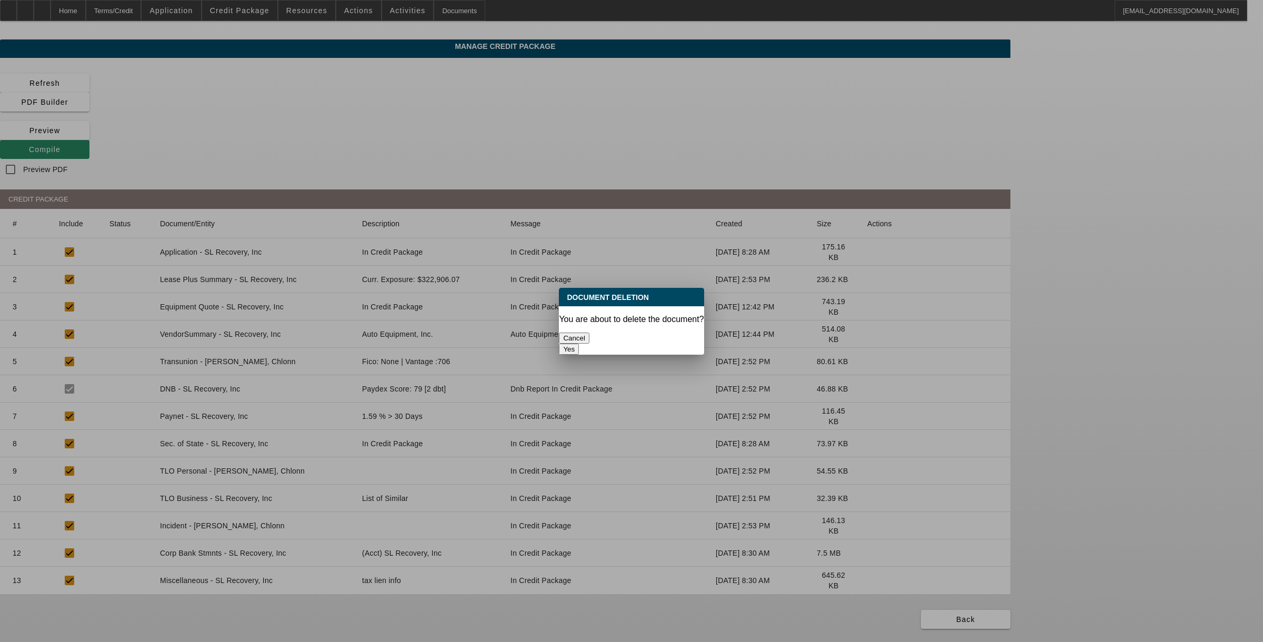
click at [526, 344] on button "Yes" at bounding box center [569, 349] width 20 height 11
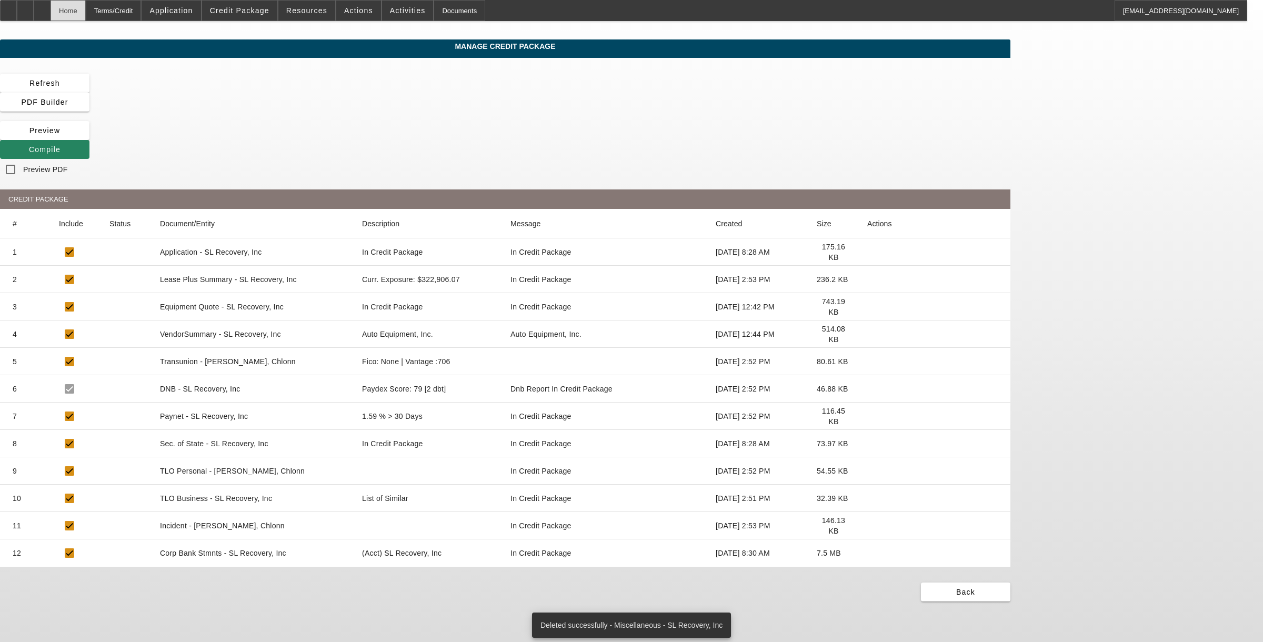
click at [86, 11] on div "Home" at bounding box center [68, 10] width 35 height 21
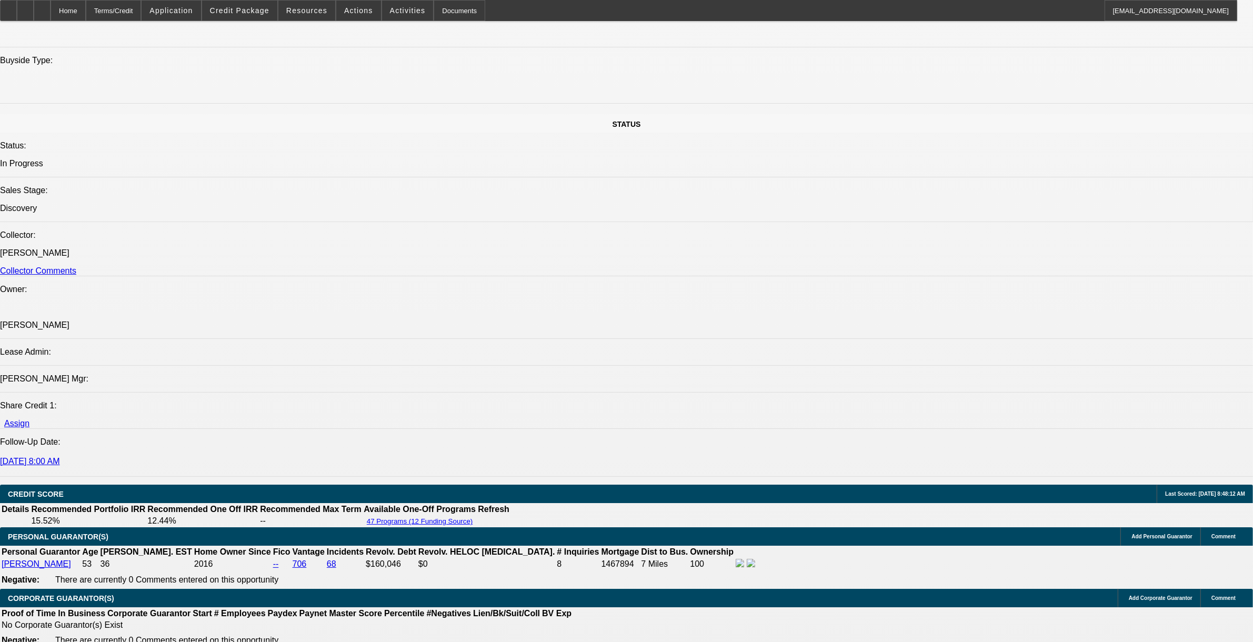
select select "0"
select select "2"
select select "0"
select select "6"
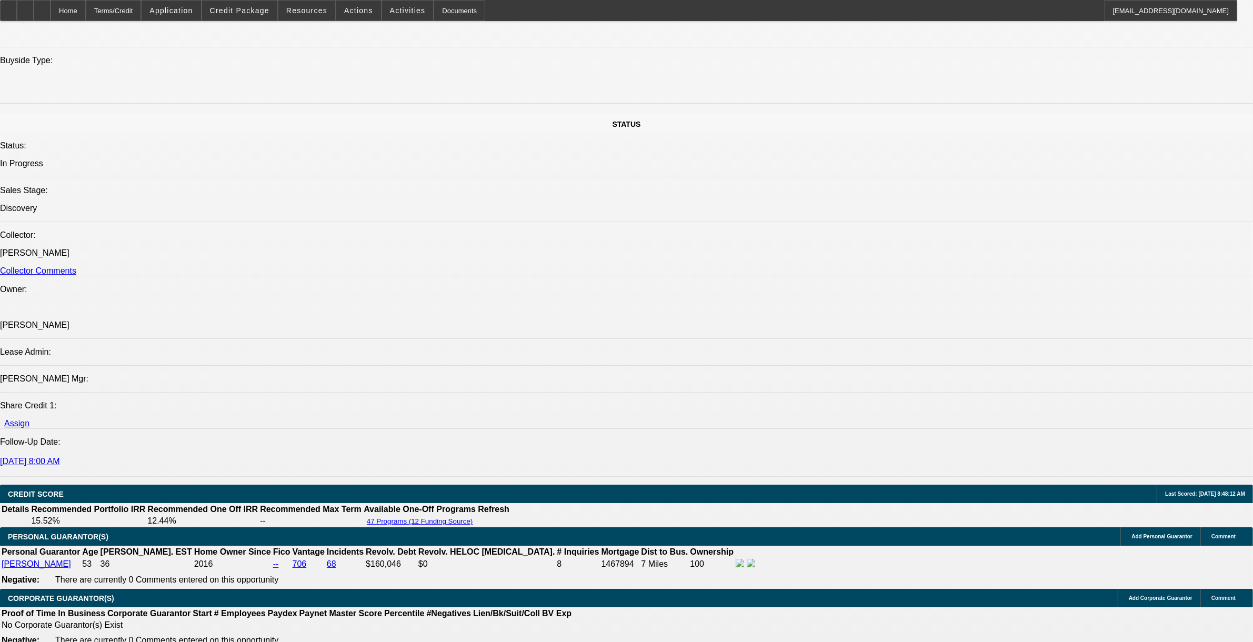
select select "0"
select select "2"
select select "0"
select select "6"
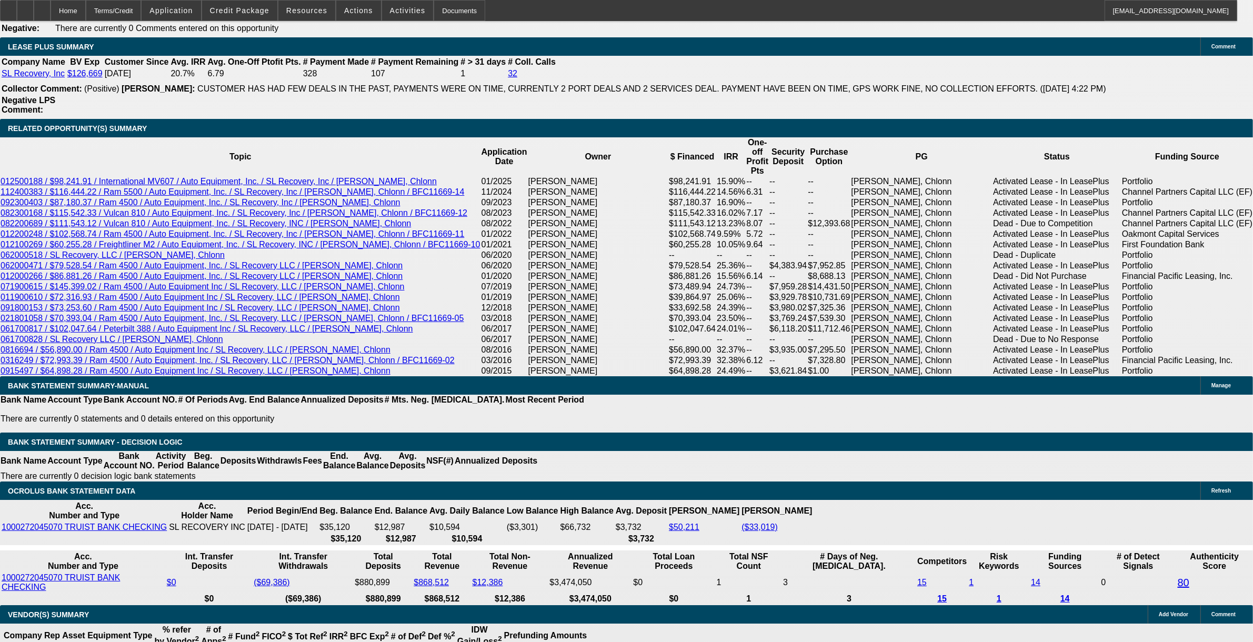
scroll to position [1838, 0]
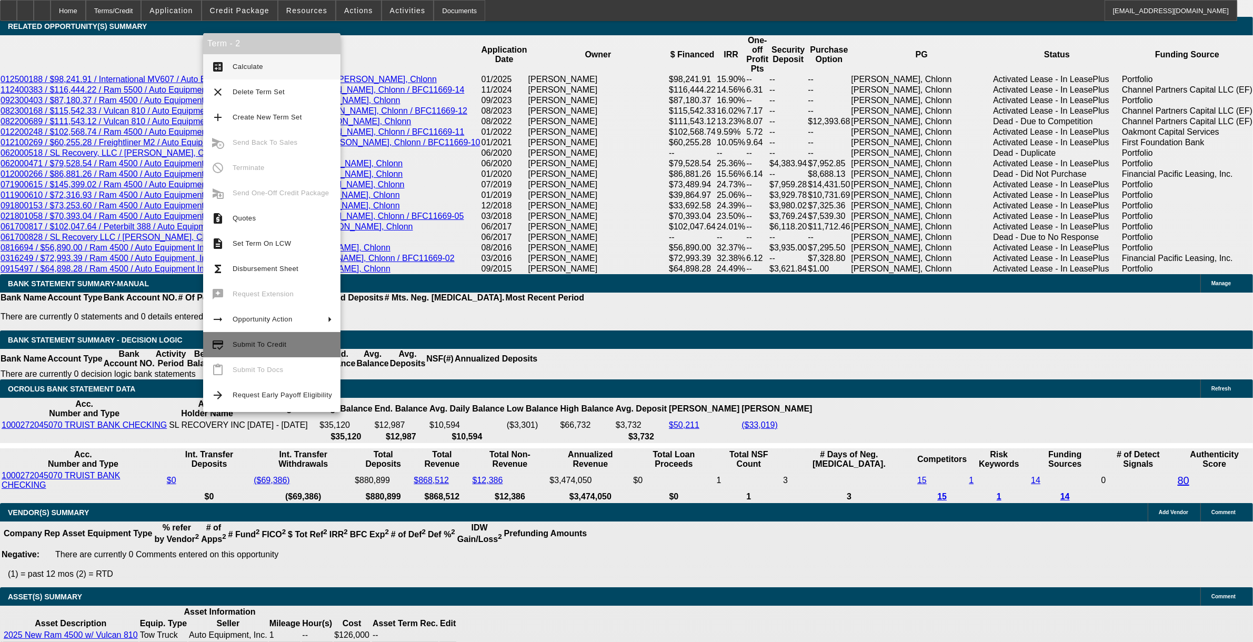
click at [264, 351] on span "Submit To Credit" at bounding box center [282, 344] width 99 height 13
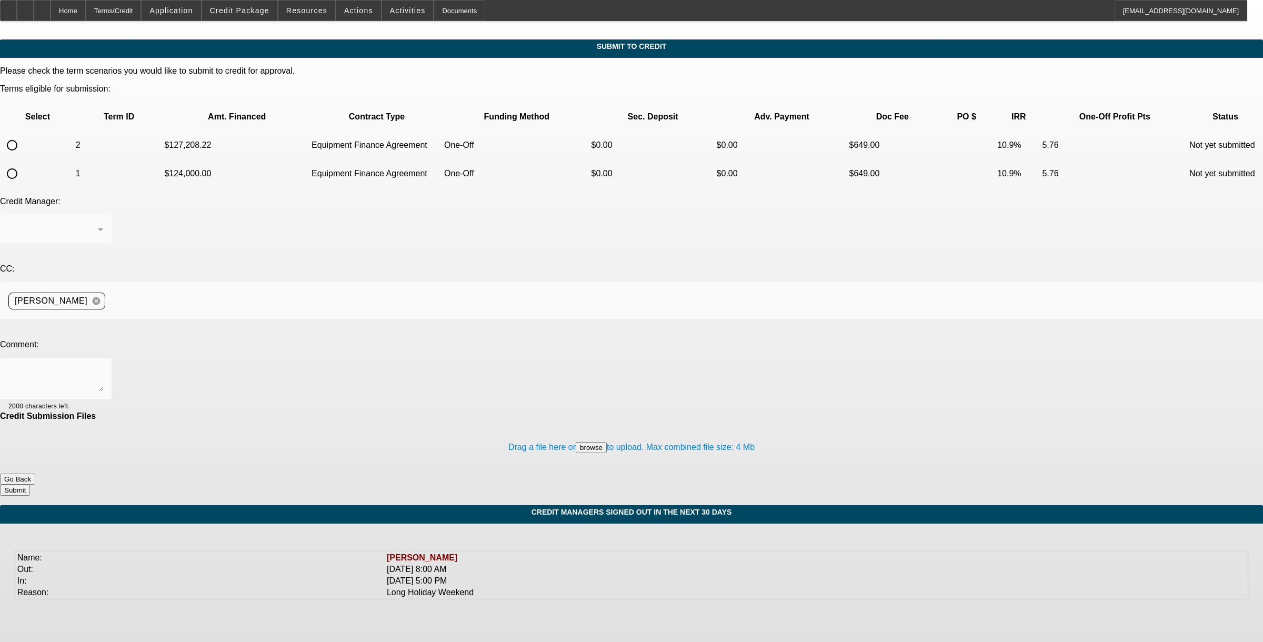
click at [23, 135] on input "radio" at bounding box center [12, 145] width 21 height 21
radio input "true"
click at [103, 366] on textarea at bounding box center [55, 378] width 95 height 25
type textarea "please send to [GEOGRAPHIC_DATA]. nick"
click at [30, 485] on button "Submit" at bounding box center [15, 490] width 30 height 11
